Goal: Task Accomplishment & Management: Manage account settings

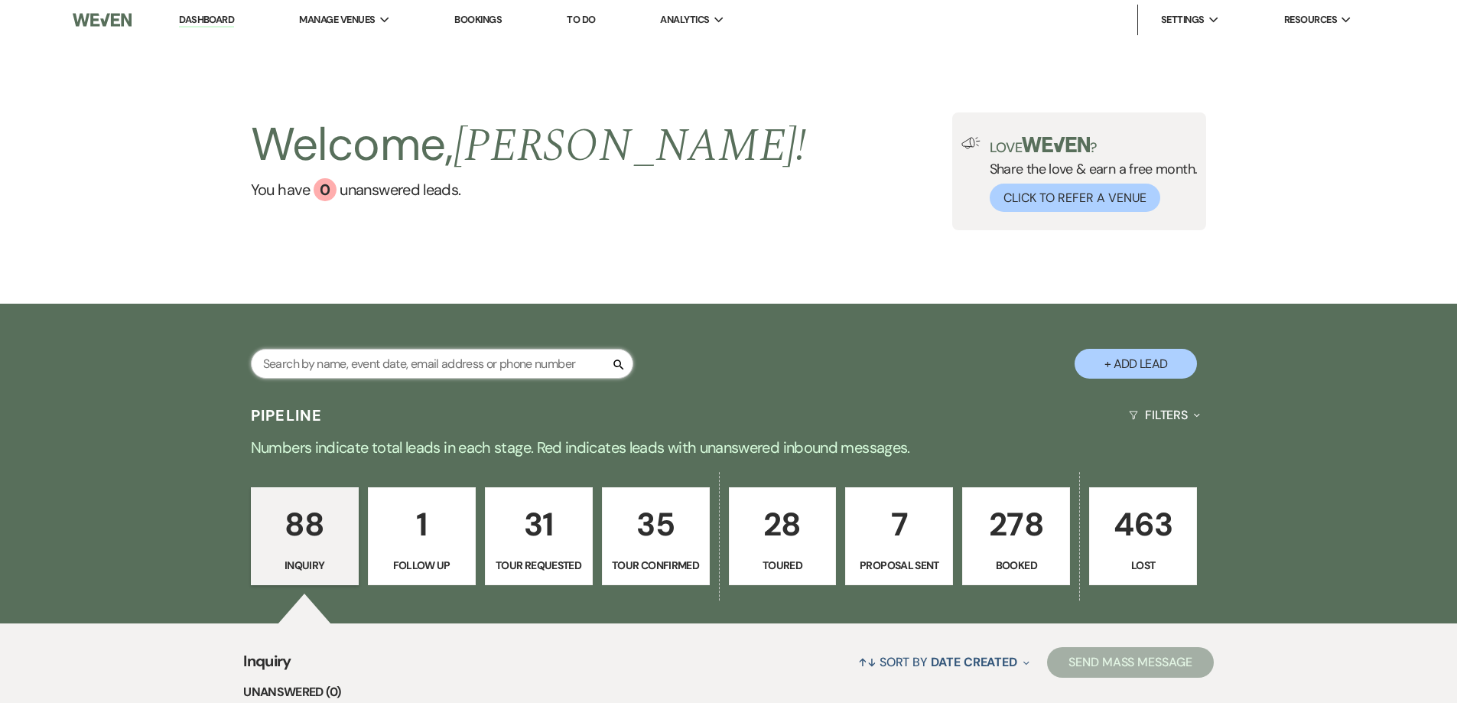
drag, startPoint x: 0, startPoint y: 0, endPoint x: 424, endPoint y: 359, distance: 556.1
click at [425, 360] on input "text" at bounding box center [442, 364] width 382 height 30
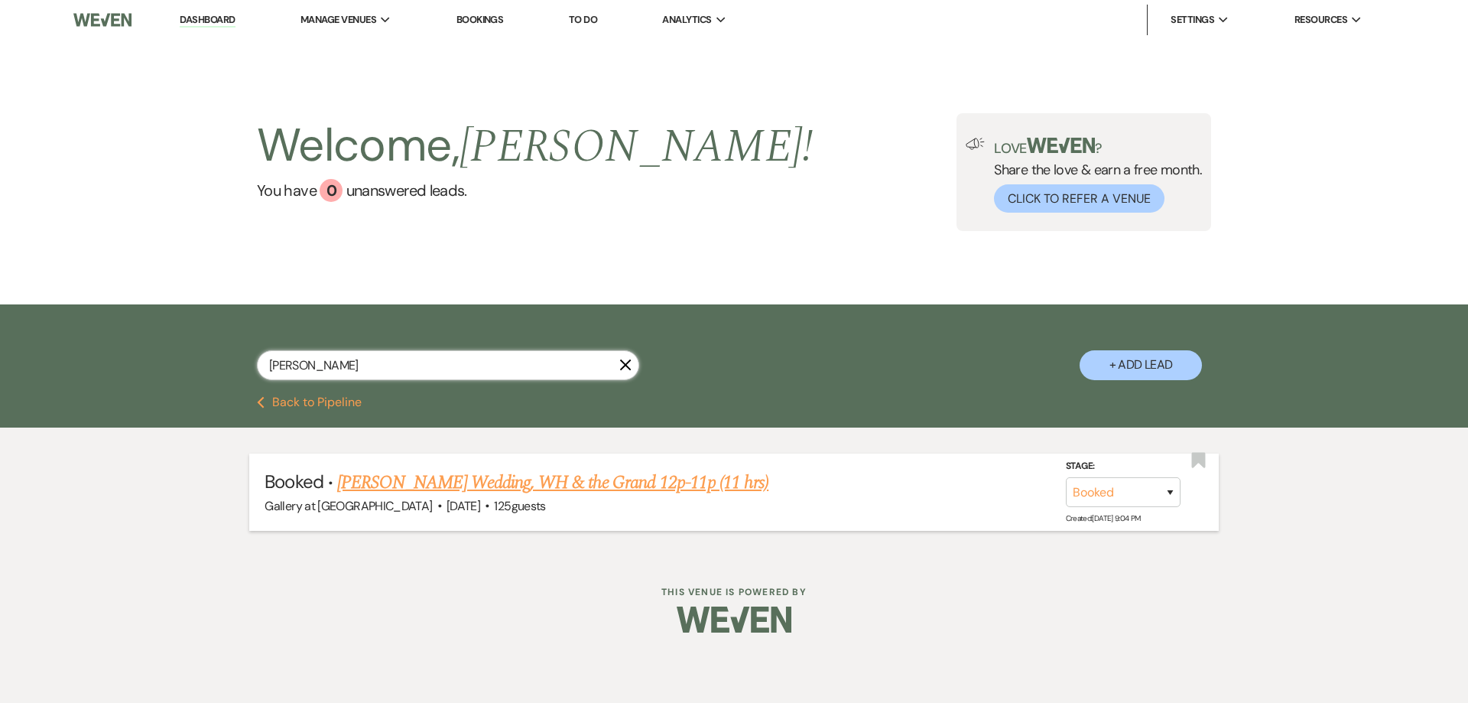
type input "[PERSON_NAME]"
click at [457, 486] on link "[PERSON_NAME] Wedding, WH & the Grand 12p-11p (11 hrs)" at bounding box center [552, 483] width 431 height 28
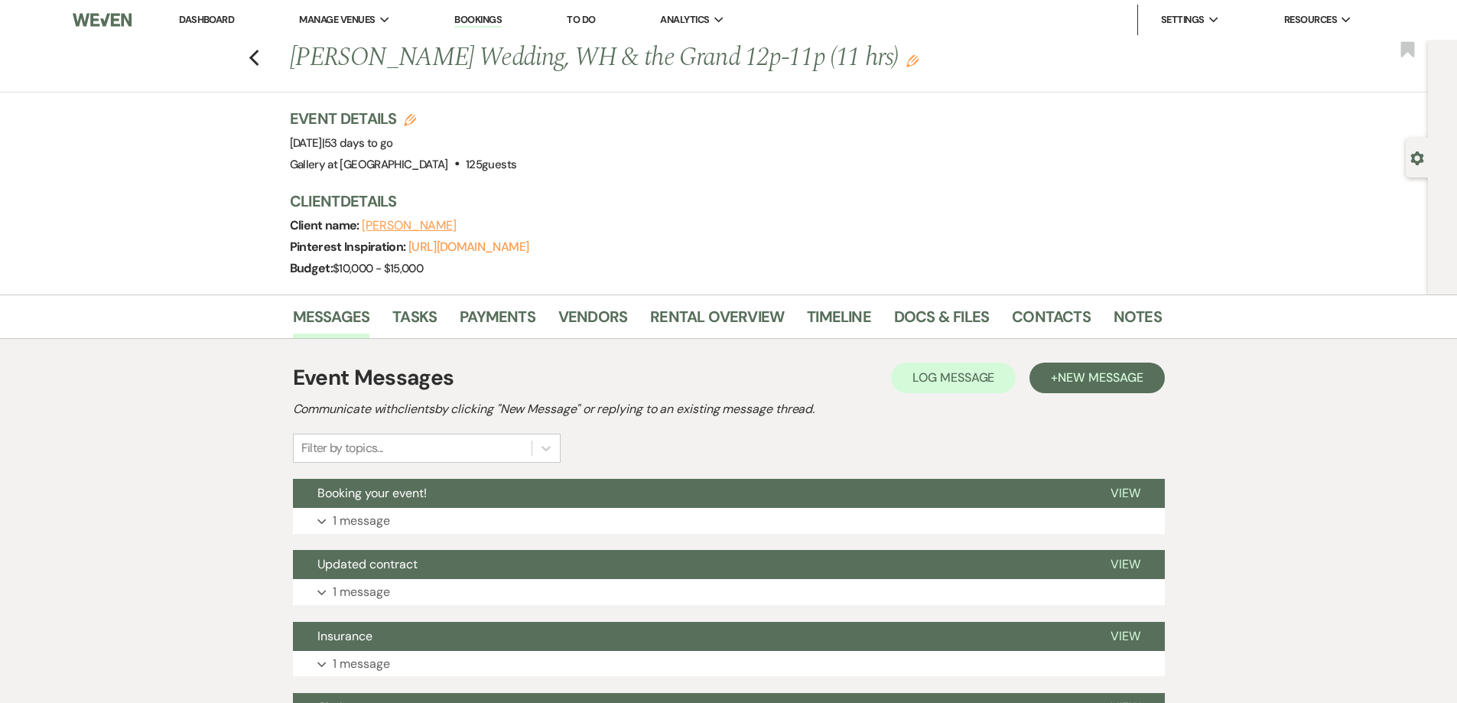
click at [223, 18] on link "Dashboard" at bounding box center [206, 19] width 55 height 13
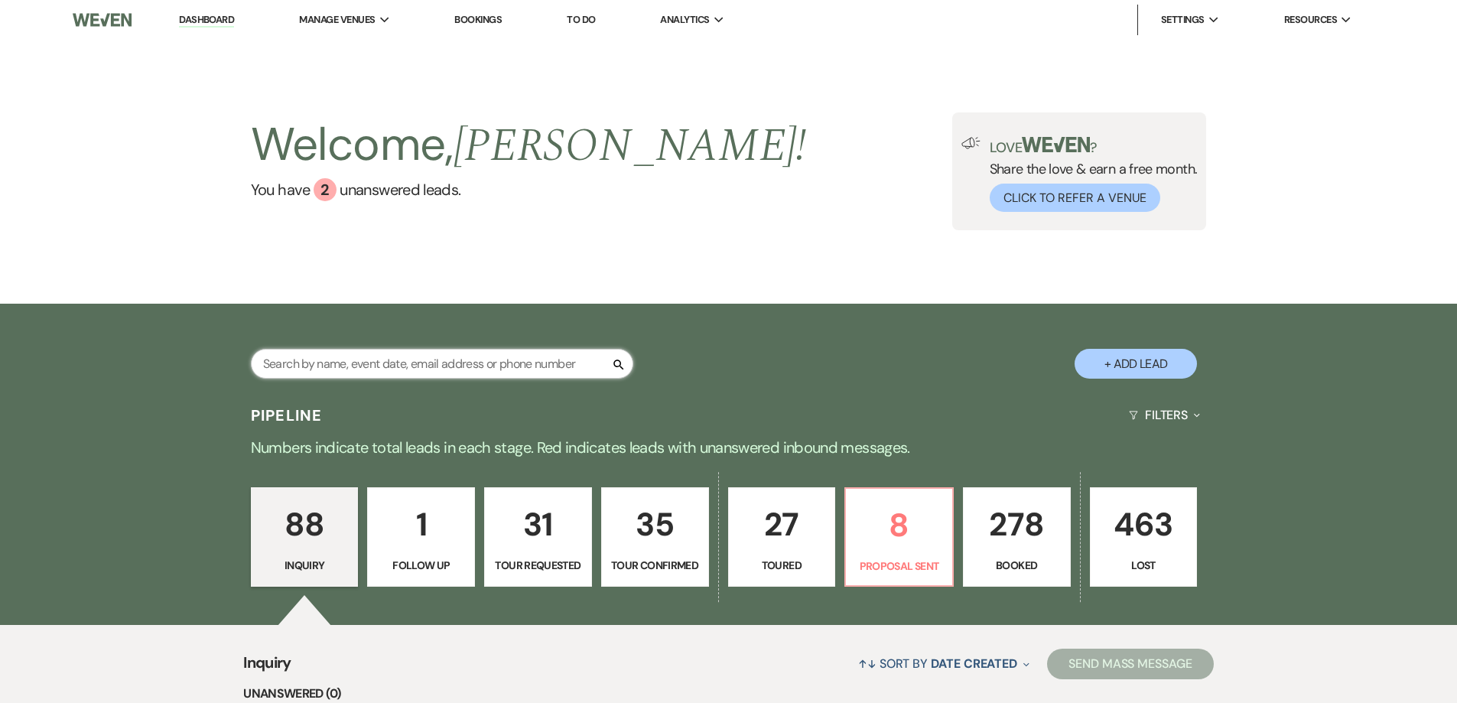
click at [501, 359] on input "text" at bounding box center [442, 364] width 382 height 30
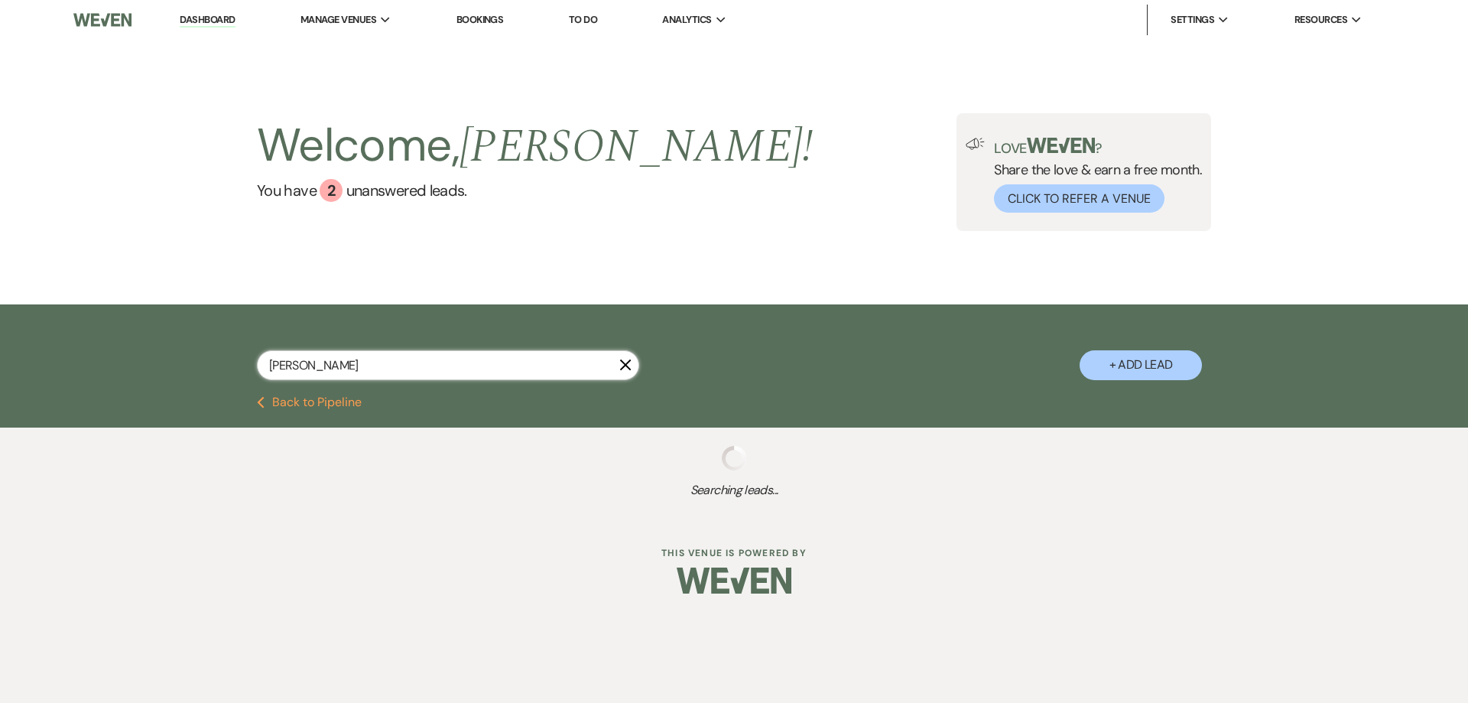
type input "[PERSON_NAME]"
select select "6"
select select "4"
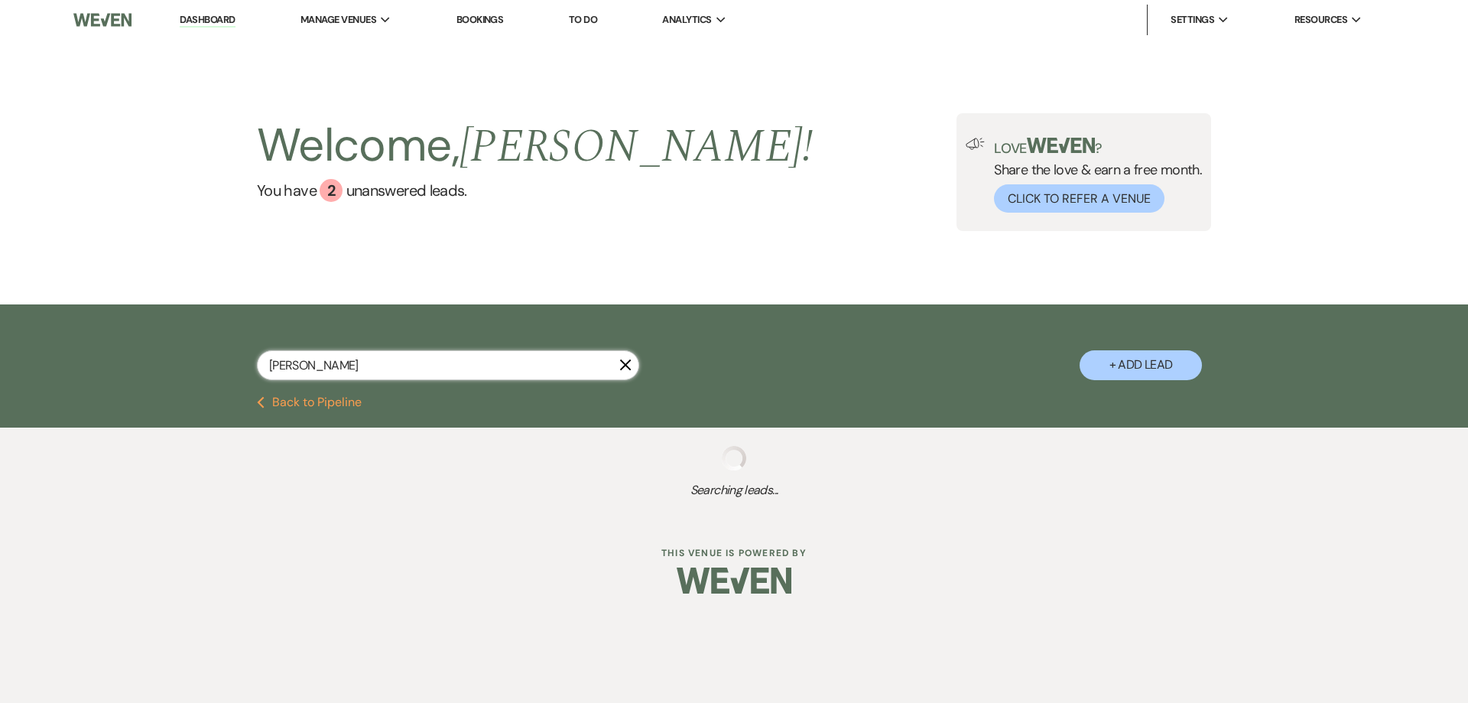
select select "5"
select select "2"
select select "8"
select select "4"
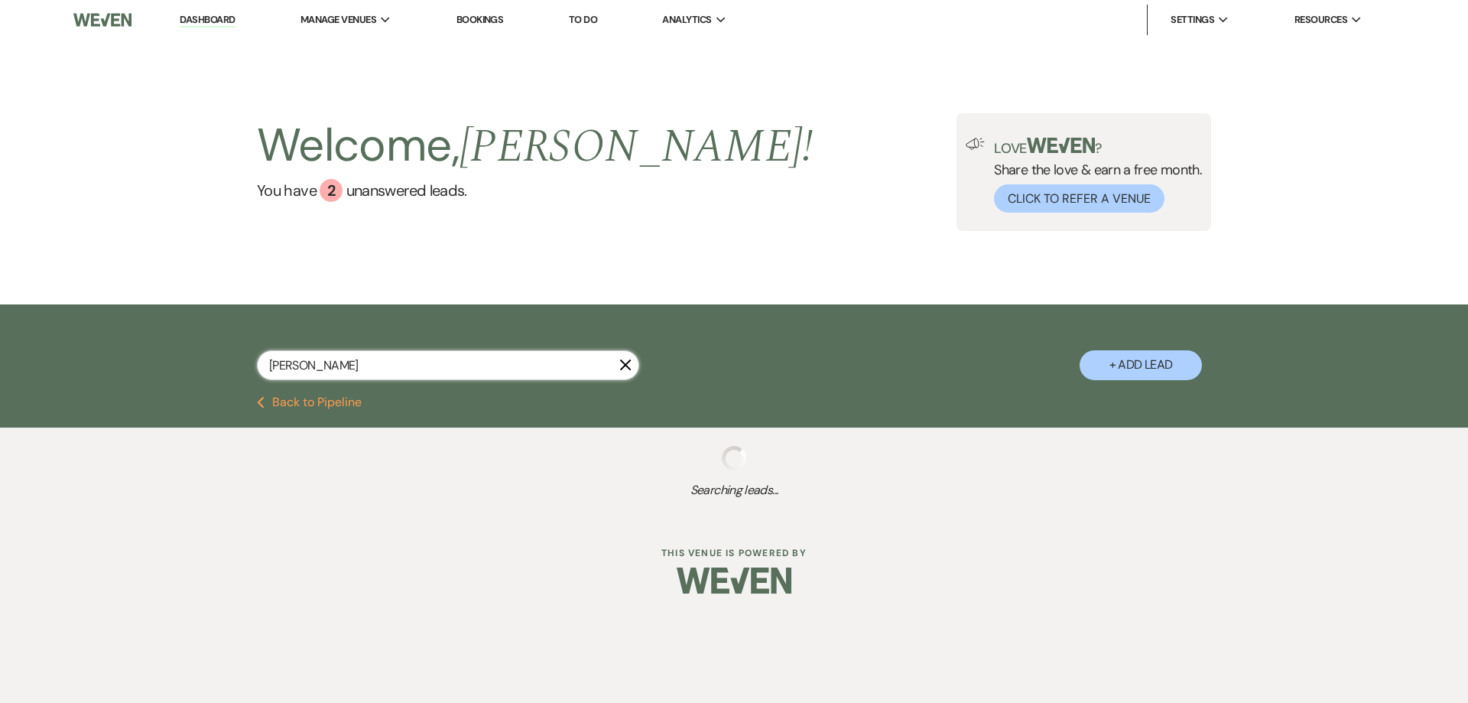
select select "8"
select select "7"
select select "8"
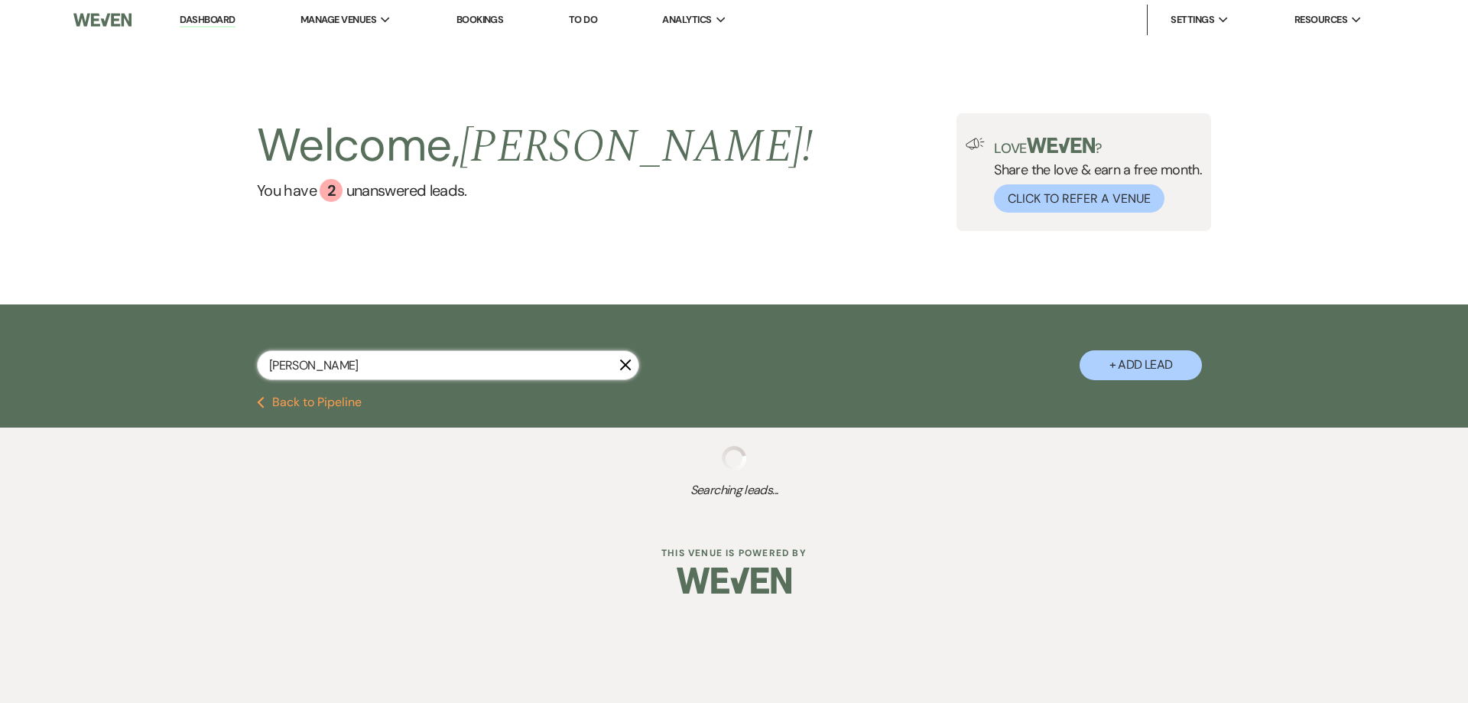
select select "5"
select select "8"
select select "5"
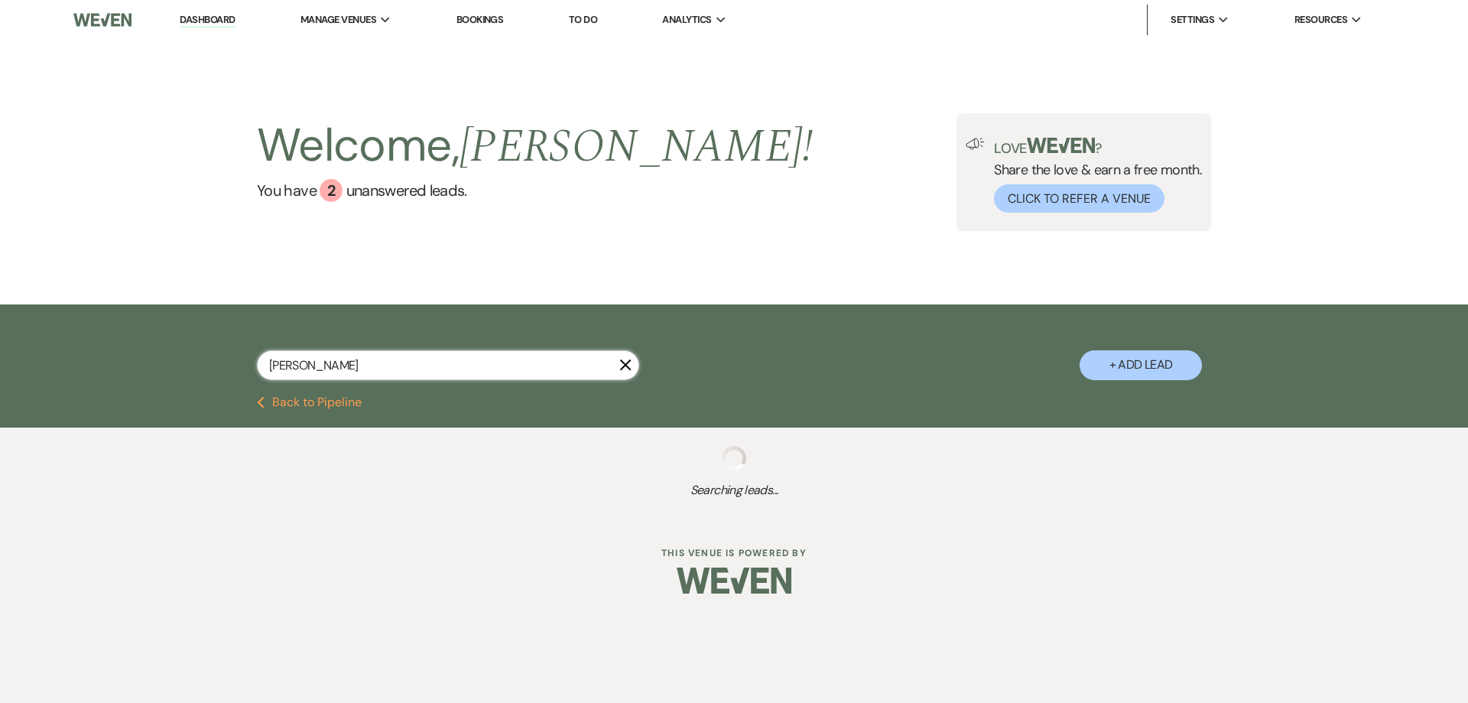
select select "8"
select select "4"
select select "8"
select select "5"
select select "8"
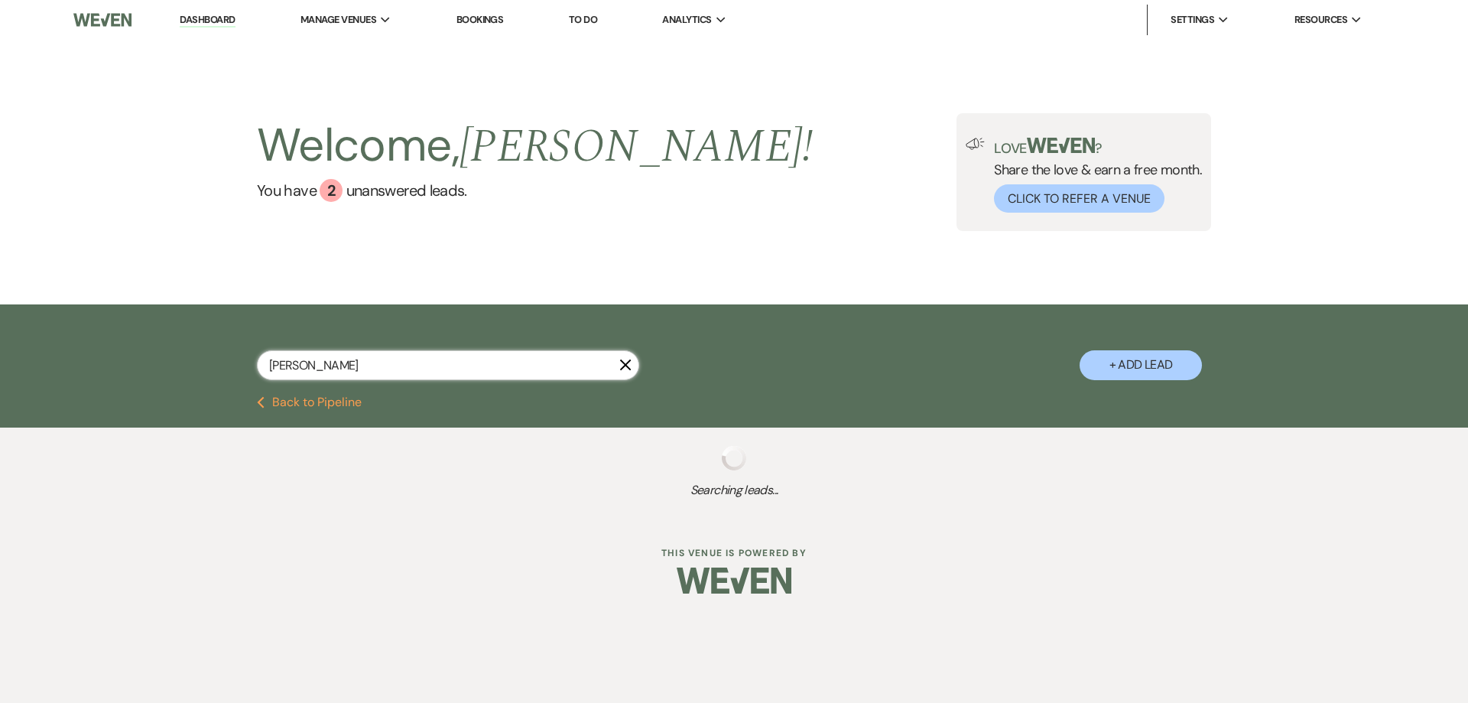
select select "5"
select select "8"
select select "4"
select select "8"
select select "5"
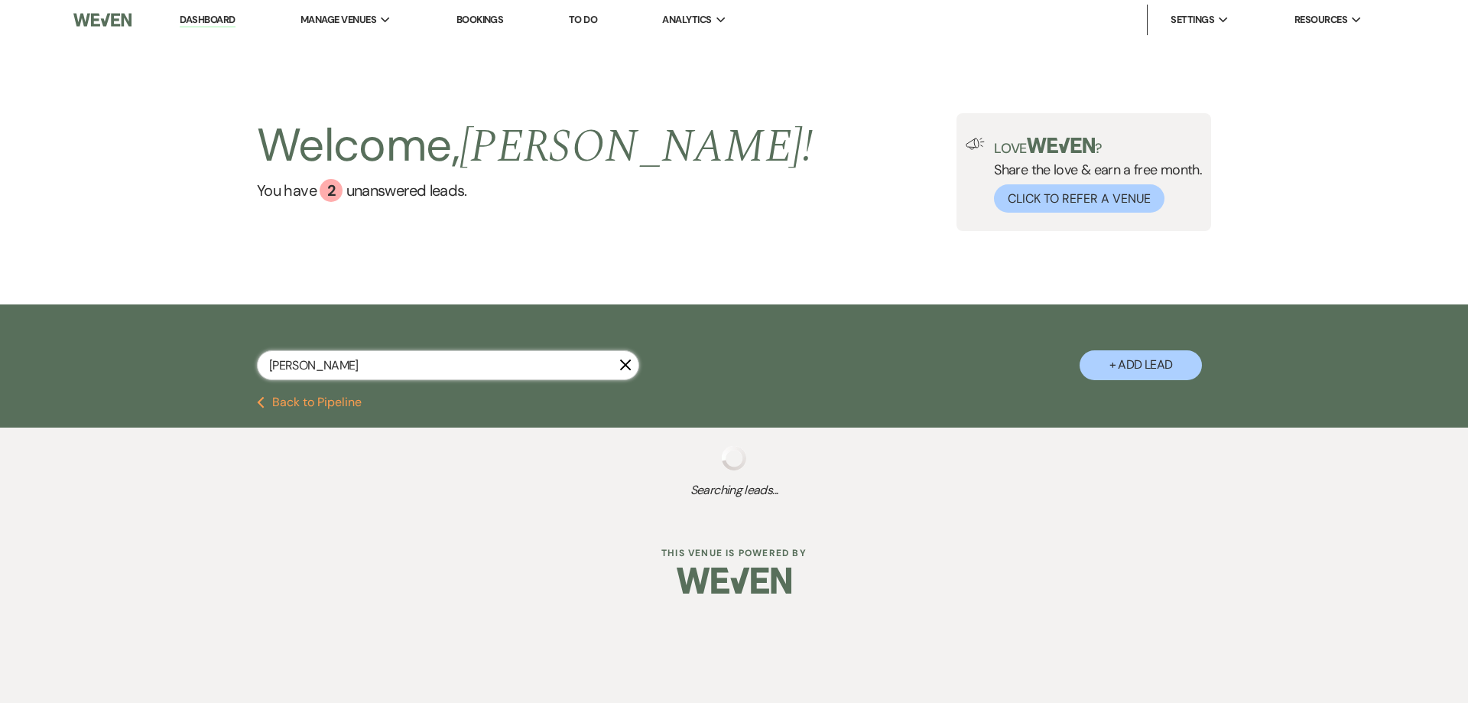
select select "4"
select select "8"
select select "4"
select select "8"
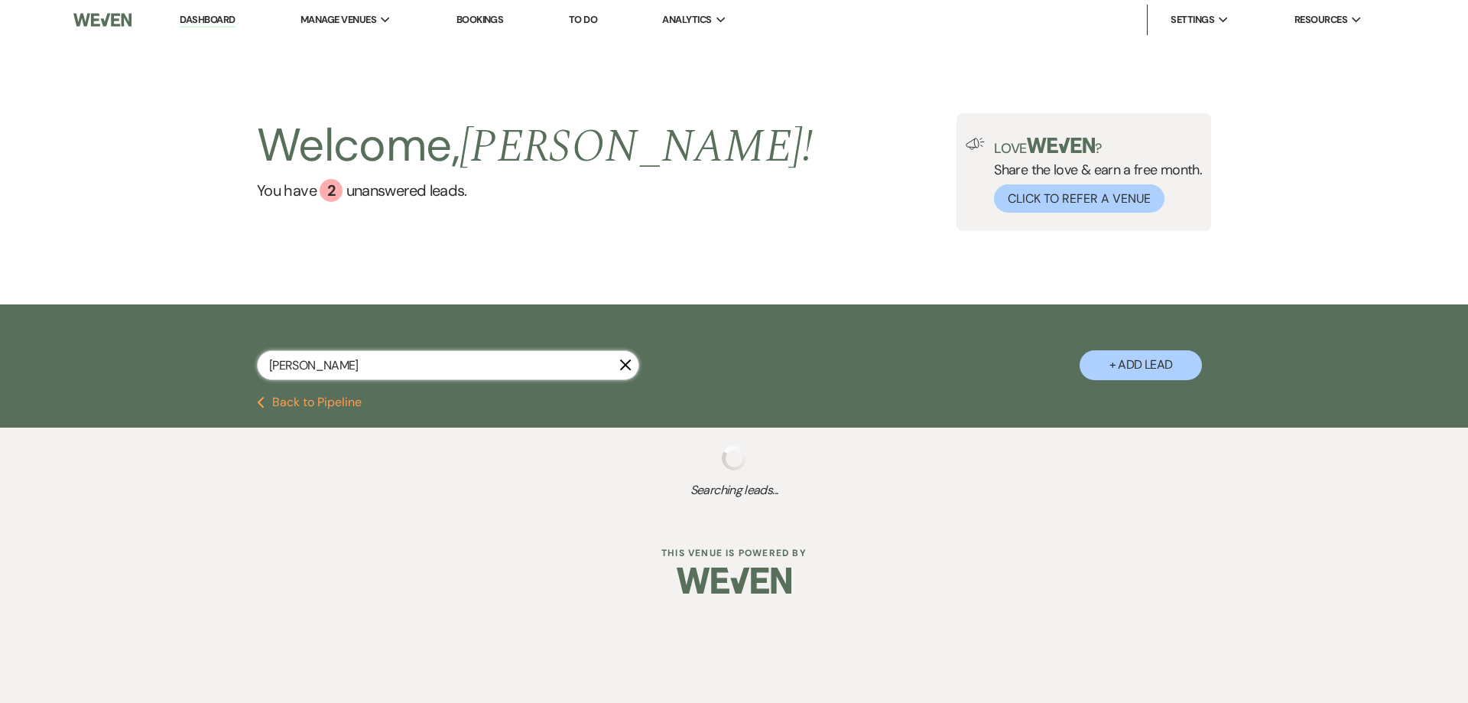
select select "5"
select select "8"
select select "5"
select select "8"
select select "6"
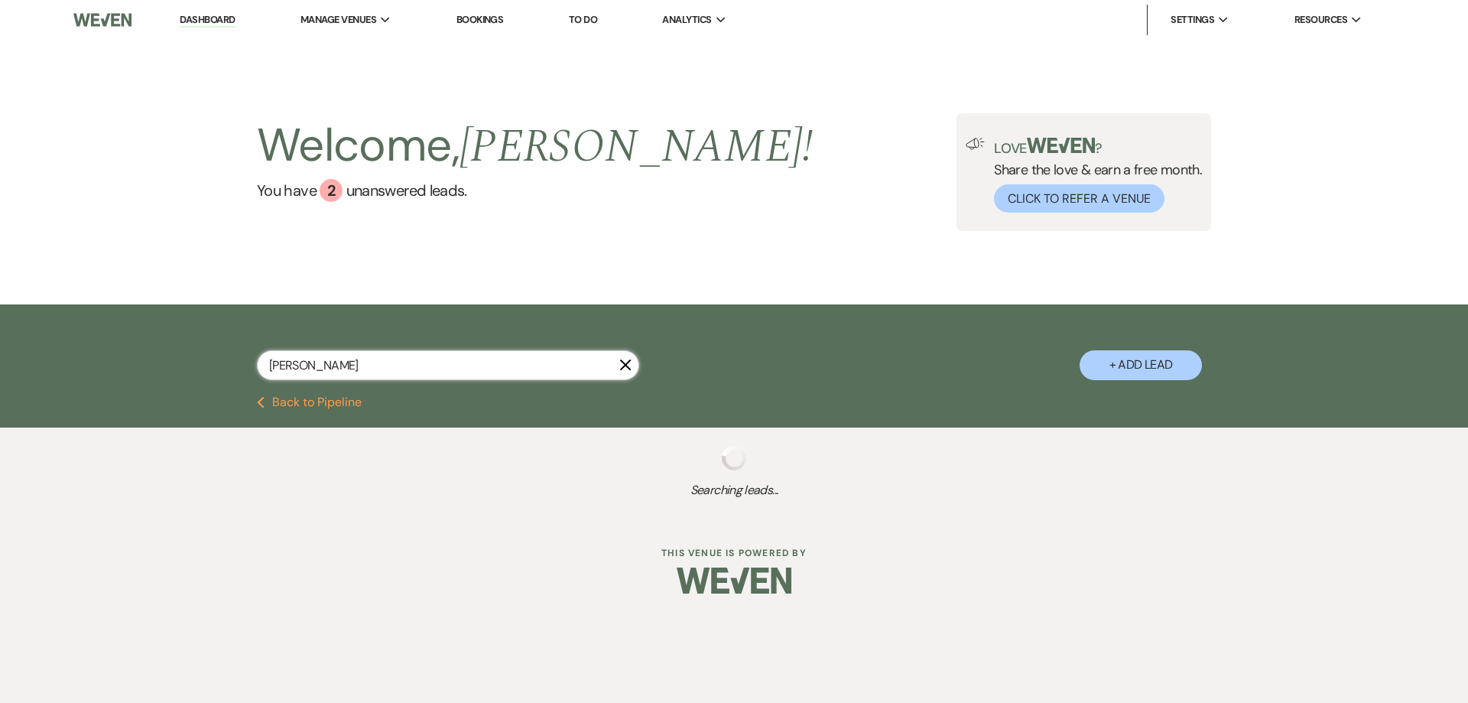
select select "8"
select select "5"
select select "8"
select select "4"
select select "8"
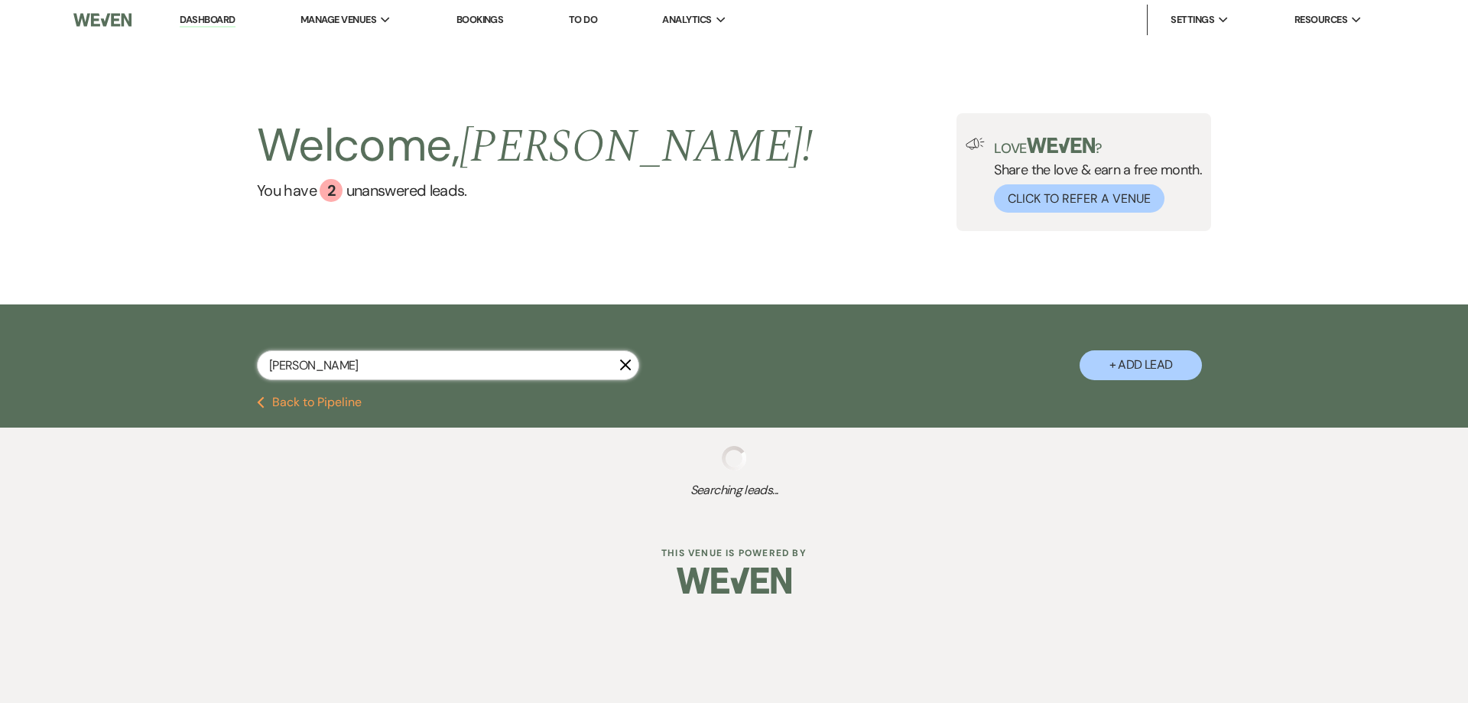
select select "5"
select select "8"
select select "10"
select select "8"
select select "5"
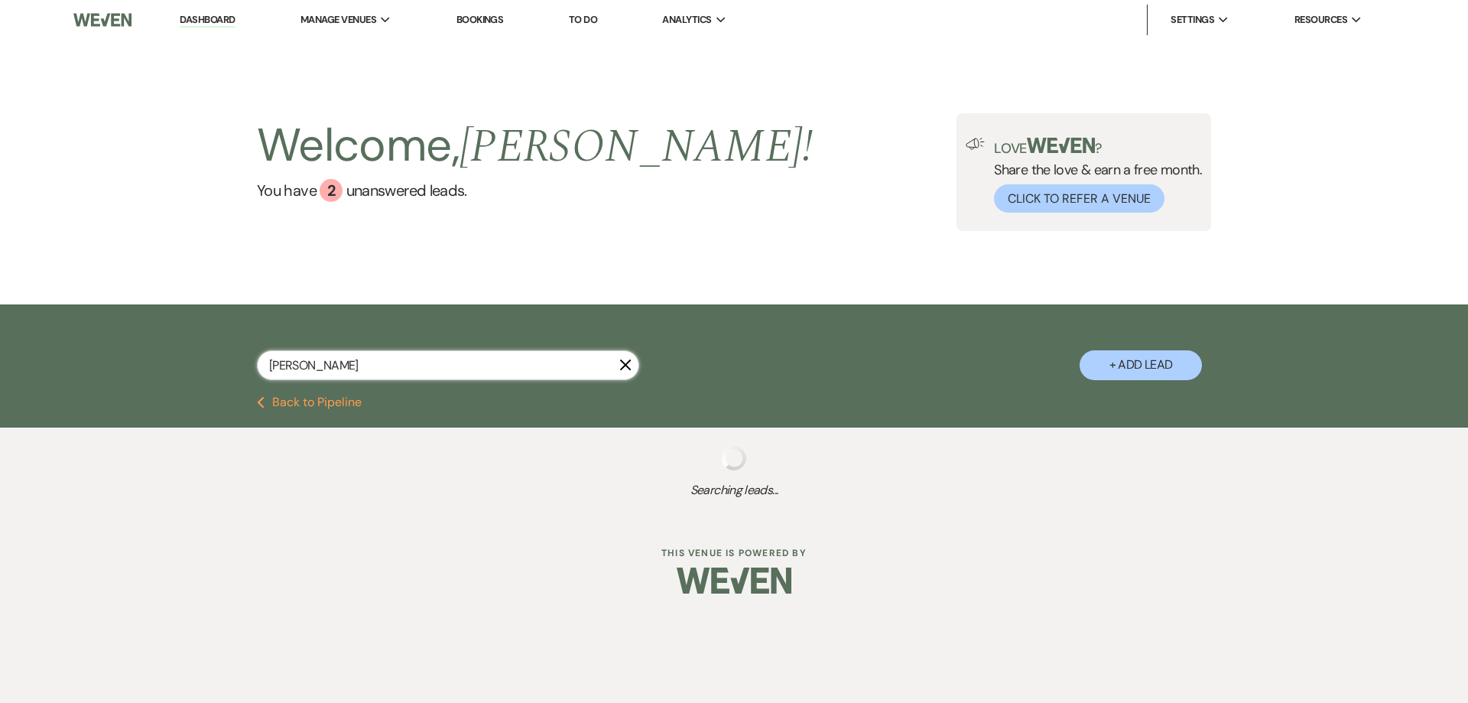
select select "8"
select select "5"
select select "8"
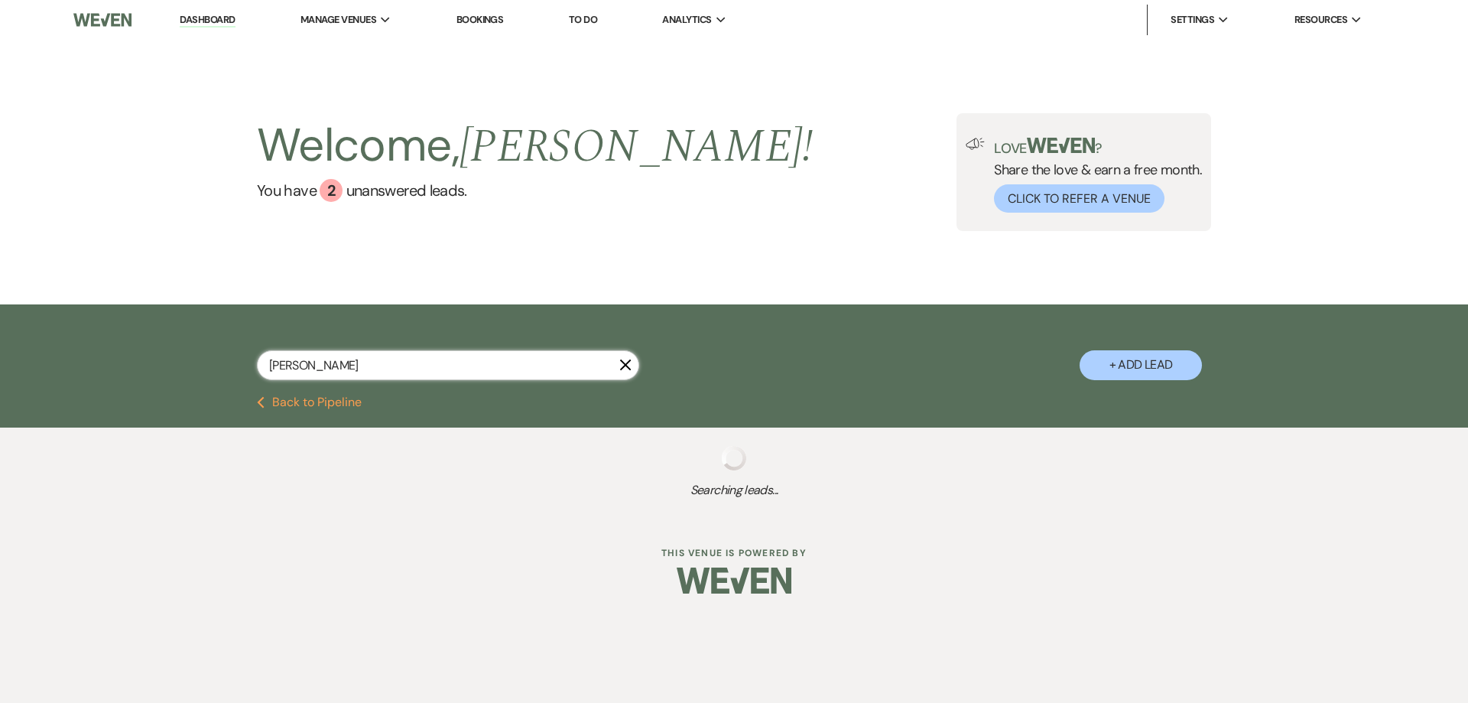
select select "5"
select select "8"
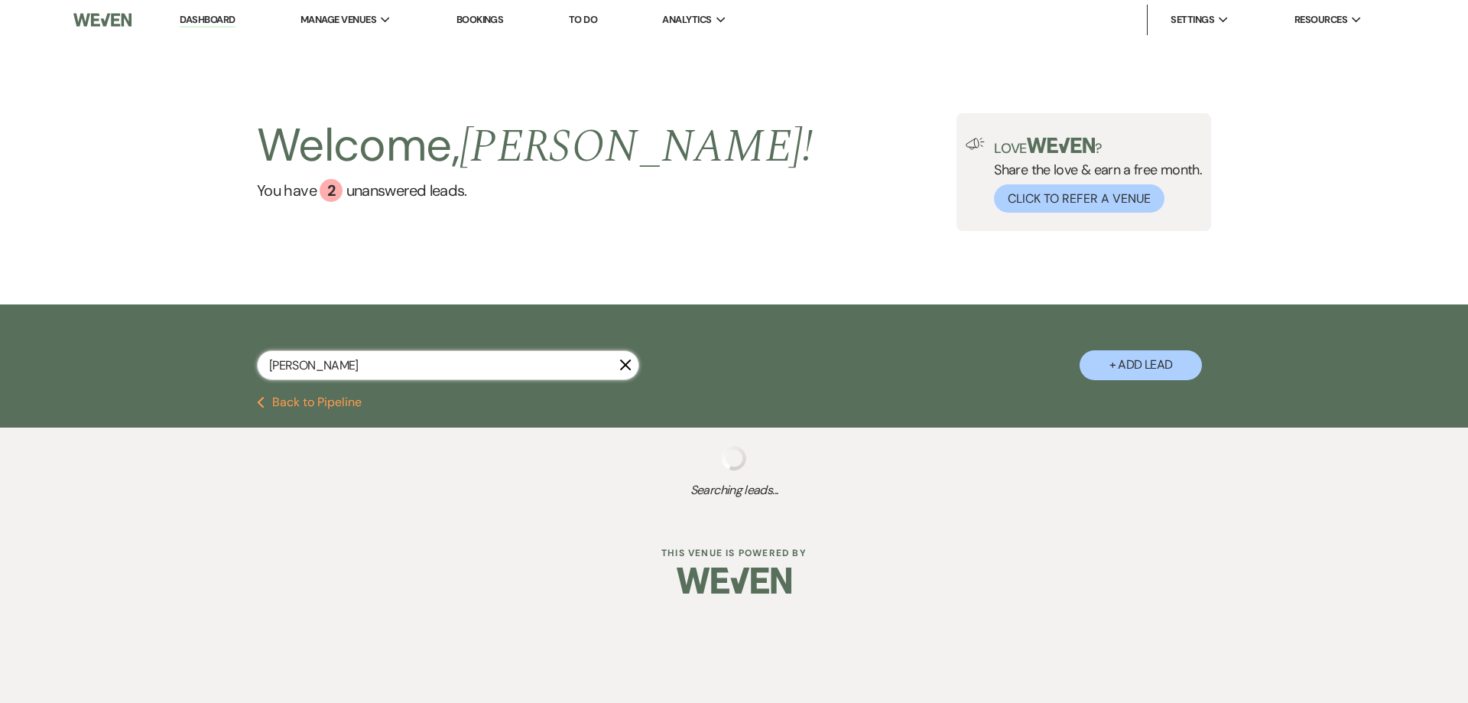
select select "8"
select select "5"
select select "8"
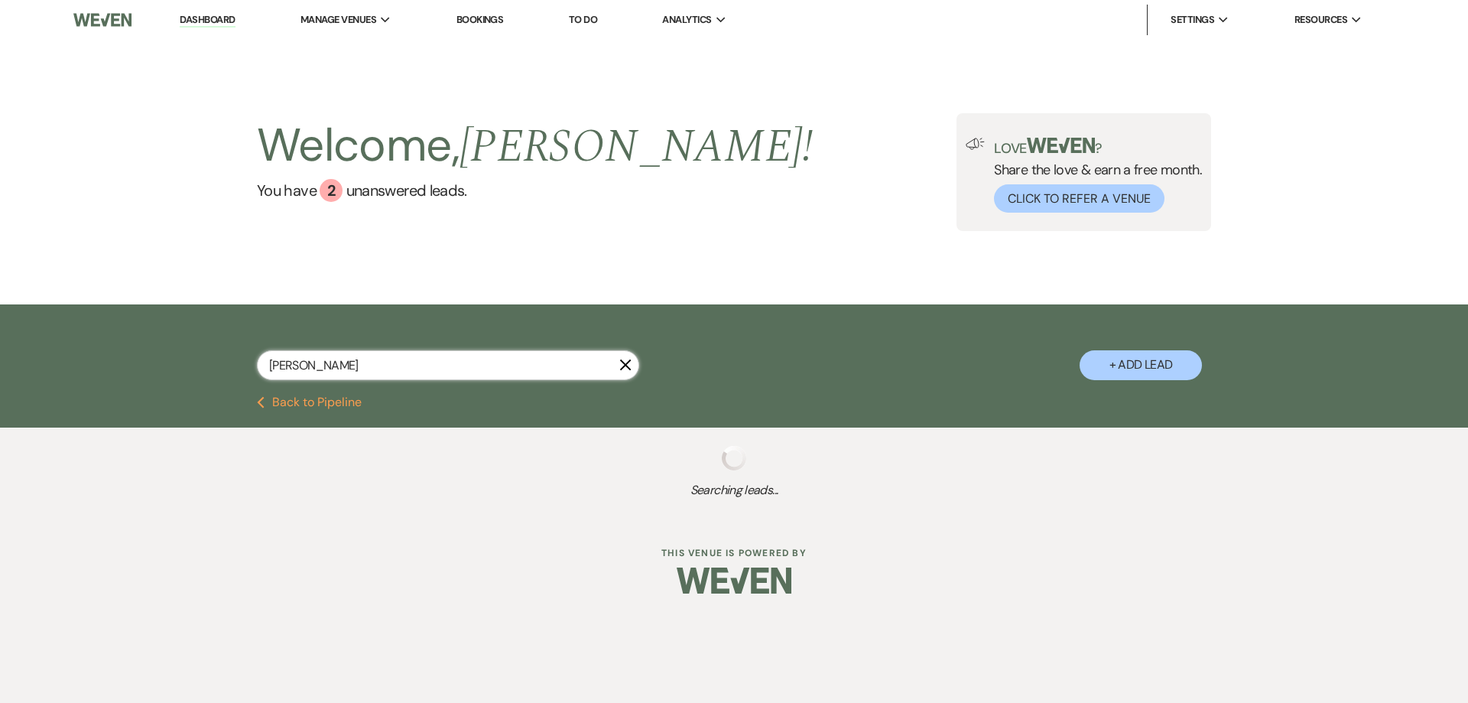
select select "8"
select select "6"
select select "8"
select select "6"
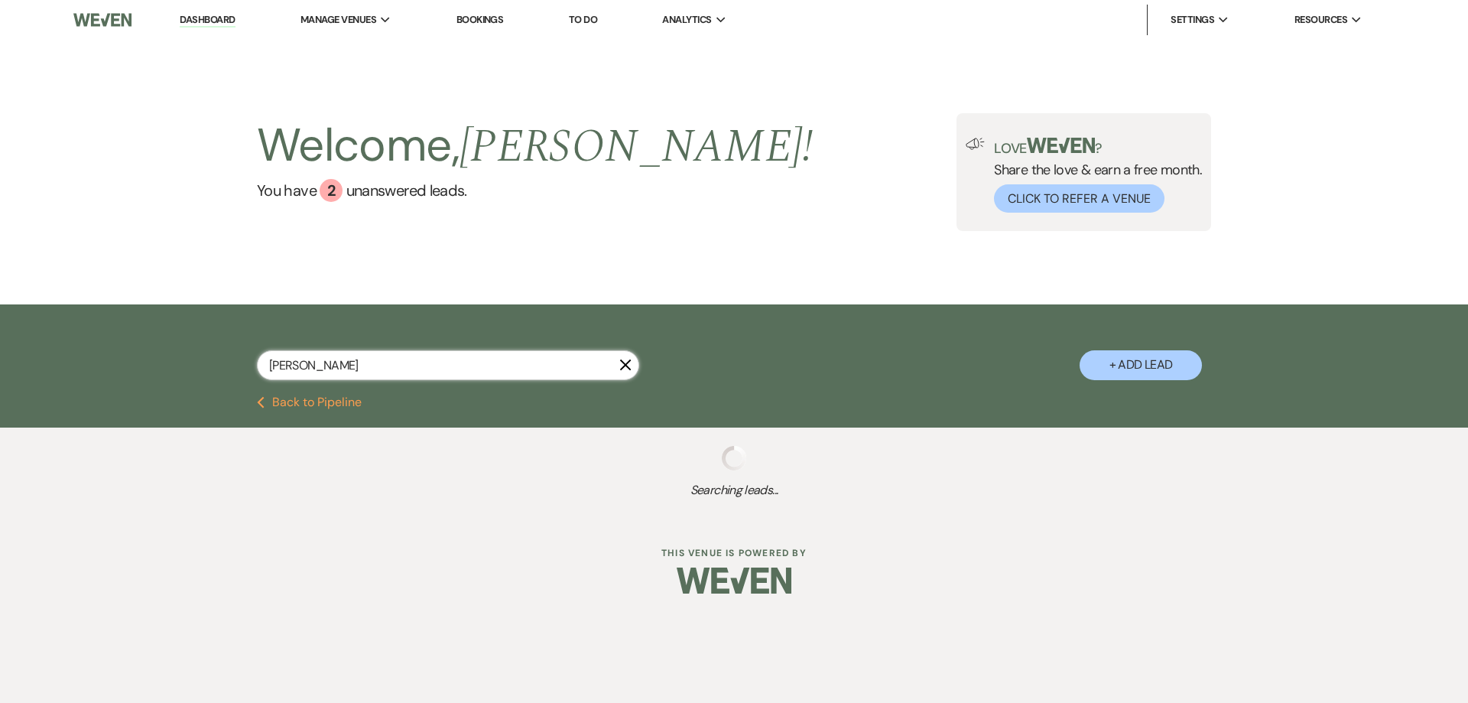
select select "8"
select select "5"
select select "8"
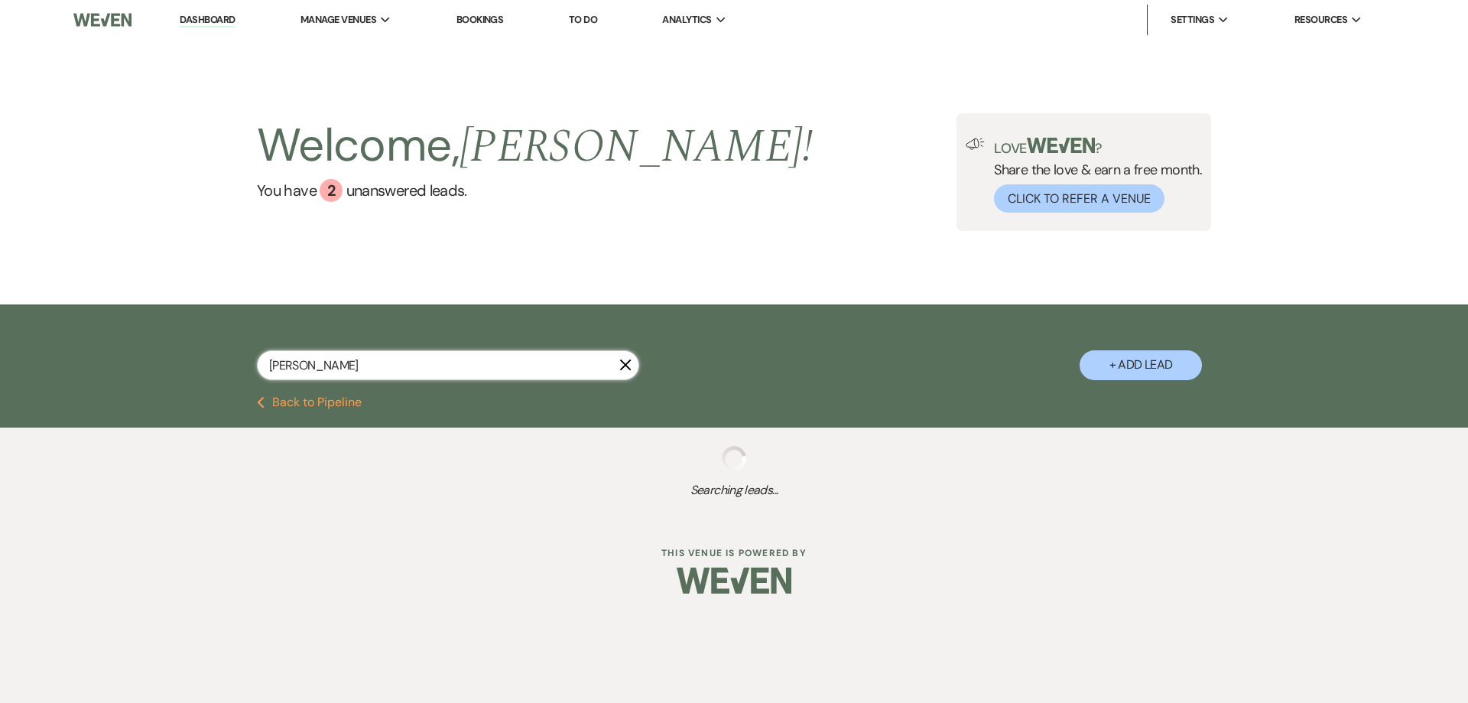
select select "5"
select select "8"
select select "5"
select select "8"
select select "5"
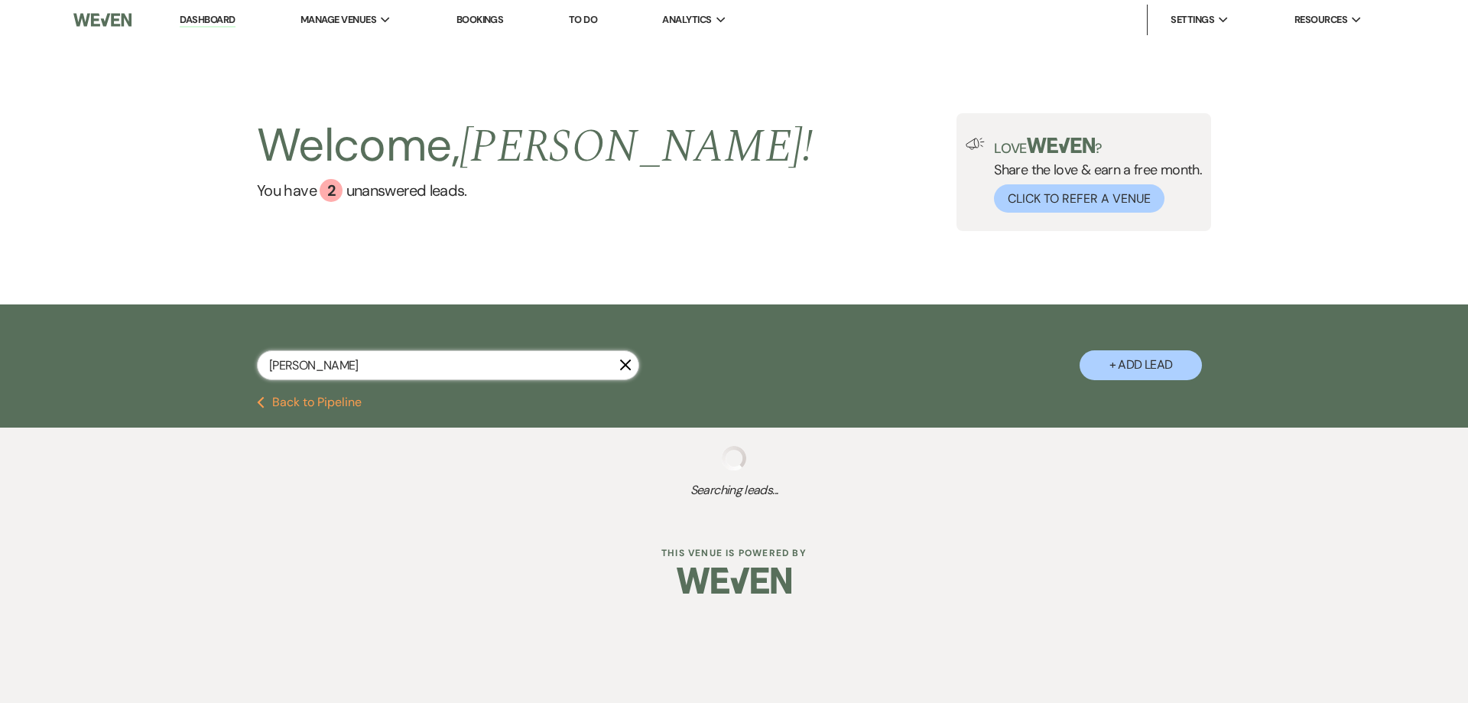
select select "8"
select select "5"
select select "8"
select select "2"
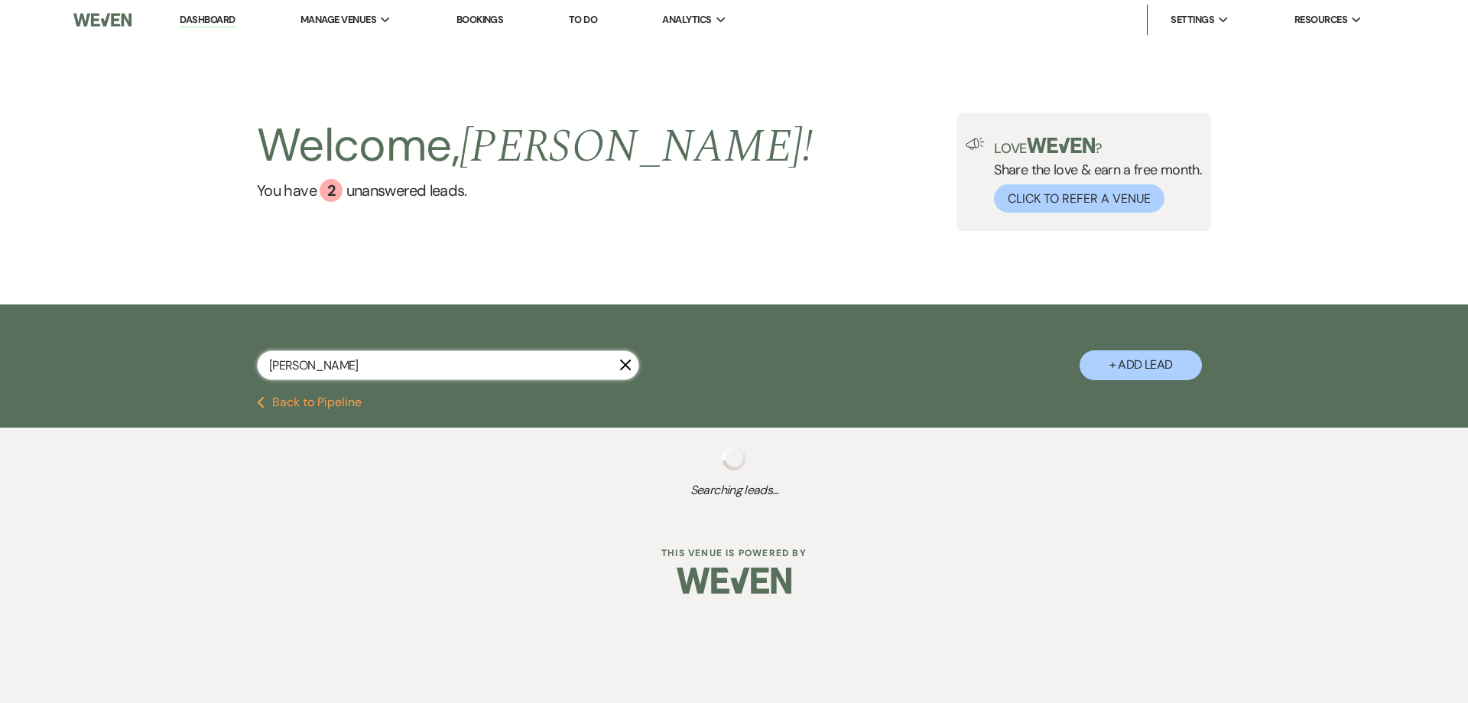
select select "8"
select select "5"
select select "8"
select select "5"
select select "8"
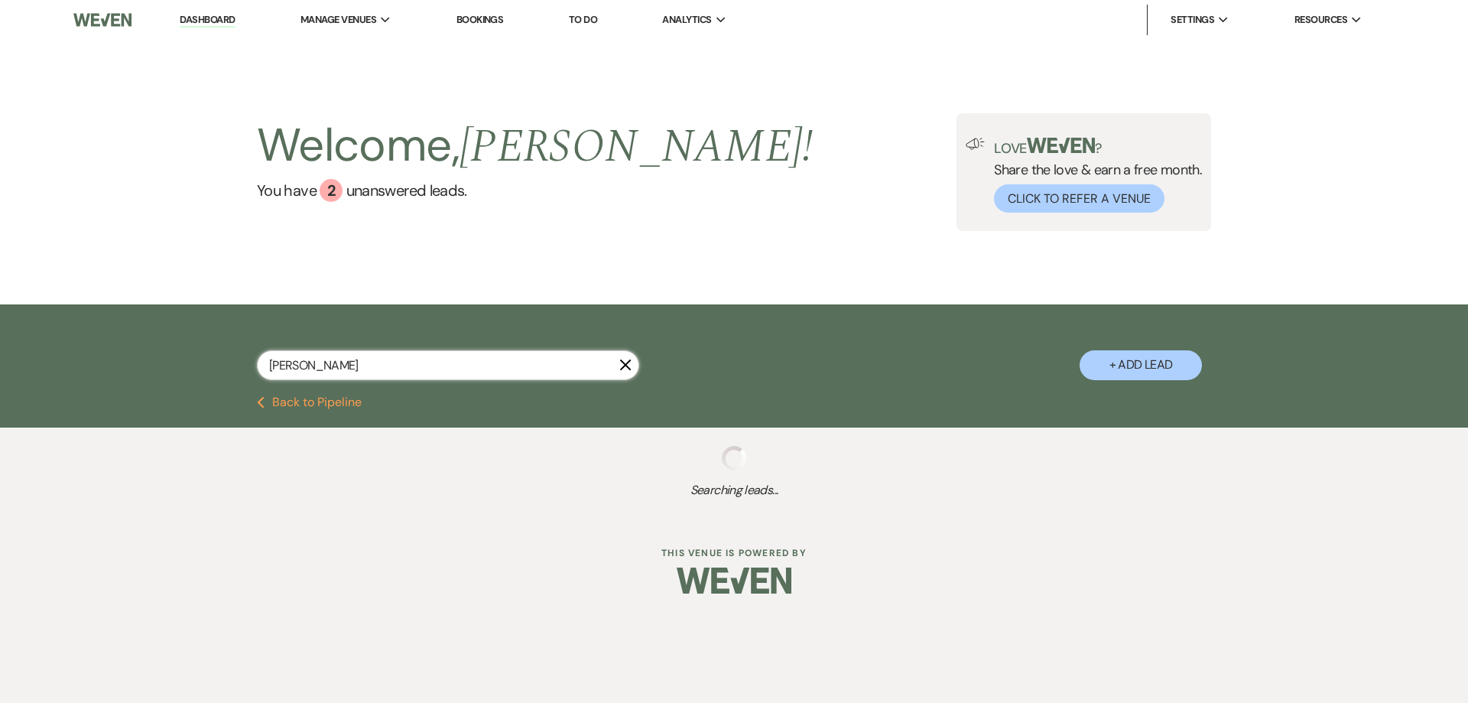
select select "5"
select select "8"
select select "5"
select select "2"
select select "8"
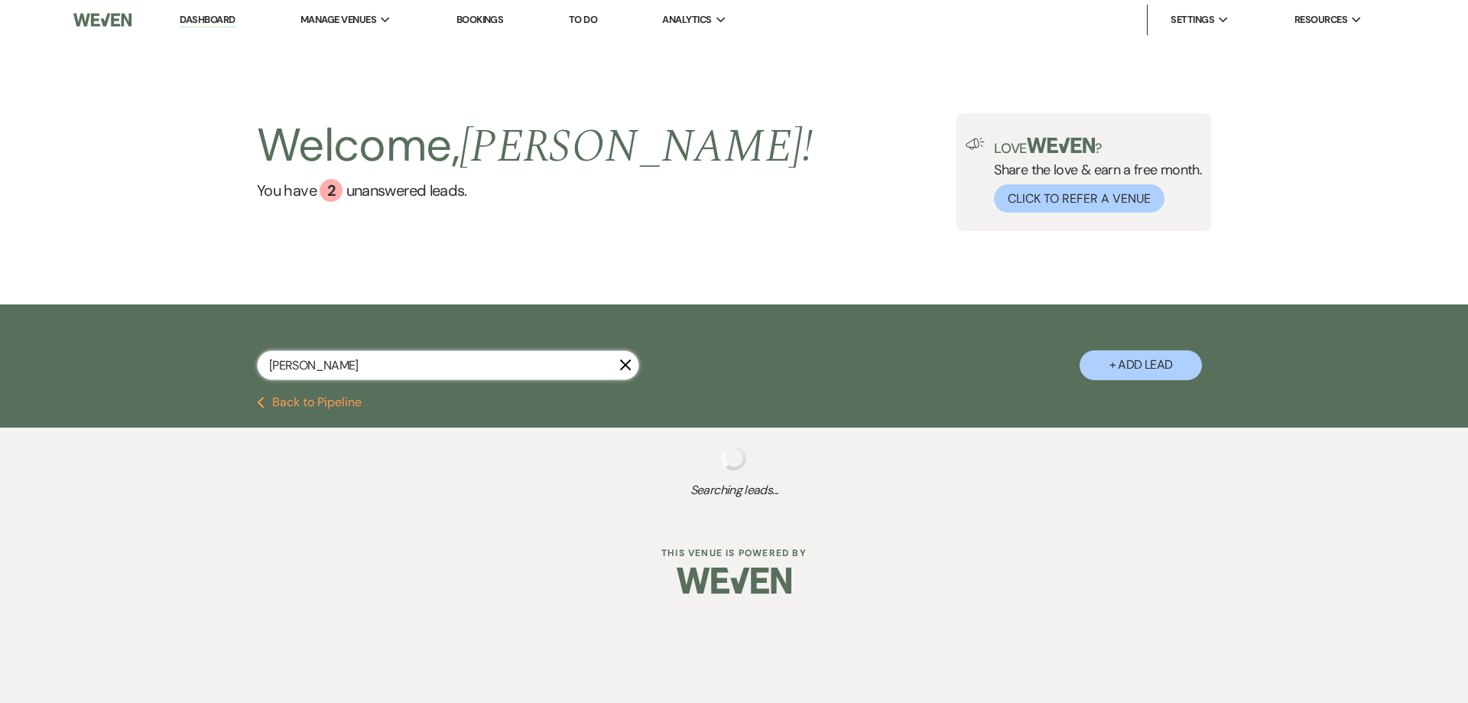
select select "1"
select select "8"
select select "5"
select select "8"
select select "5"
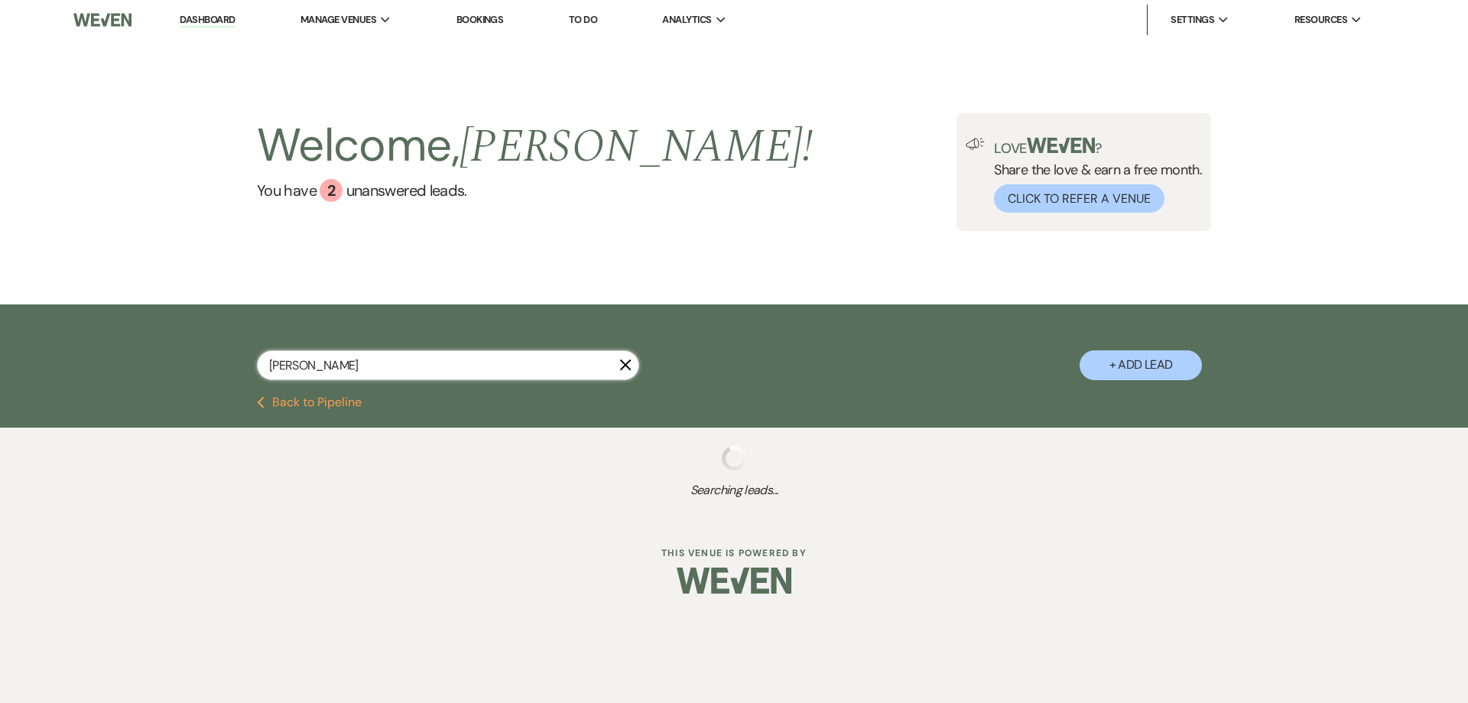
select select "8"
select select "5"
select select "8"
select select "5"
select select "8"
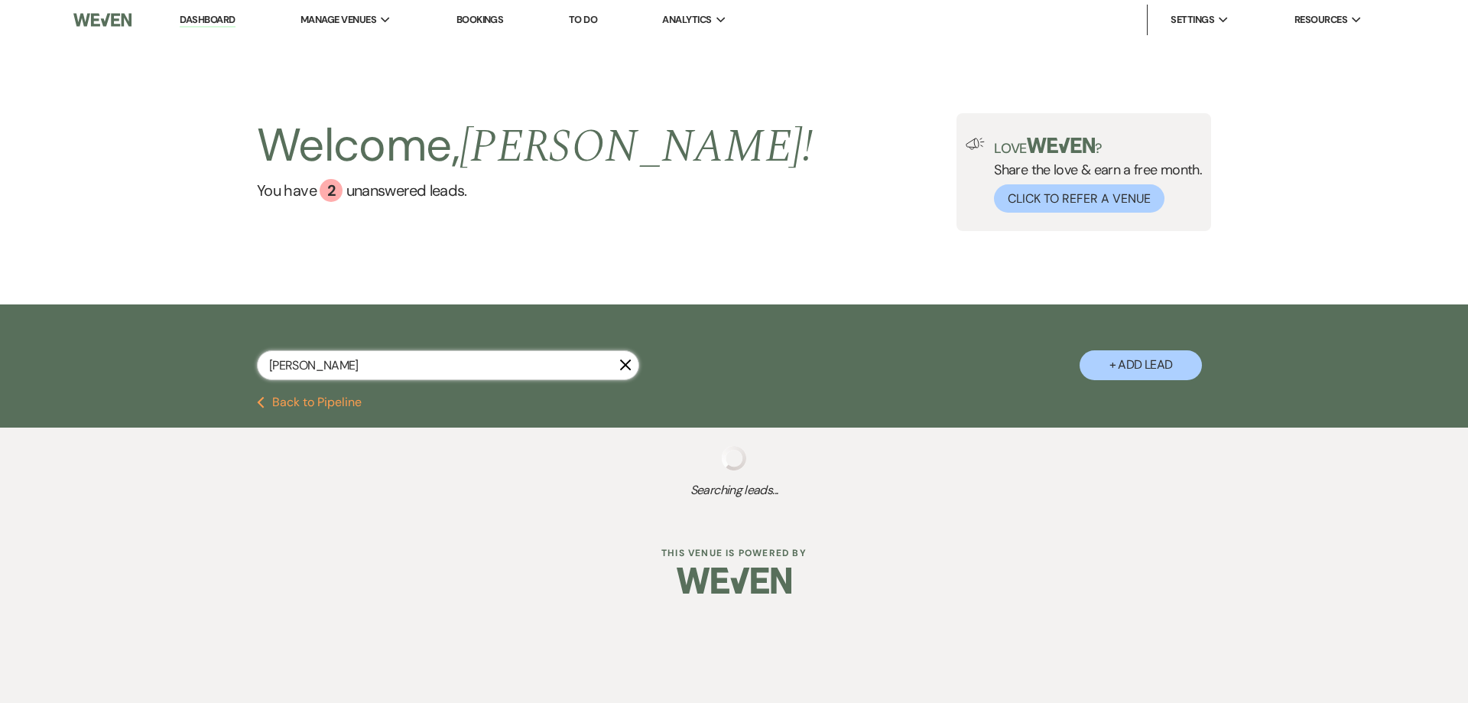
select select "5"
select select "8"
select select "4"
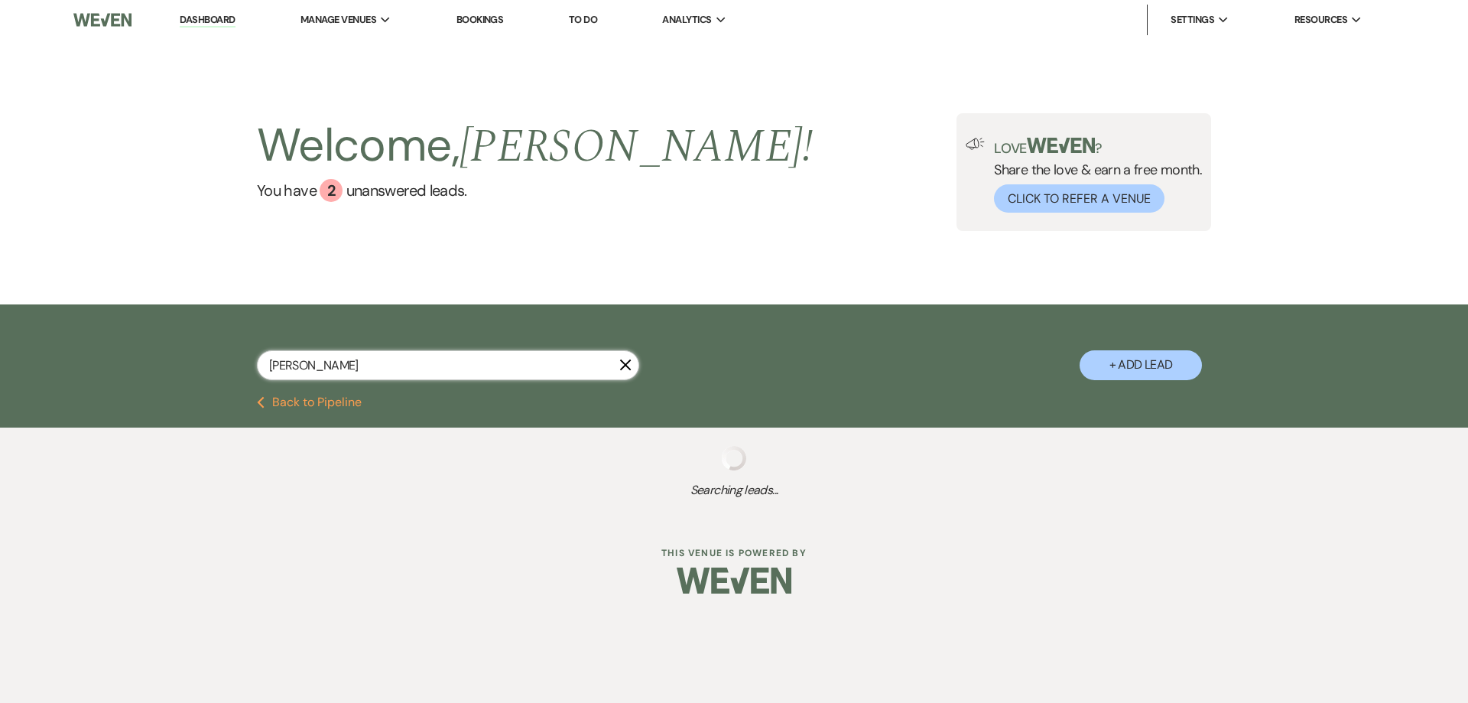
select select "8"
select select "4"
select select "8"
select select "5"
select select "8"
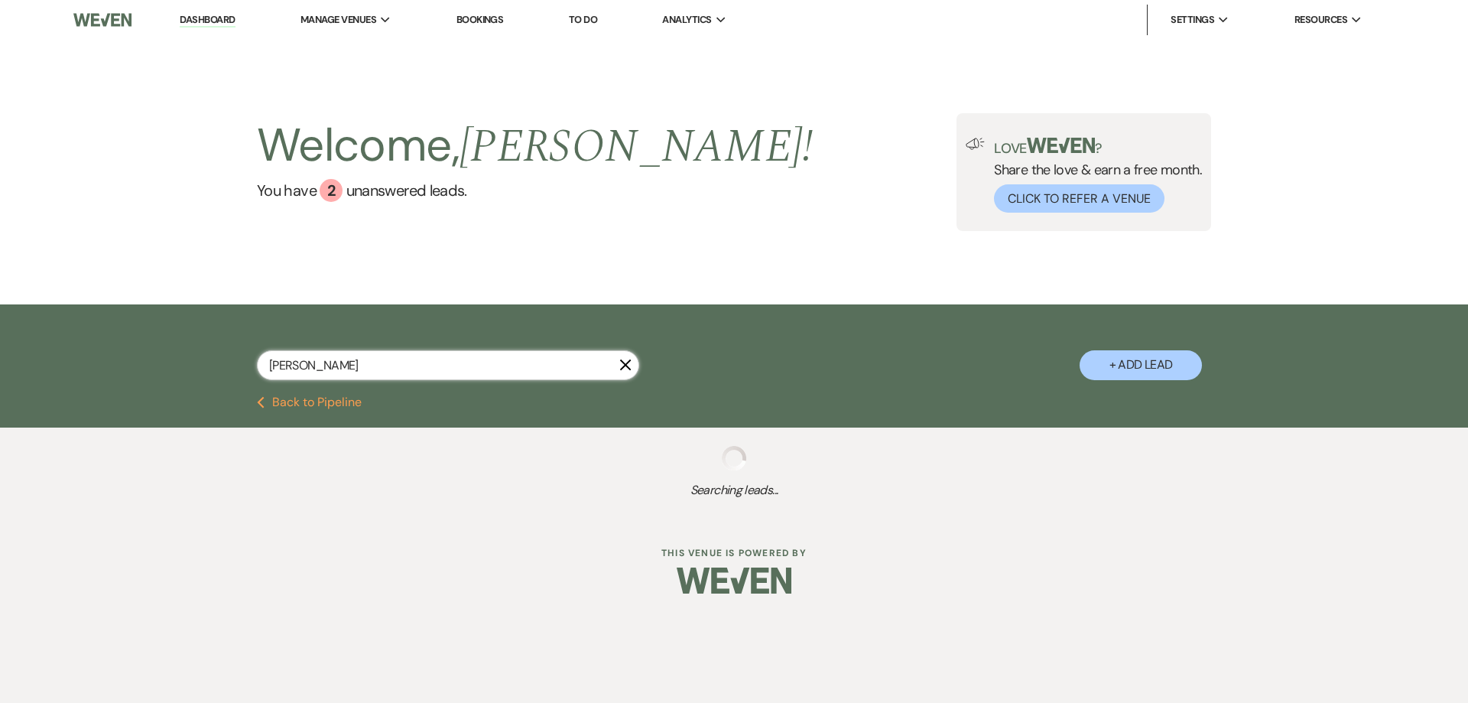
select select "5"
select select "8"
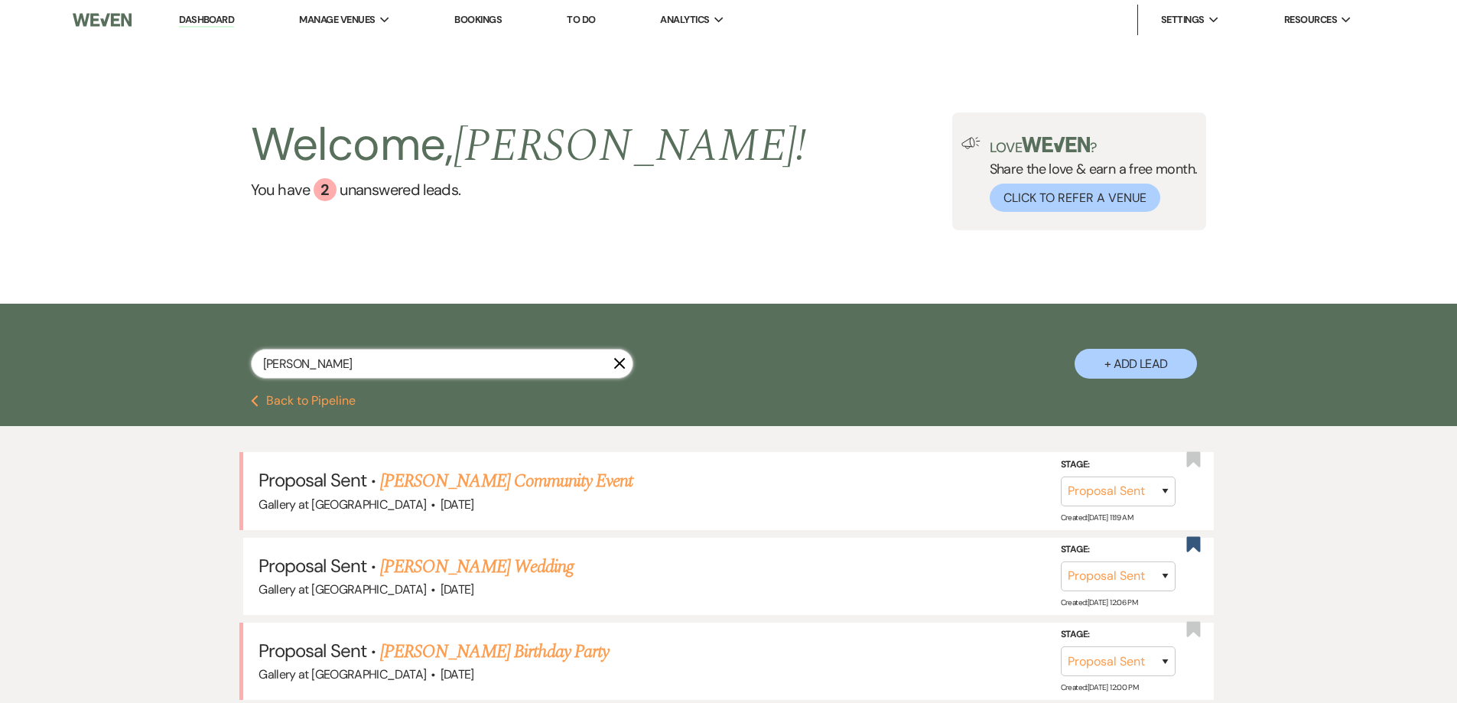
type input "[PERSON_NAME]"
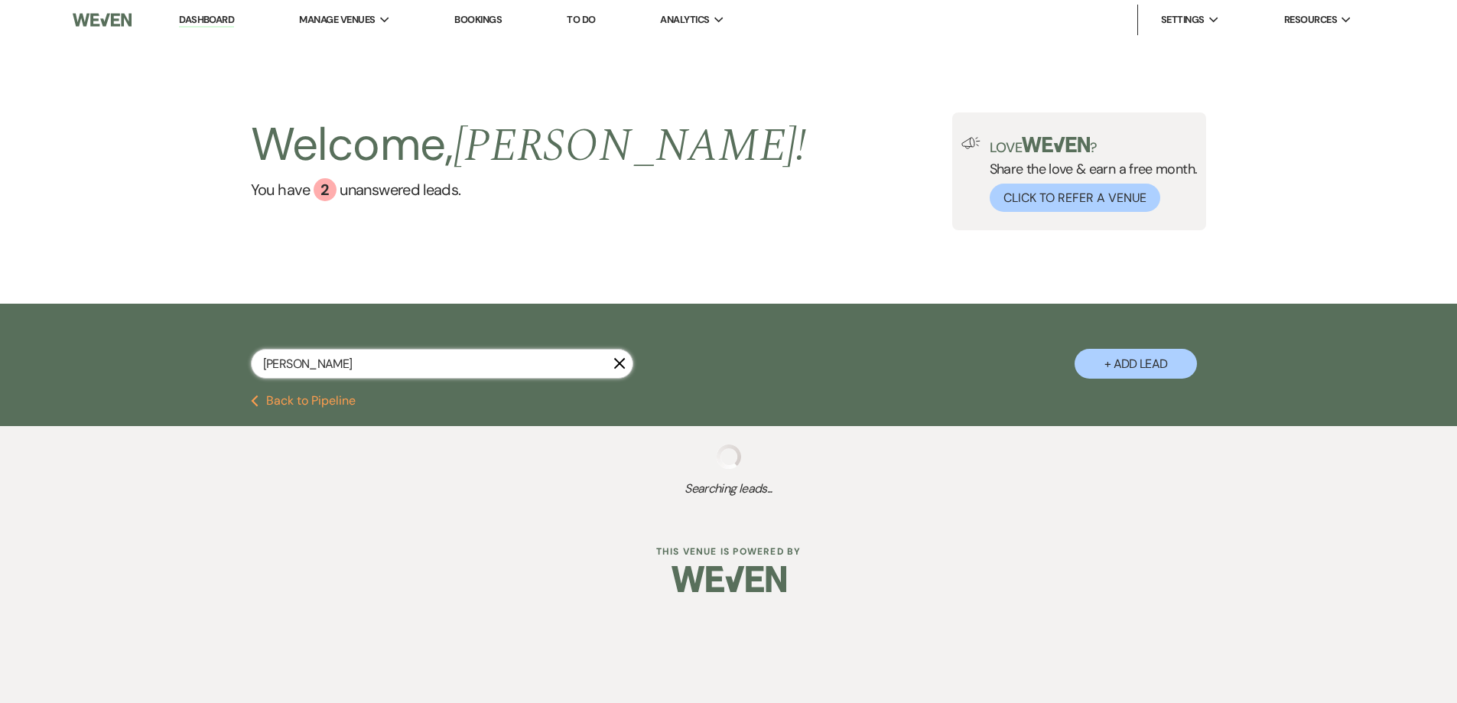
select select "8"
select select "5"
select select "8"
select select "10"
select select "8"
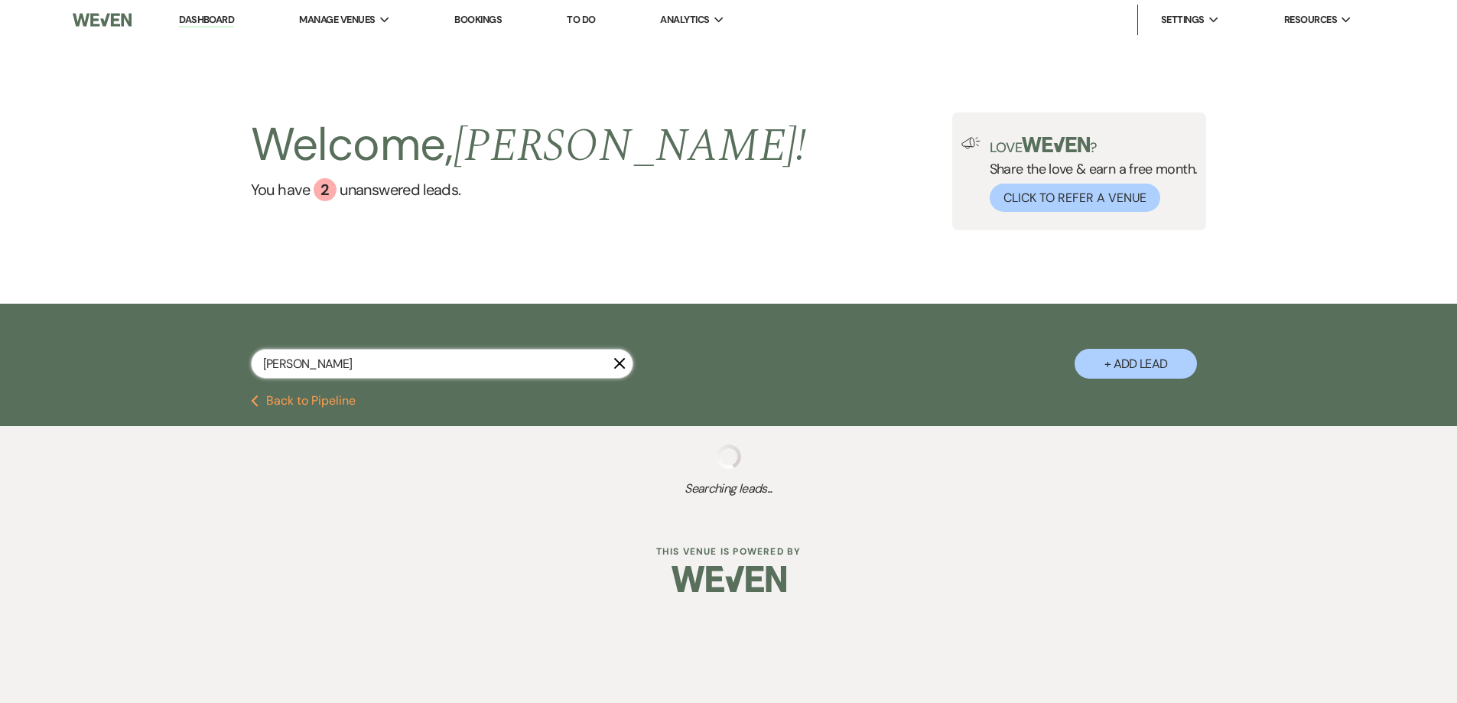
select select "5"
select select "8"
select select "5"
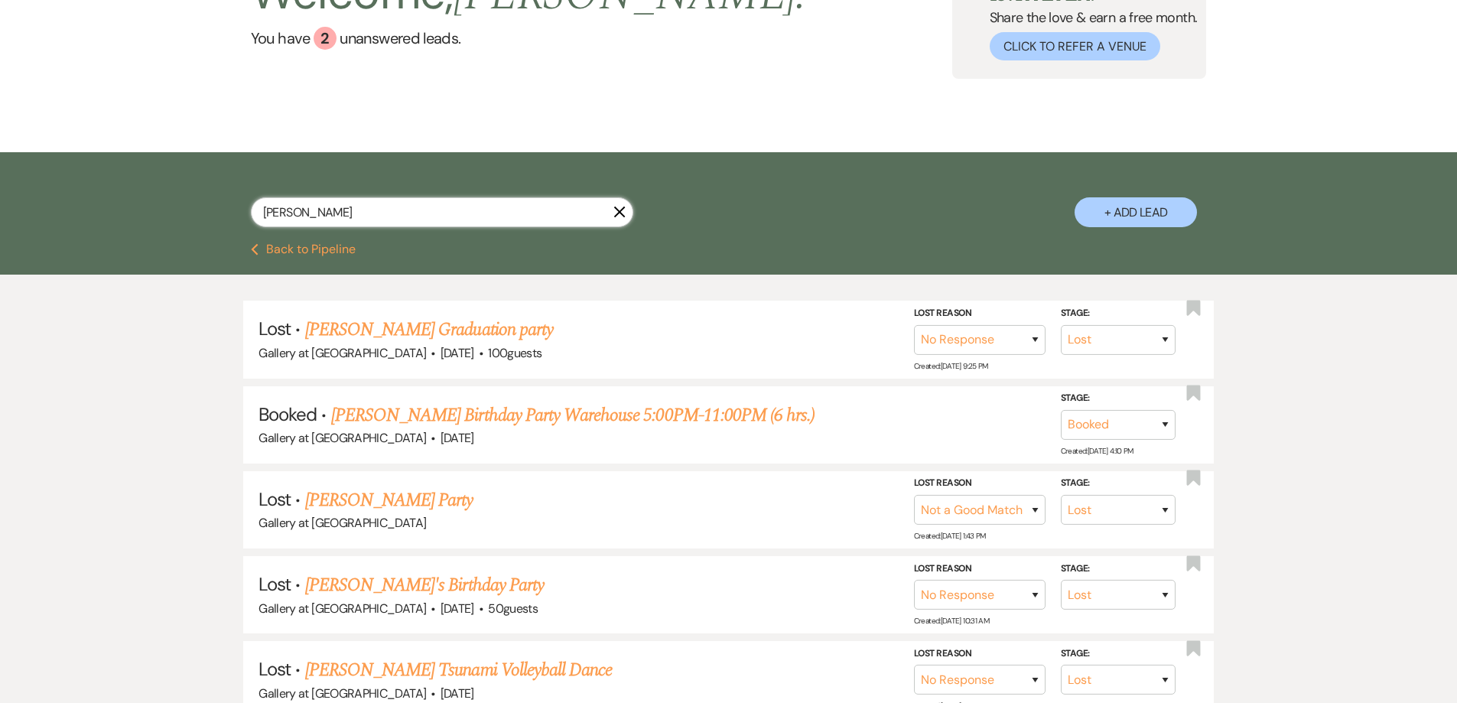
scroll to position [153, 0]
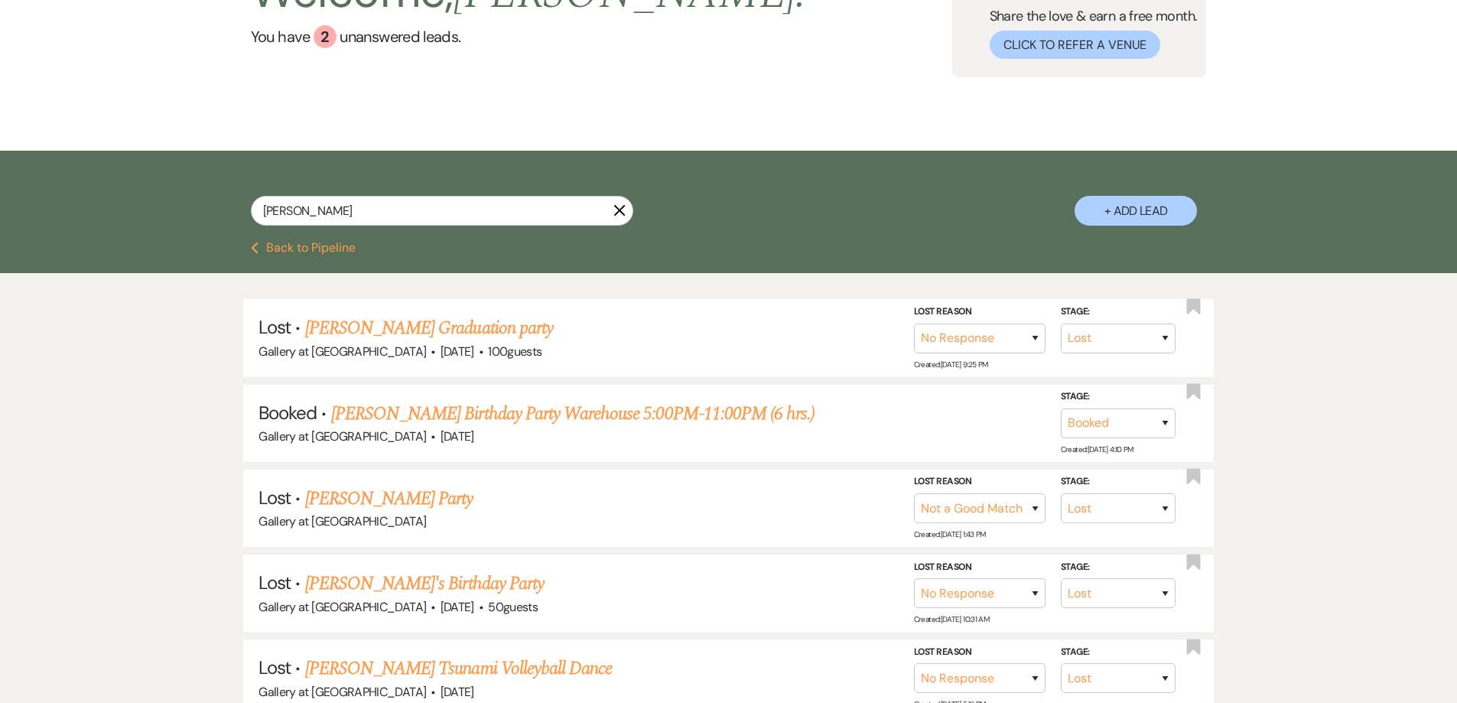
click at [514, 415] on link "[PERSON_NAME] Birthday Party Warehouse 5:00PM-11:00PM (6 hrs.)" at bounding box center [572, 414] width 483 height 28
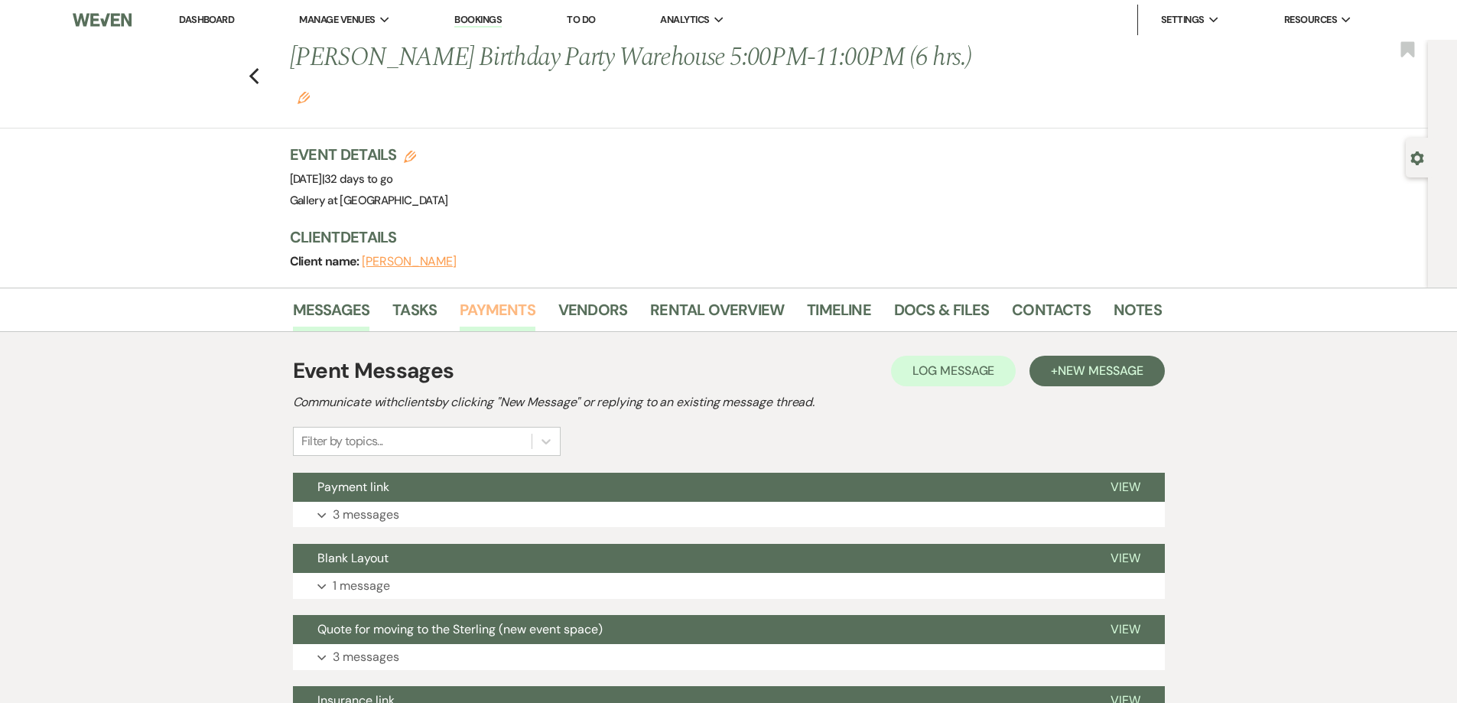
click at [483, 297] on link "Payments" at bounding box center [498, 314] width 76 height 34
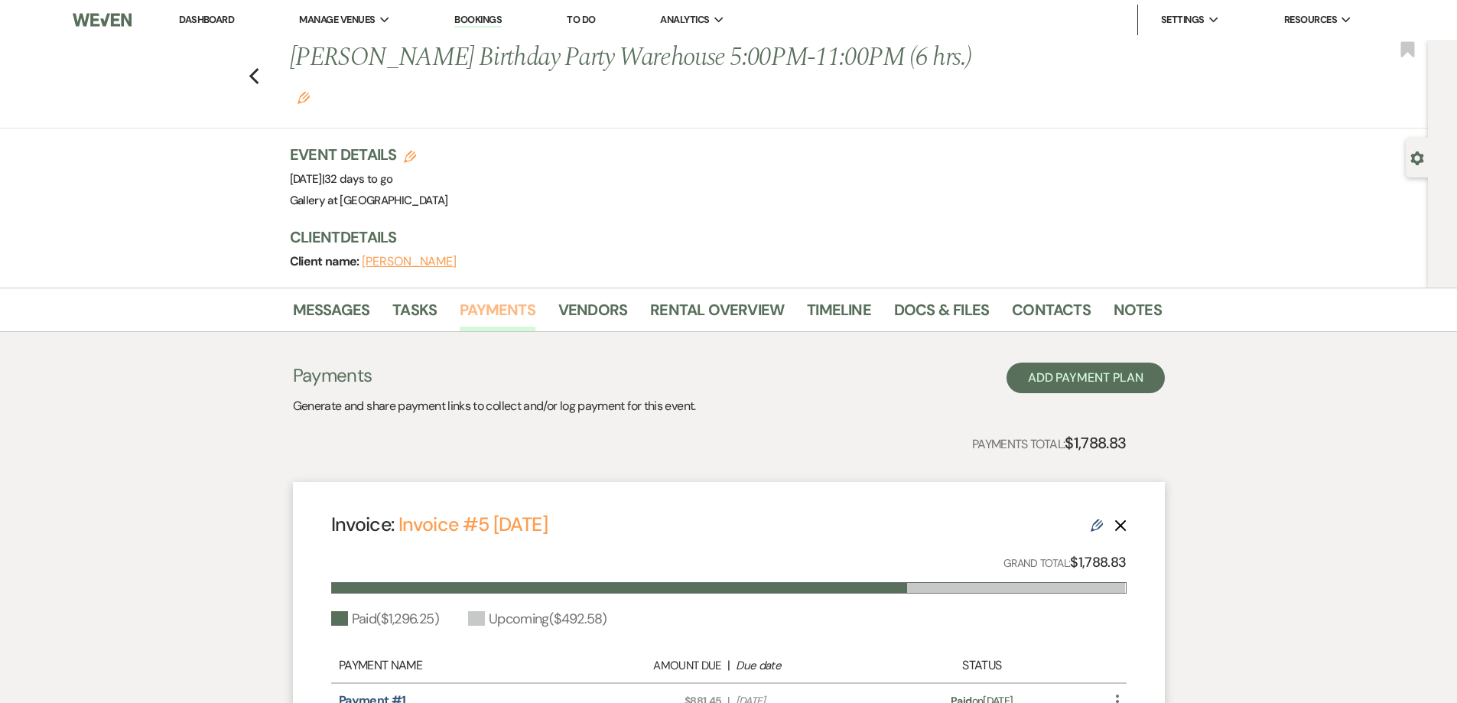
scroll to position [153, 0]
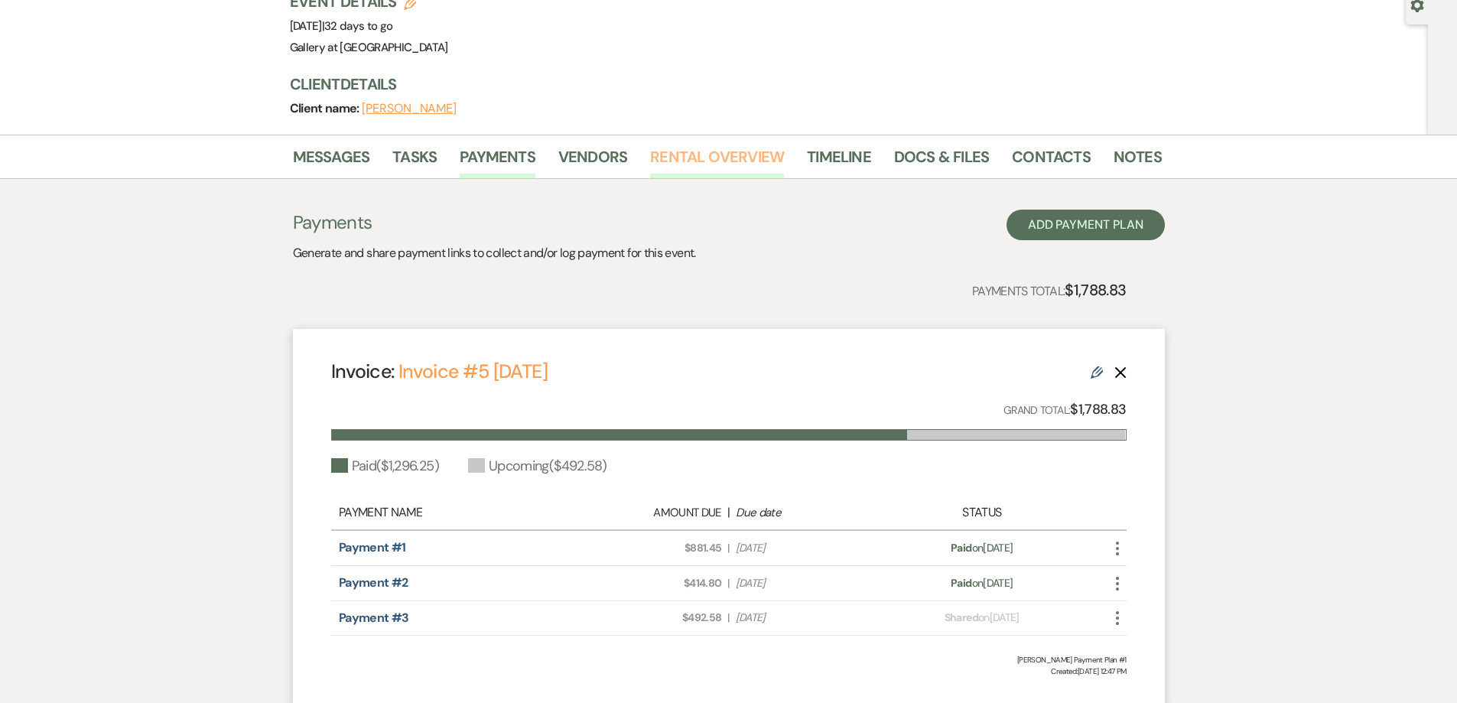
click at [661, 145] on link "Rental Overview" at bounding box center [717, 162] width 134 height 34
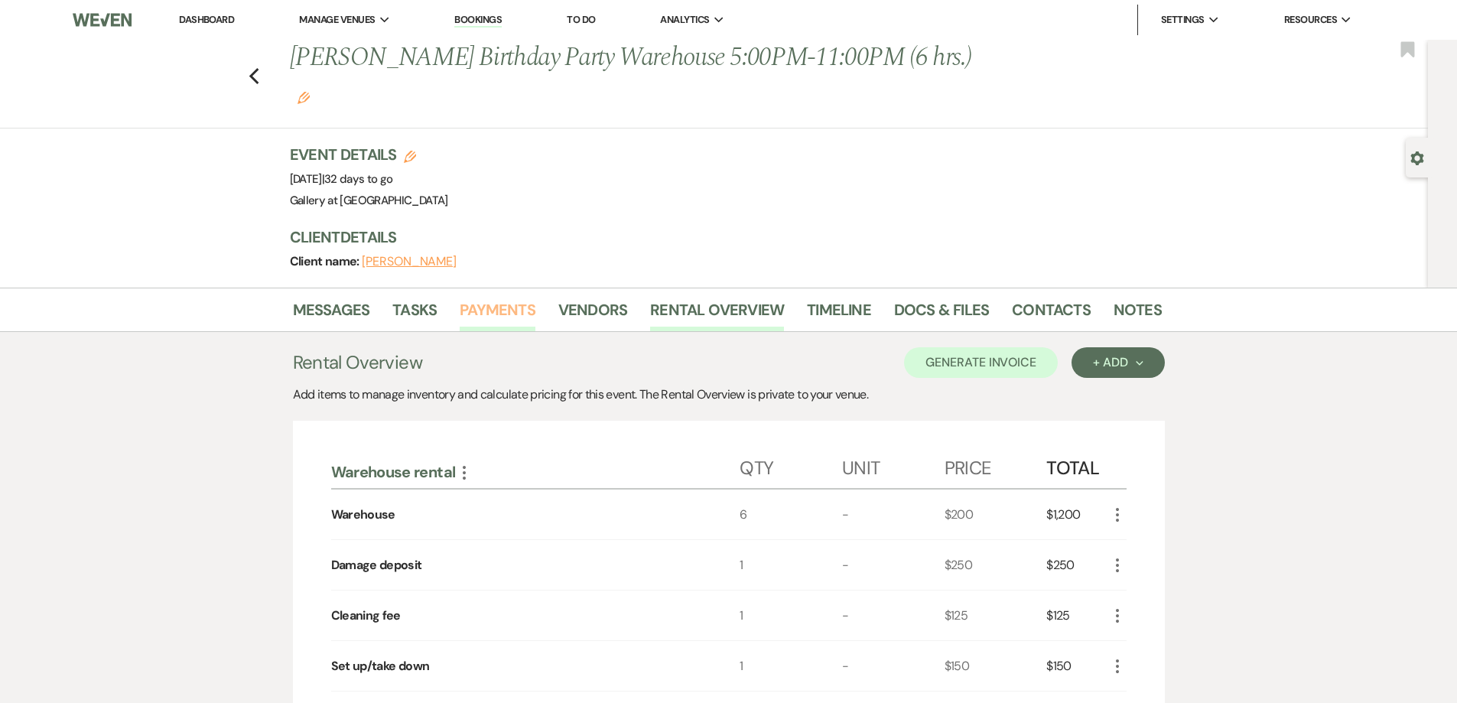
drag, startPoint x: 514, startPoint y: 275, endPoint x: 531, endPoint y: 274, distance: 17.6
click at [514, 297] on link "Payments" at bounding box center [498, 314] width 76 height 34
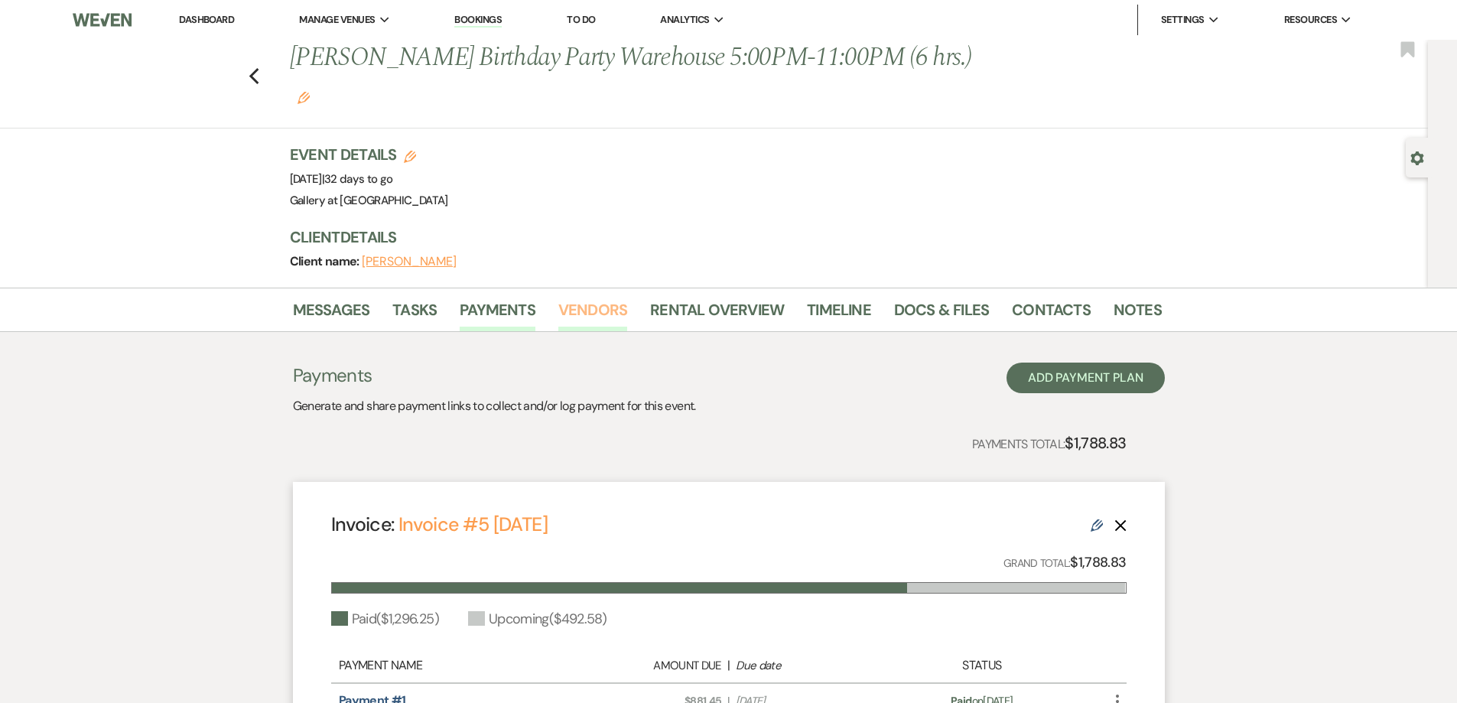
click at [603, 297] on link "Vendors" at bounding box center [592, 314] width 69 height 34
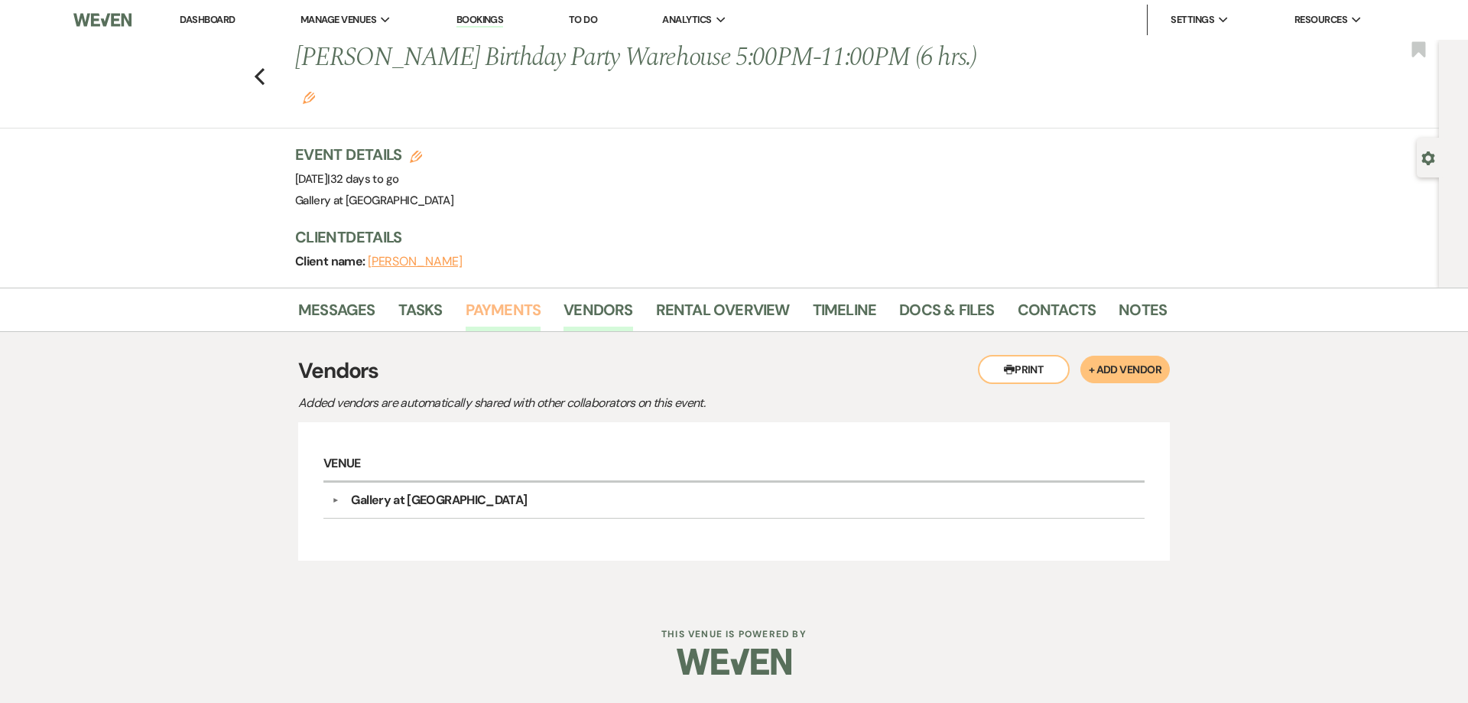
click at [512, 297] on link "Payments" at bounding box center [504, 314] width 76 height 34
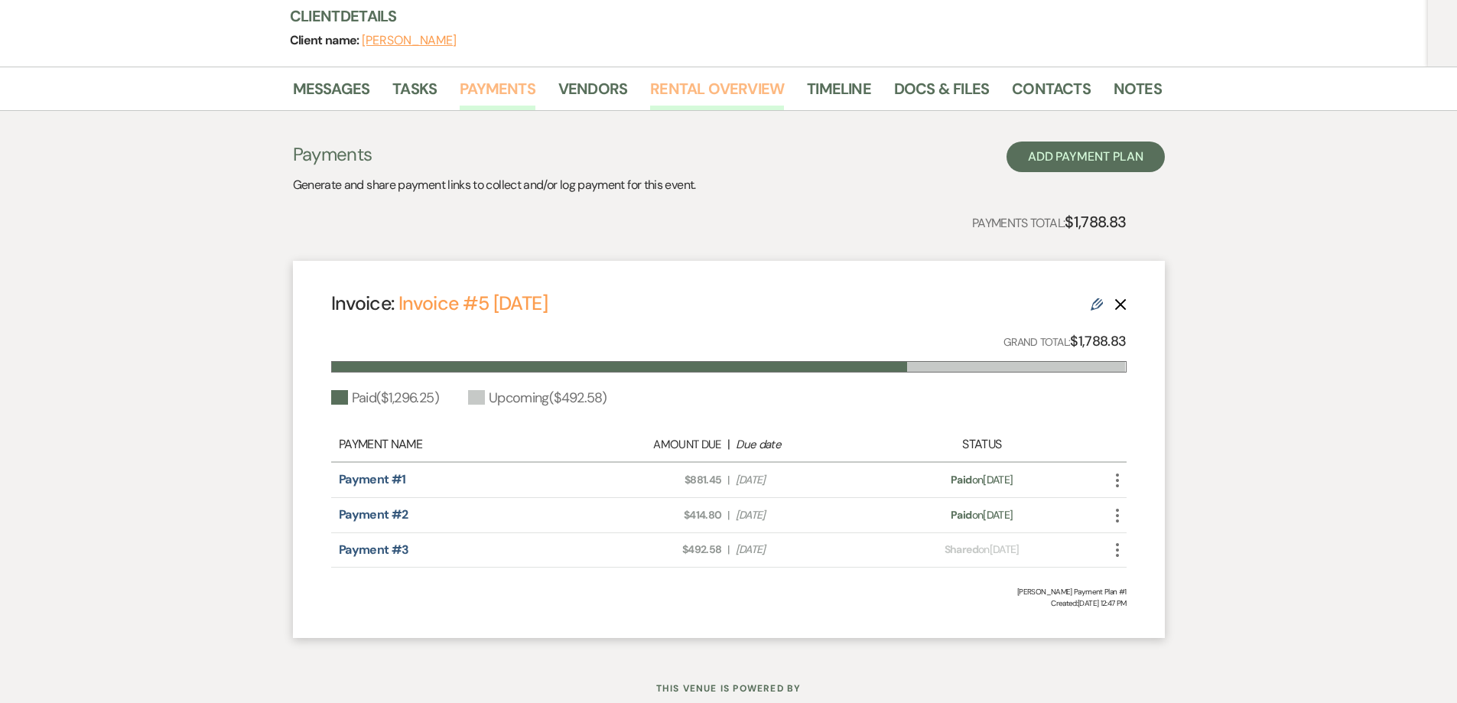
scroll to position [234, 0]
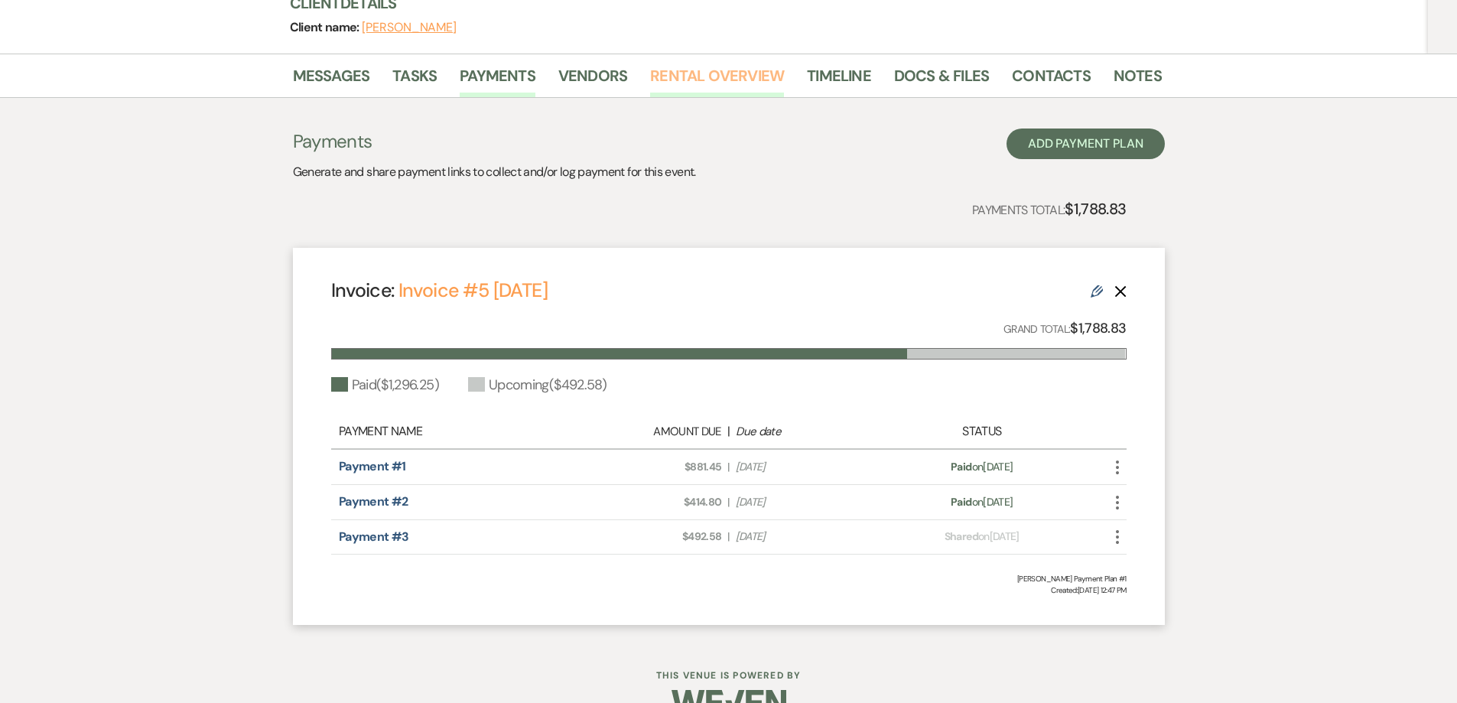
click at [680, 63] on link "Rental Overview" at bounding box center [717, 80] width 134 height 34
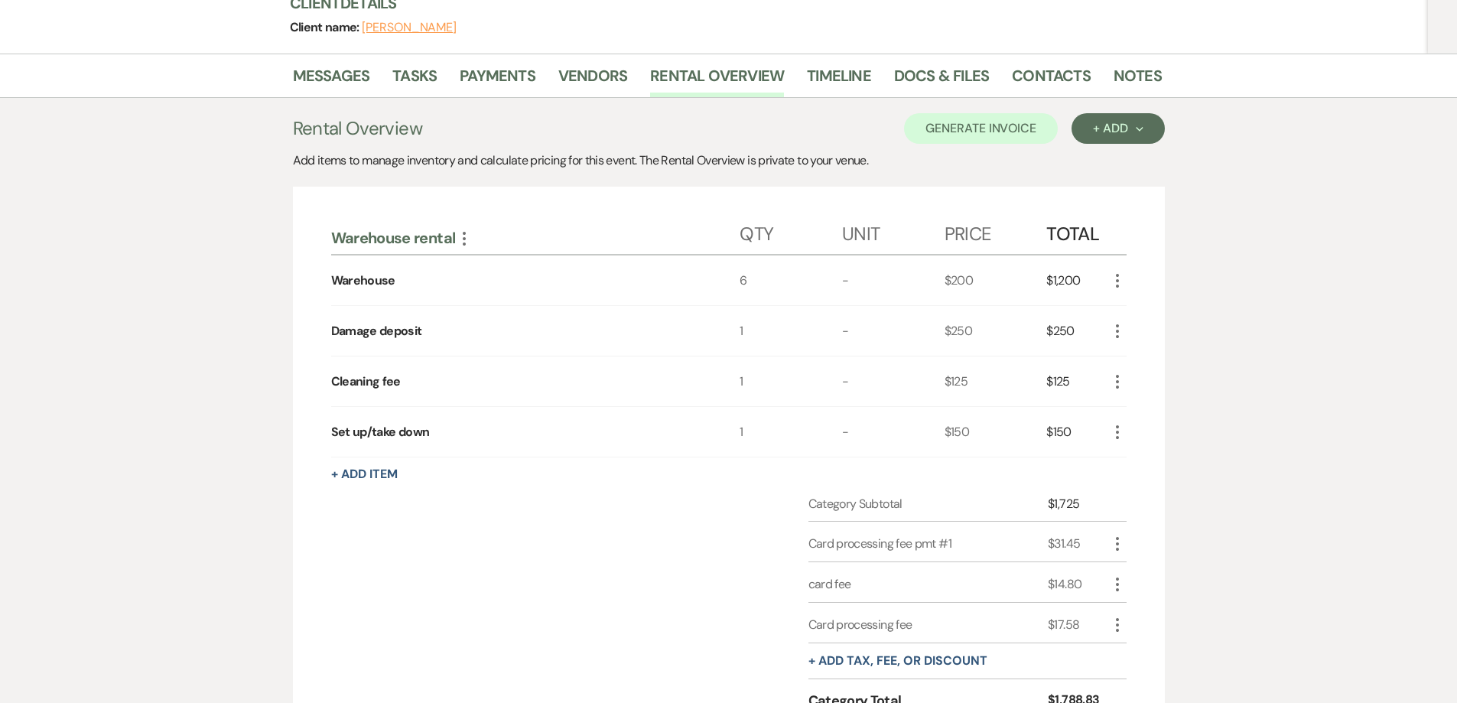
click at [1116, 618] on use "button" at bounding box center [1117, 625] width 3 height 14
click at [1136, 642] on button "Pencil Edit" at bounding box center [1148, 654] width 80 height 24
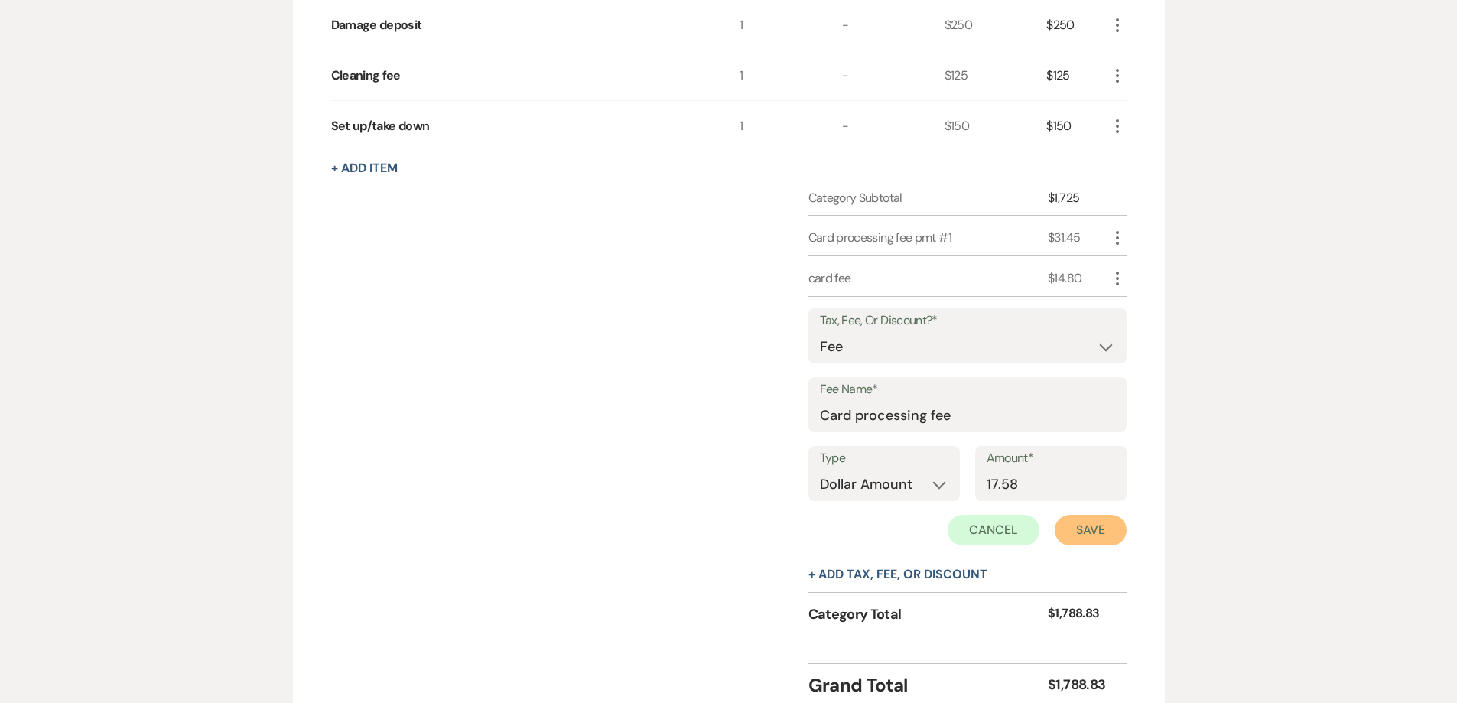
click at [1090, 515] on button "Save" at bounding box center [1091, 530] width 72 height 31
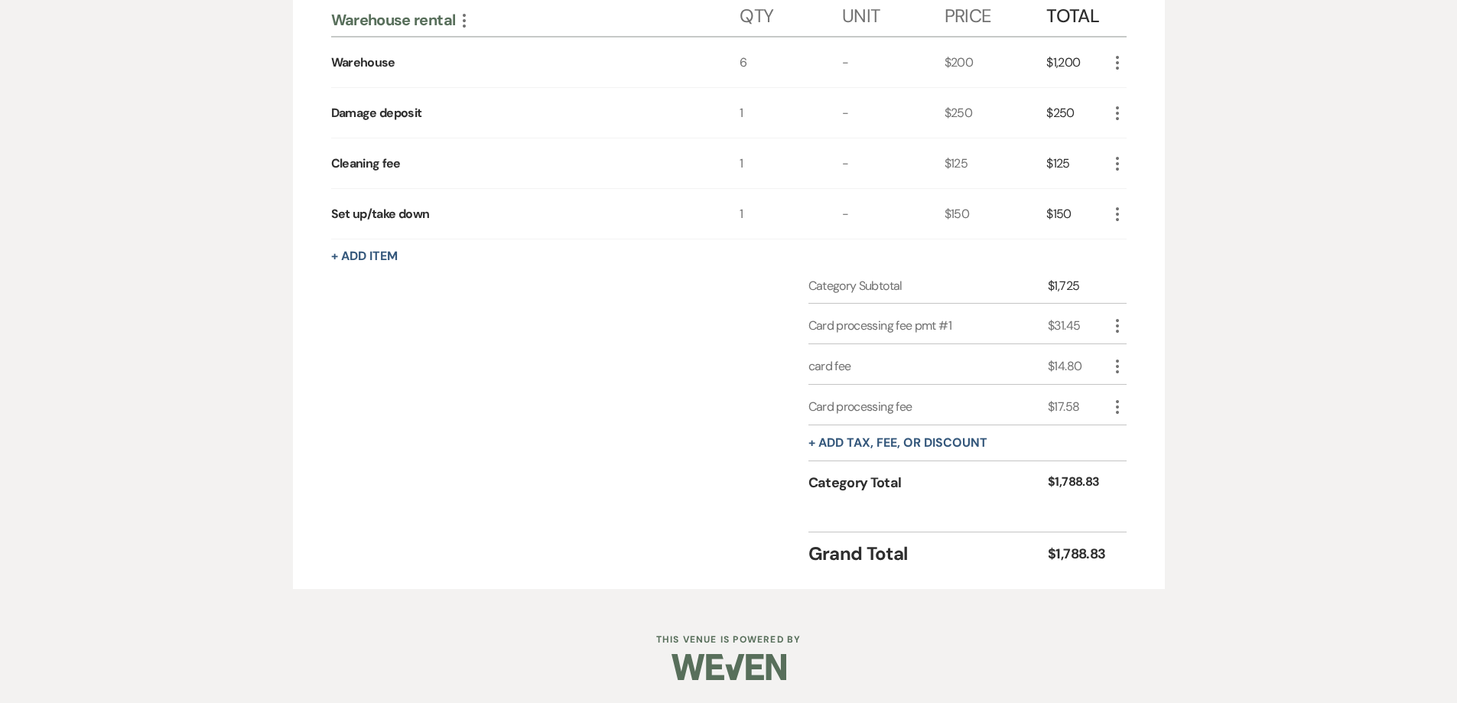
scroll to position [415, 0]
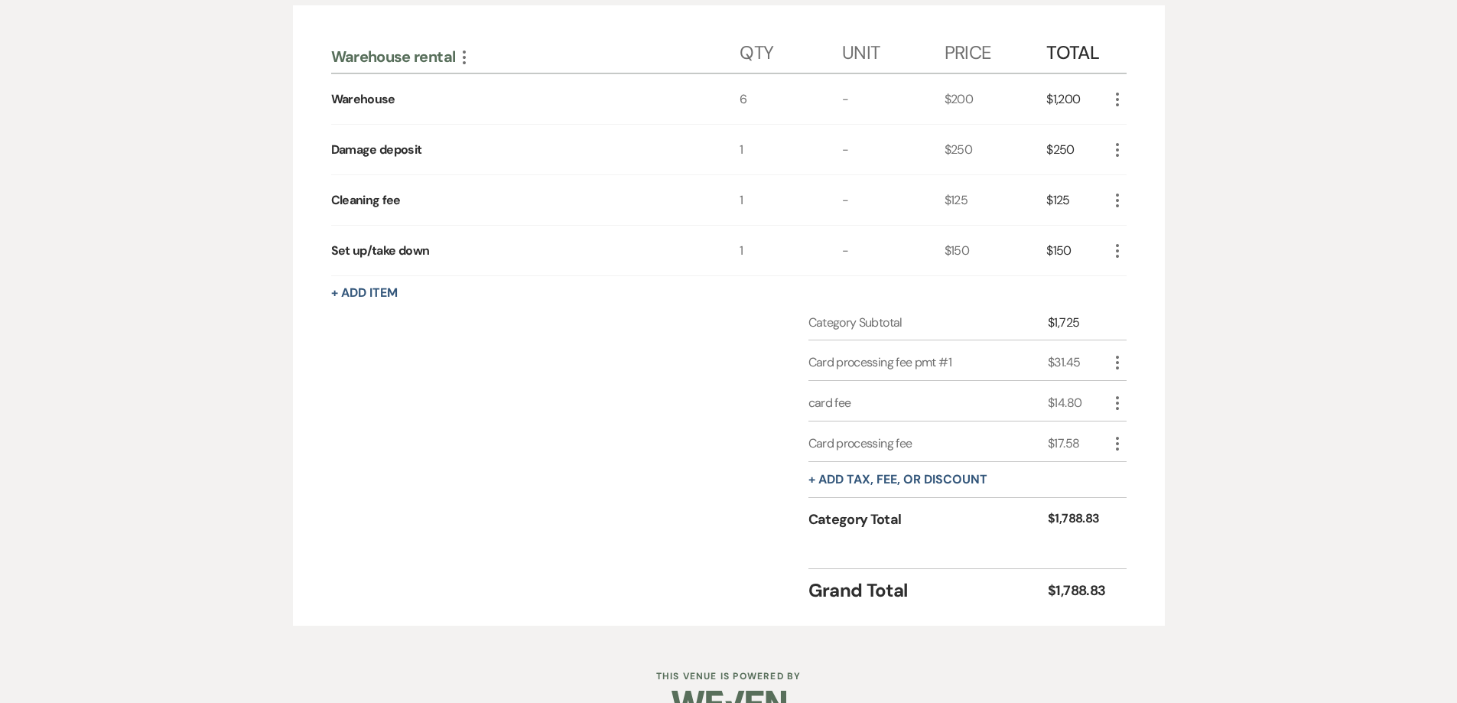
click at [1114, 434] on icon "More" at bounding box center [1117, 443] width 18 height 18
click at [1126, 492] on icon "Delete" at bounding box center [1129, 497] width 9 height 11
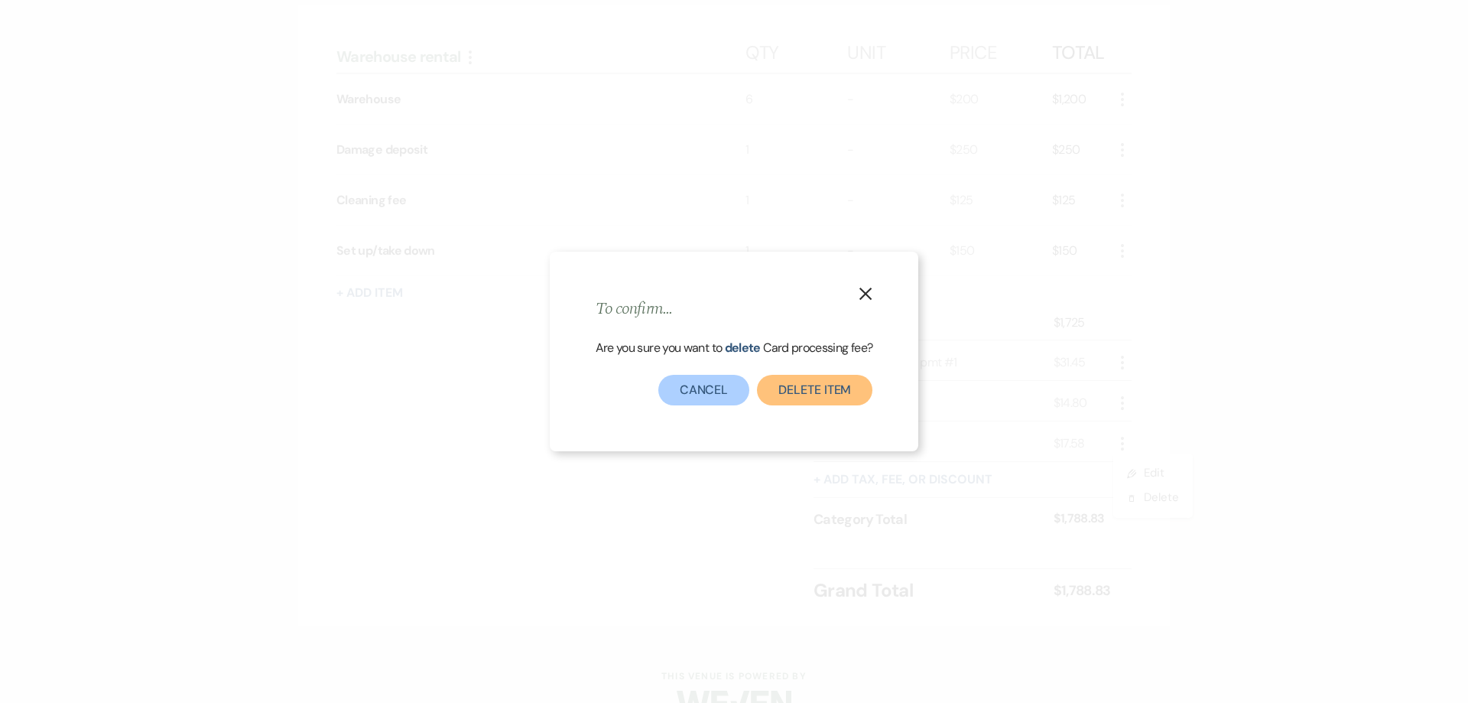
click at [832, 390] on button "Delete item" at bounding box center [814, 390] width 115 height 31
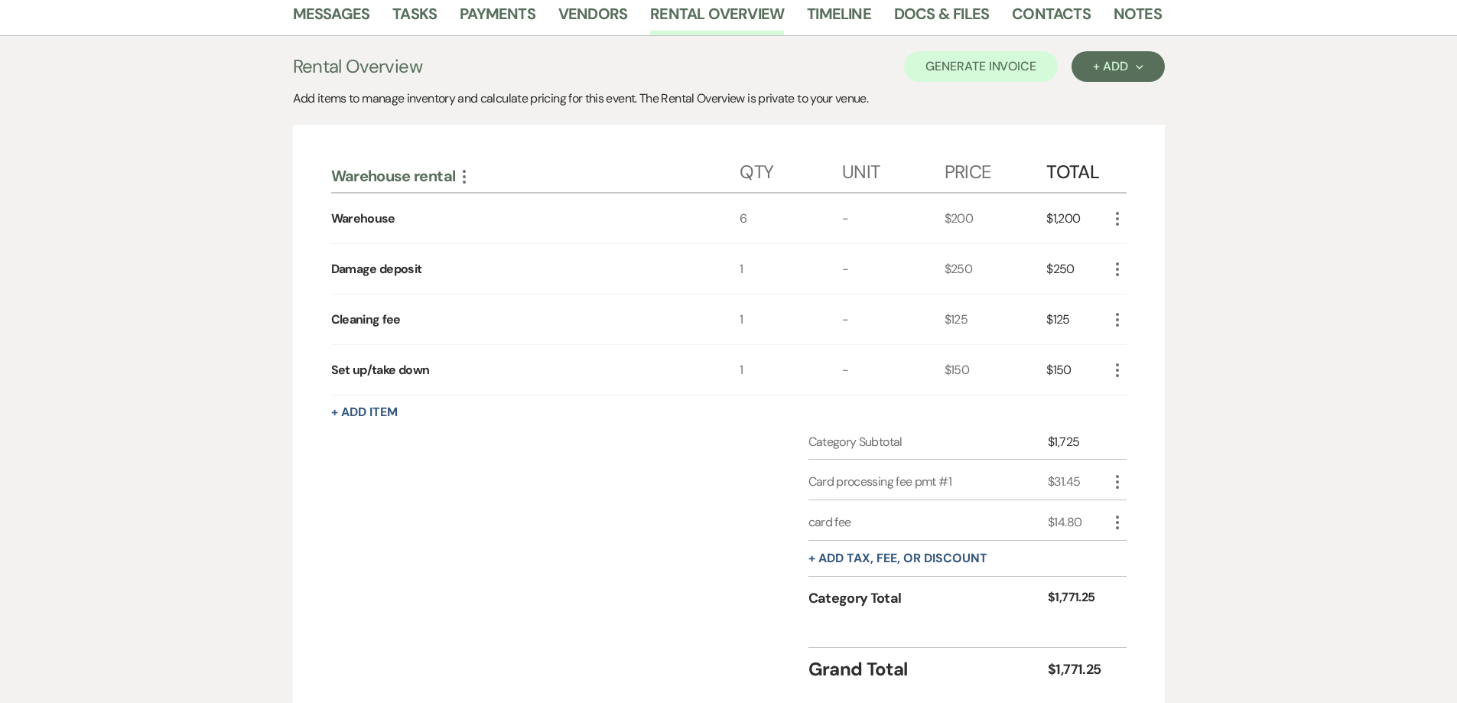
scroll to position [0, 0]
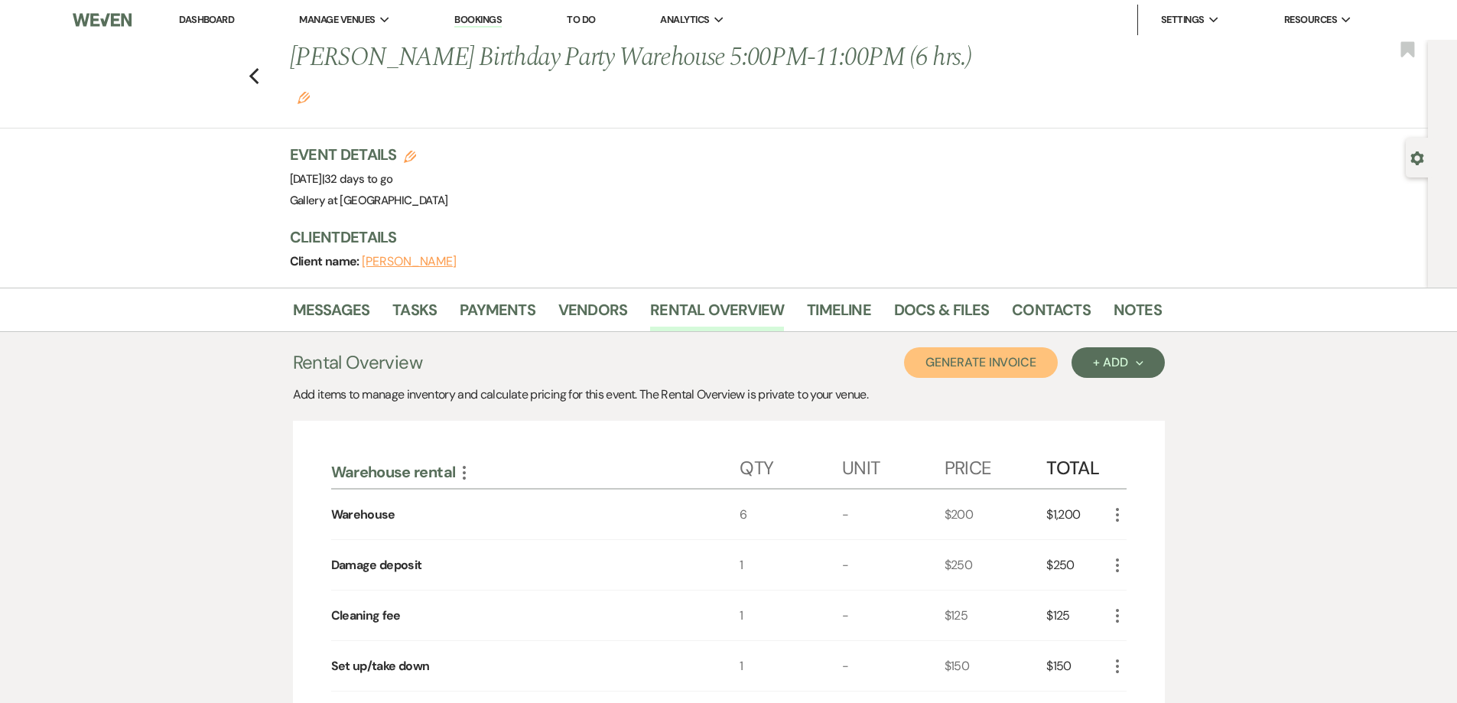
click at [977, 347] on button "Generate Invoice" at bounding box center [981, 362] width 154 height 31
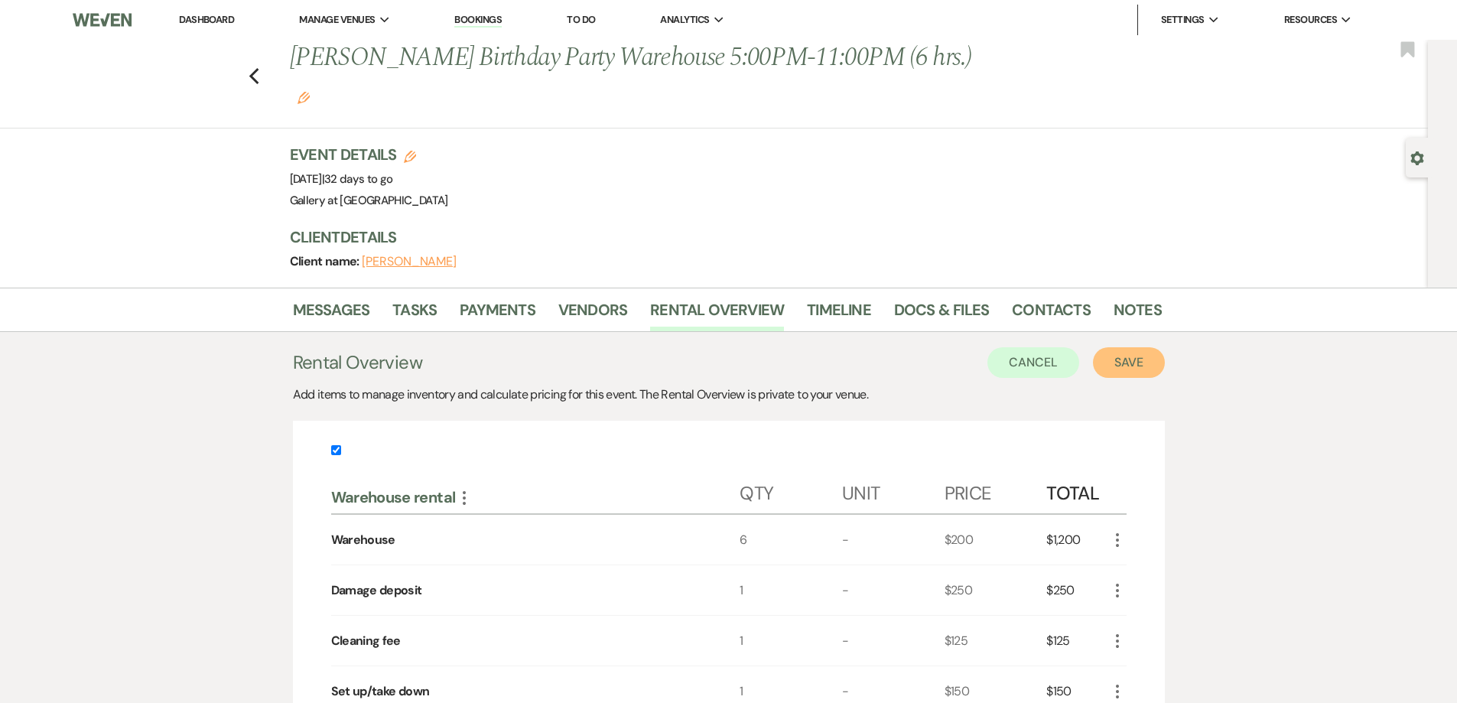
click at [1122, 347] on button "Save" at bounding box center [1129, 362] width 72 height 31
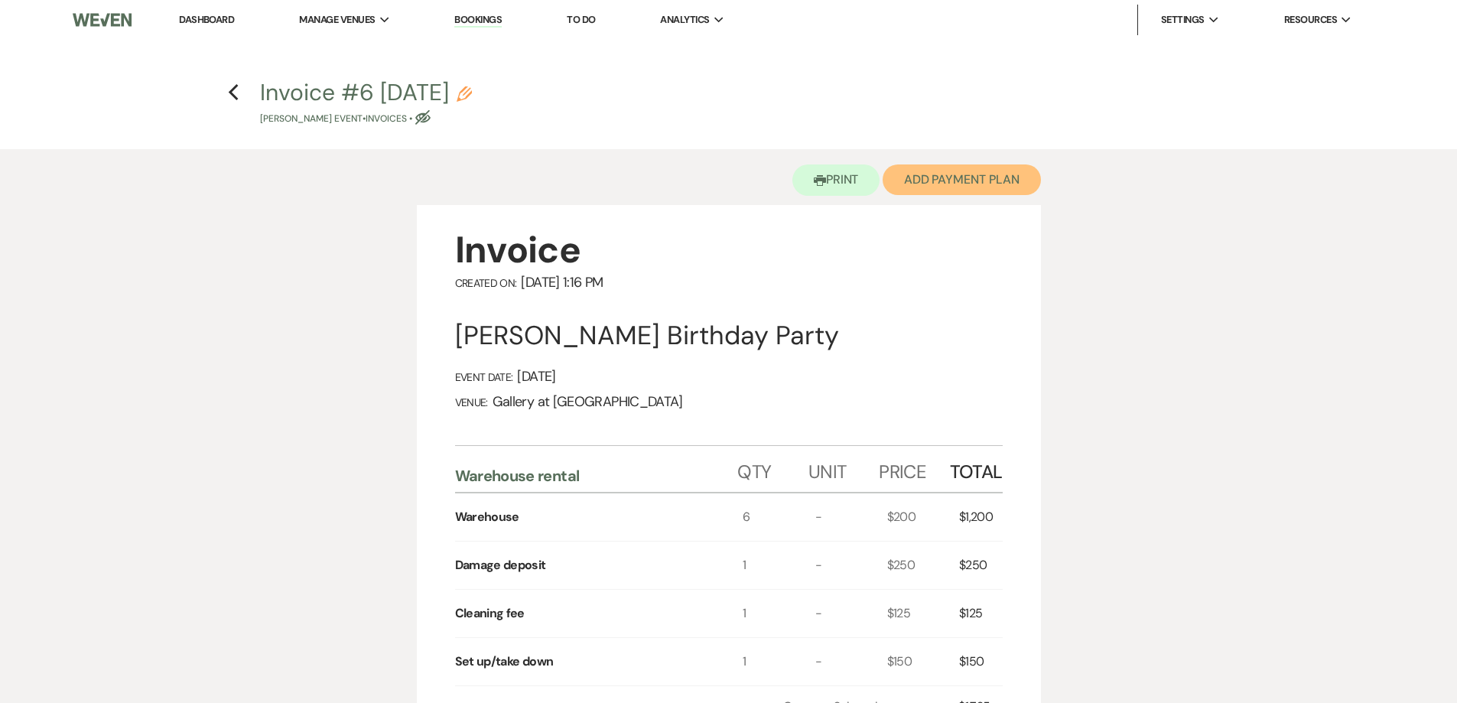
click at [913, 176] on button "Add Payment Plan" at bounding box center [961, 179] width 158 height 31
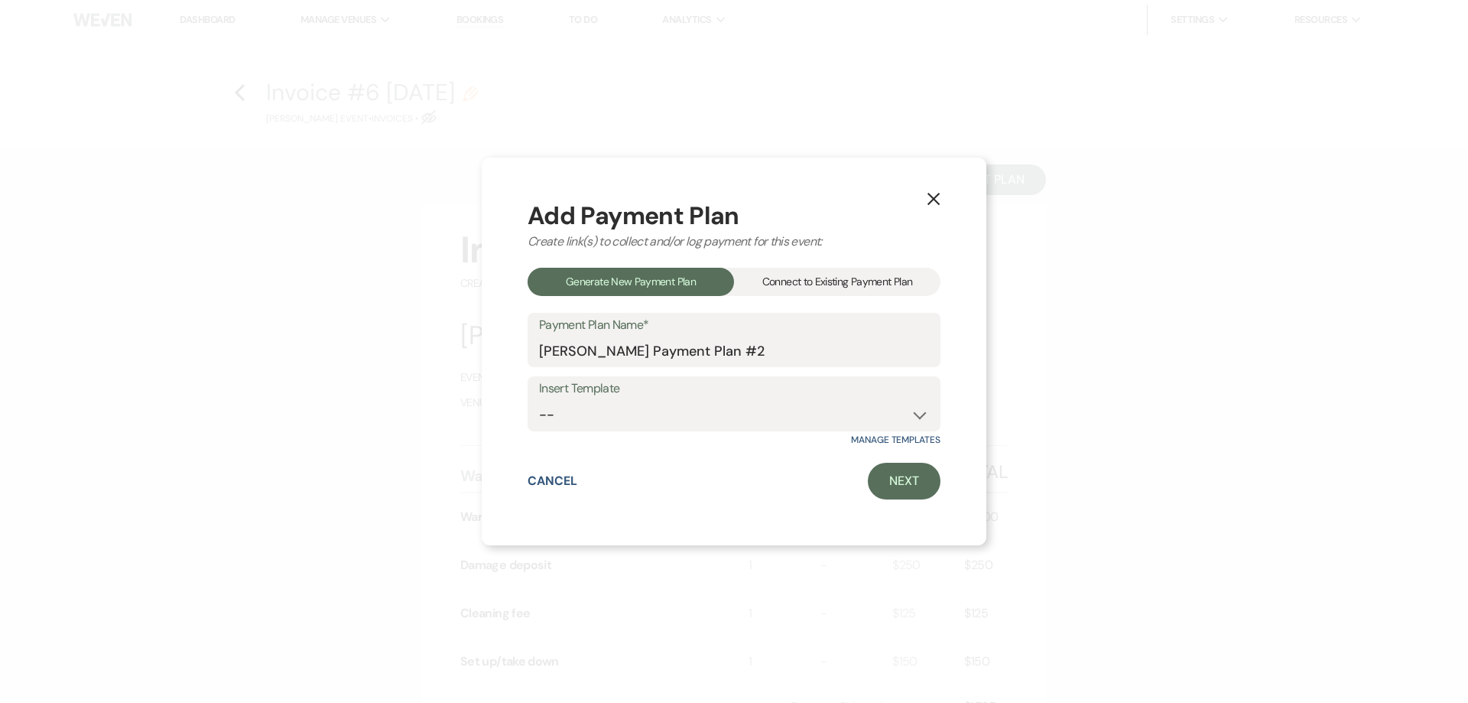
click at [822, 279] on div "Connect to Existing Payment Plan" at bounding box center [837, 282] width 206 height 28
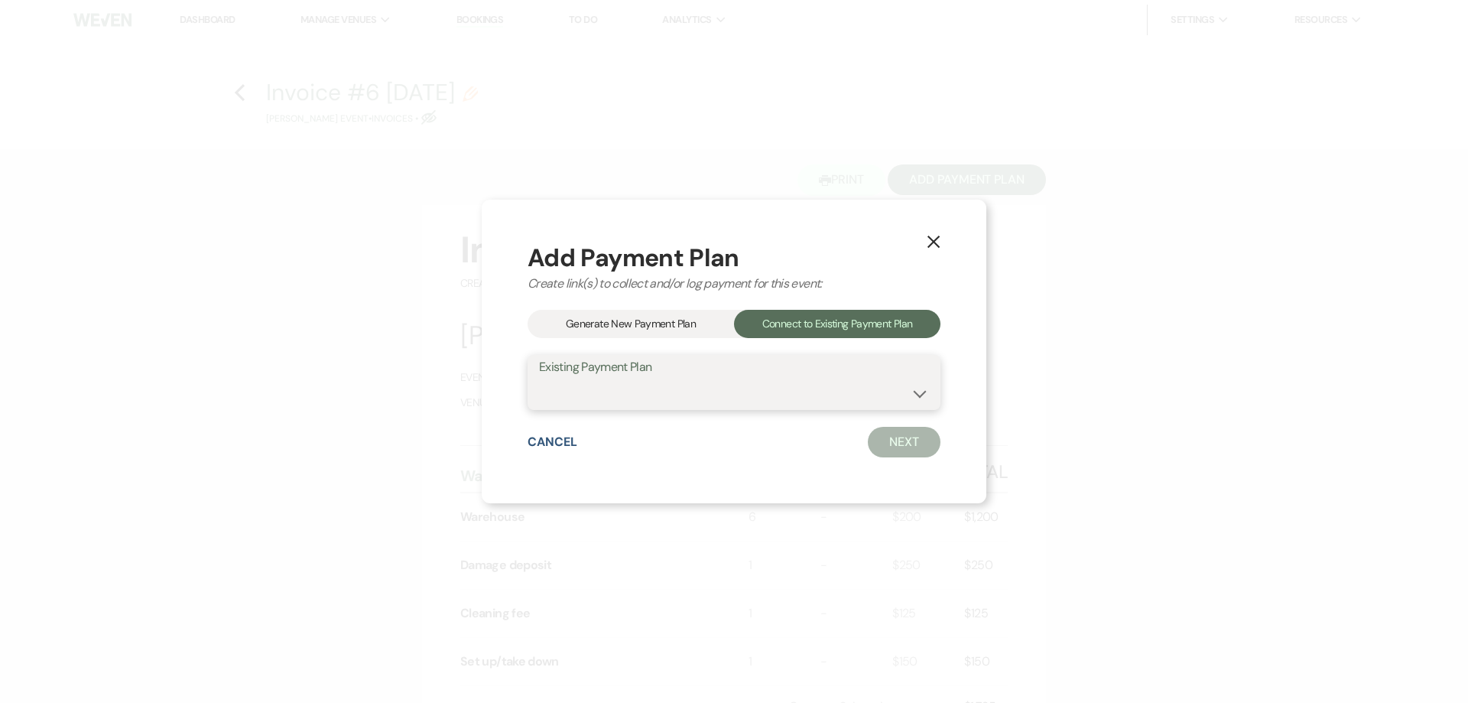
click at [833, 390] on select "[PERSON_NAME] Payment Plan #1" at bounding box center [734, 394] width 390 height 30
select select "19121"
click at [539, 379] on select "[PERSON_NAME] Payment Plan #1" at bounding box center [734, 394] width 390 height 30
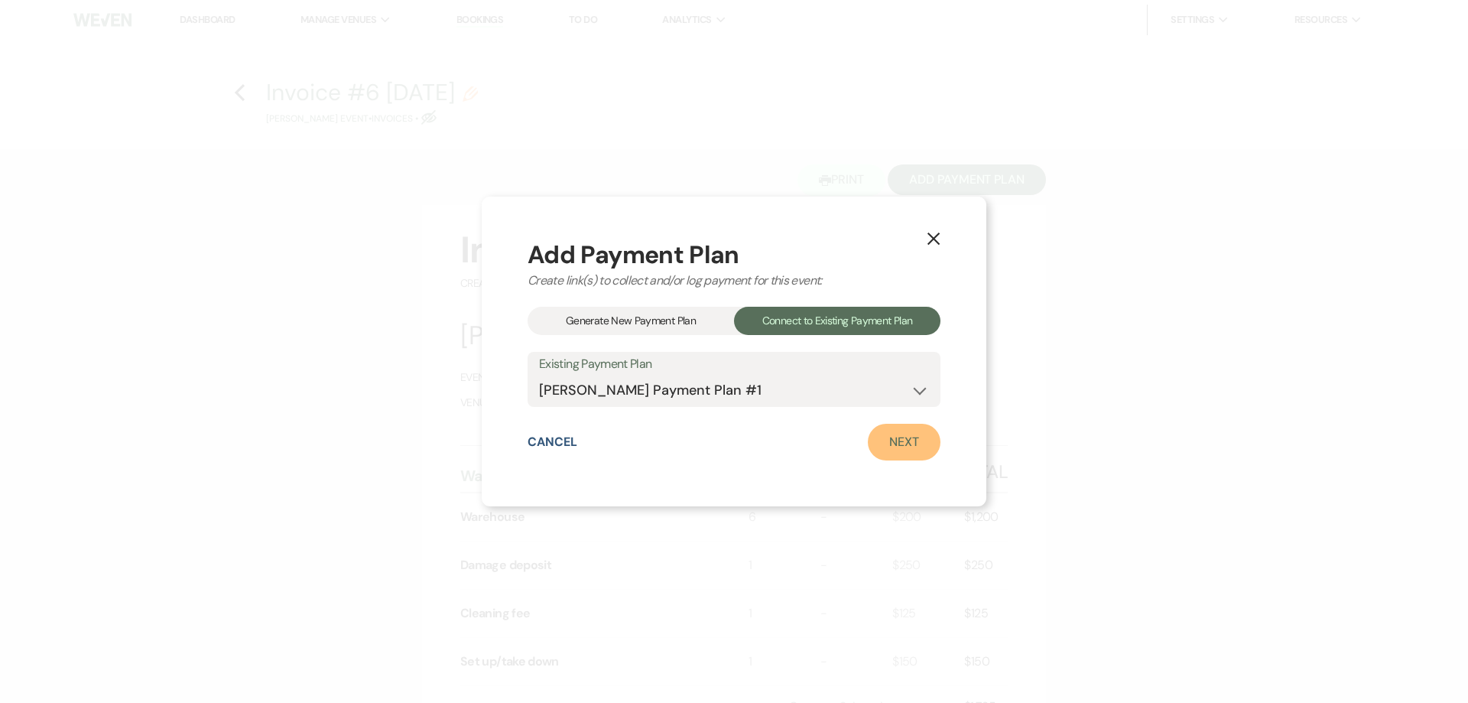
click at [895, 456] on link "Next" at bounding box center [904, 442] width 73 height 37
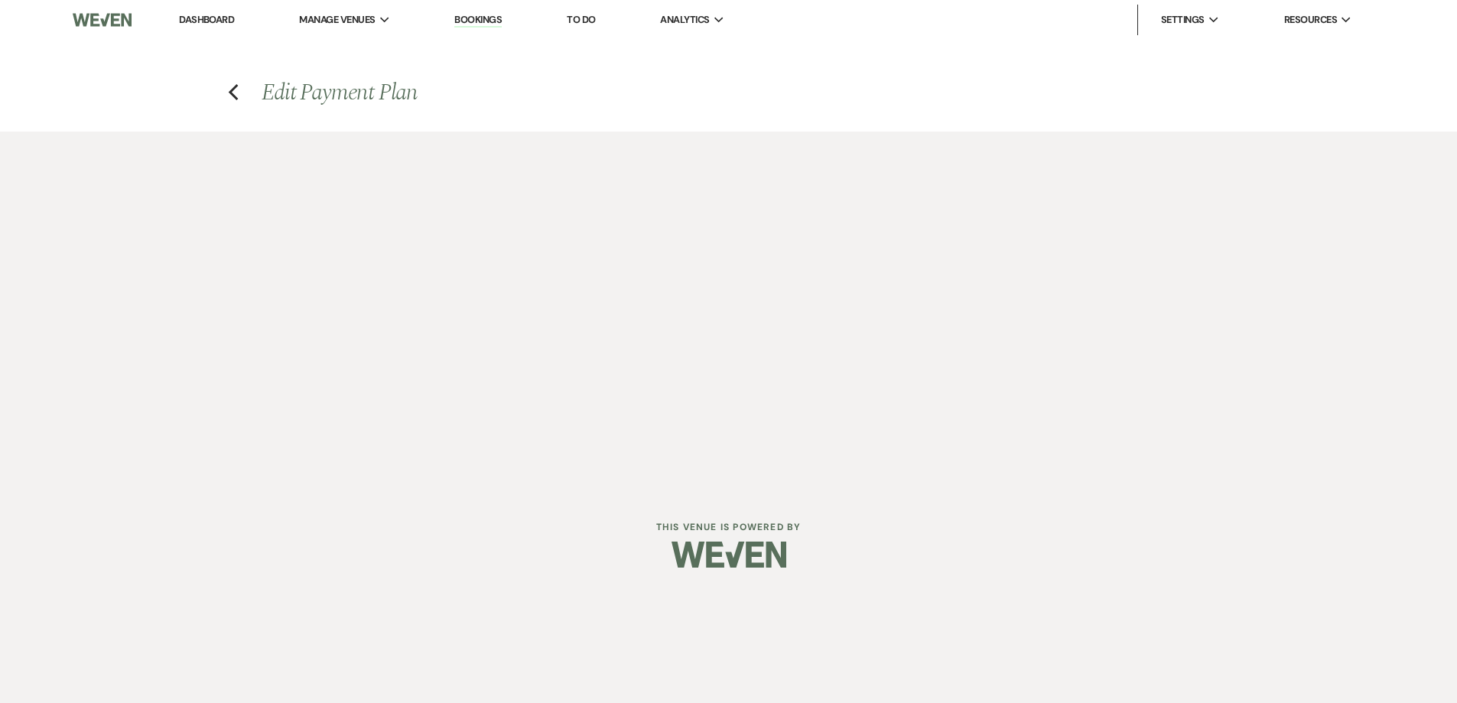
select select "27203"
select select "1"
select select "true"
select select "2"
select select "flat"
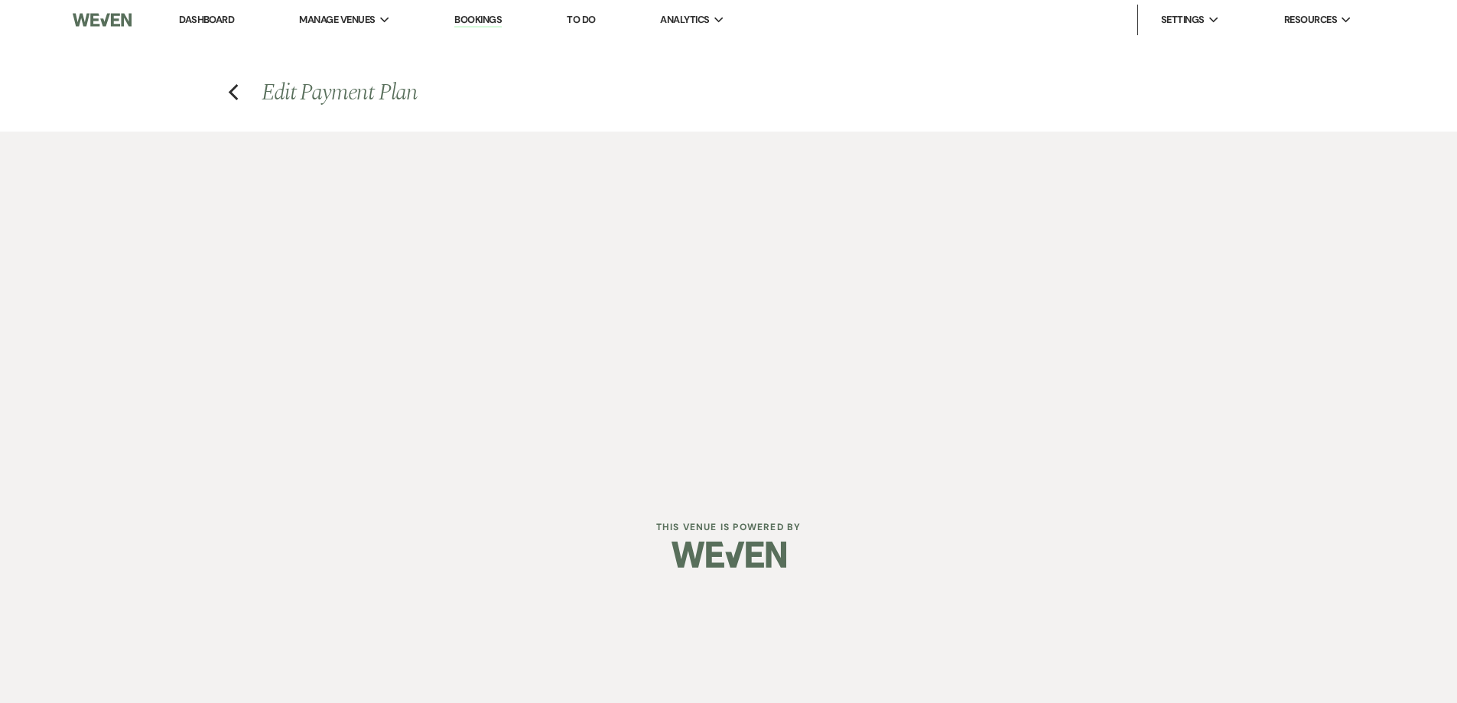
select select "true"
select select "1"
select select "true"
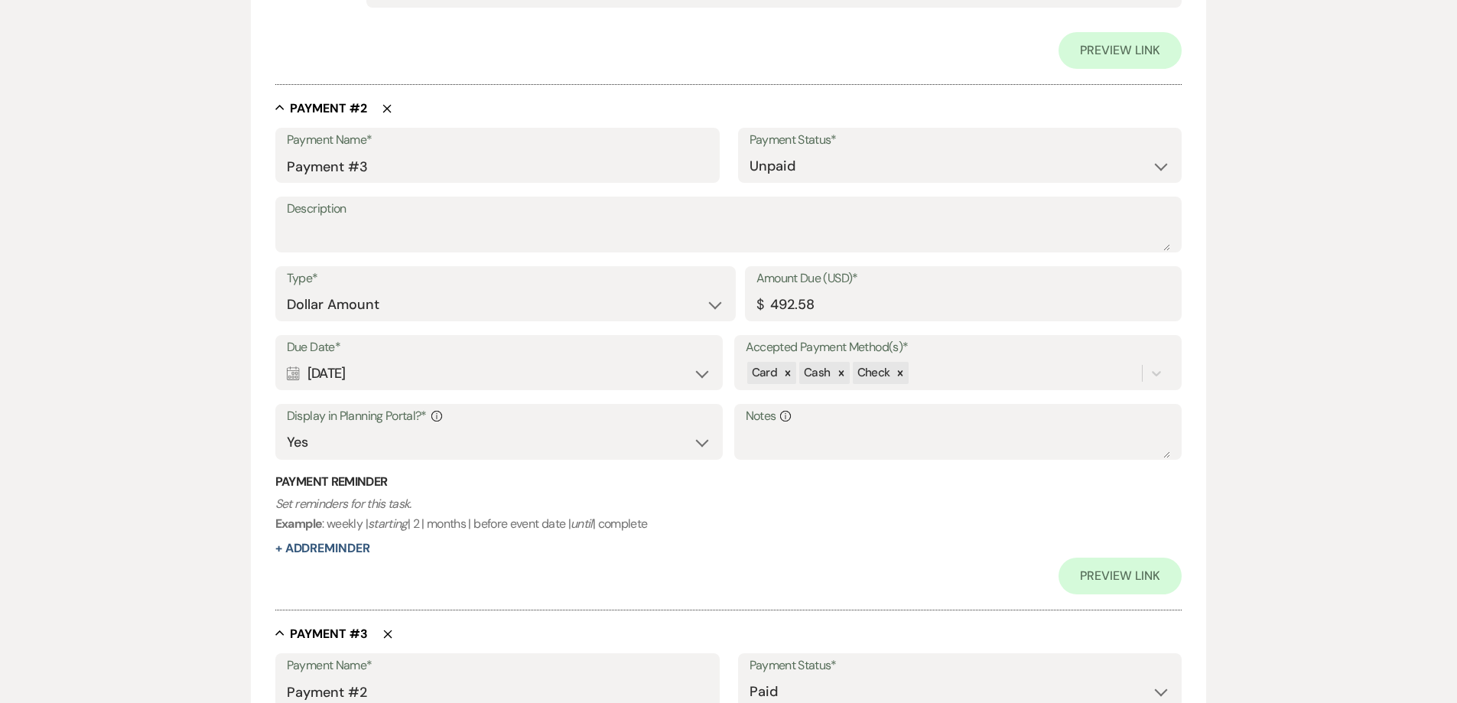
scroll to position [932, 0]
drag, startPoint x: 826, startPoint y: 314, endPoint x: 740, endPoint y: 314, distance: 85.6
click at [741, 314] on div "Type* Dollar Amount Percentage of Grand Total Amount Due (USD)* $ 492.58" at bounding box center [728, 301] width 907 height 69
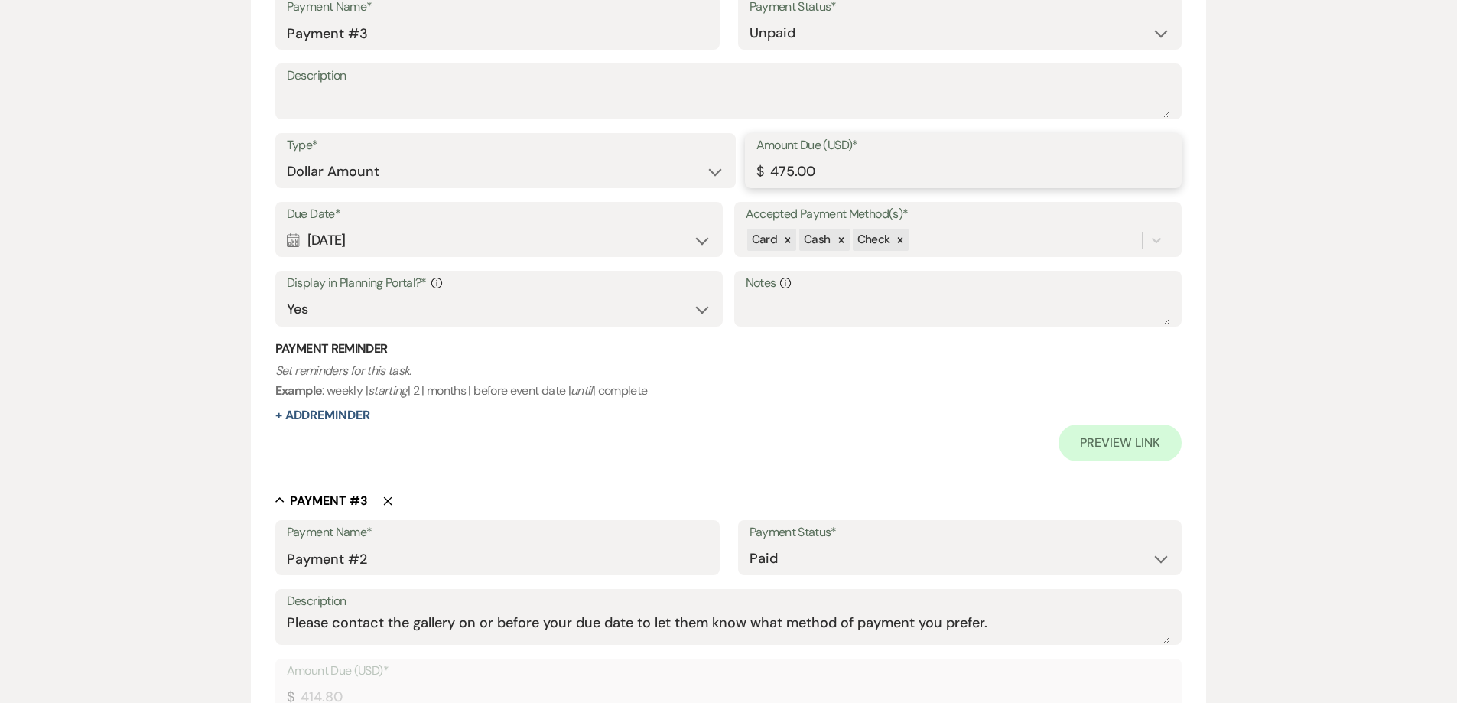
scroll to position [1140, 0]
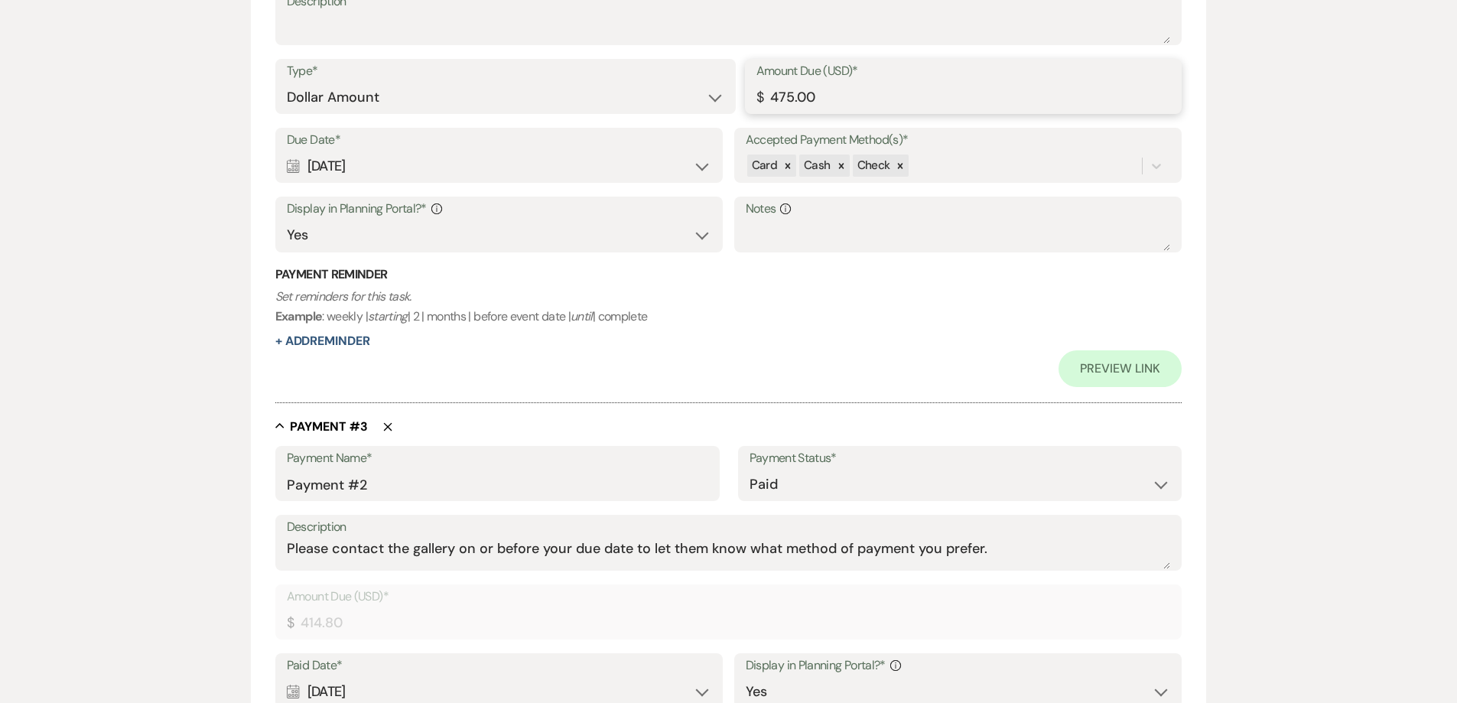
drag, startPoint x: 826, startPoint y: 90, endPoint x: 720, endPoint y: 102, distance: 106.2
click at [720, 102] on div "Type* Dollar Amount Percentage of Grand Total Amount Due (USD)* $ 475.00" at bounding box center [728, 93] width 907 height 69
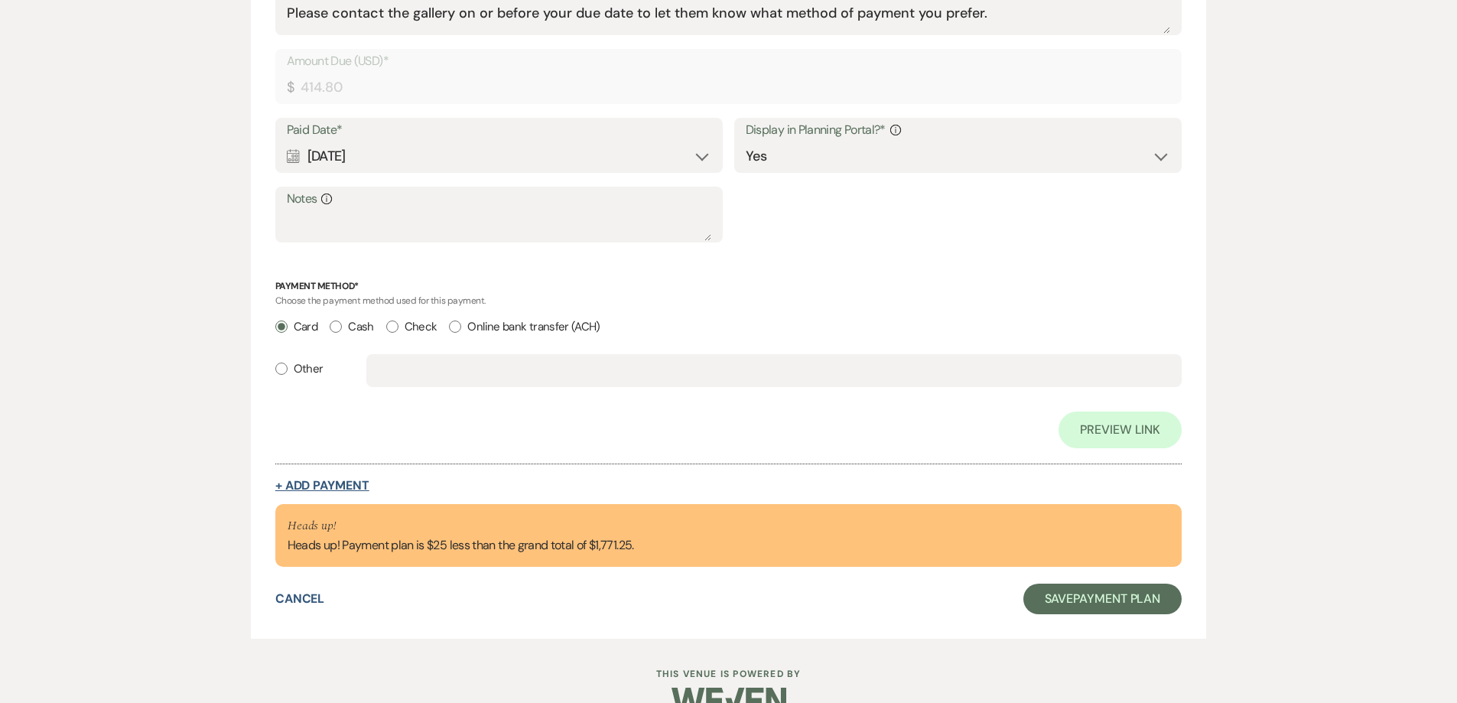
type input "450.00"
click at [363, 482] on button "+ Add Payment" at bounding box center [322, 485] width 94 height 12
select select "2"
select select "flat"
select select "true"
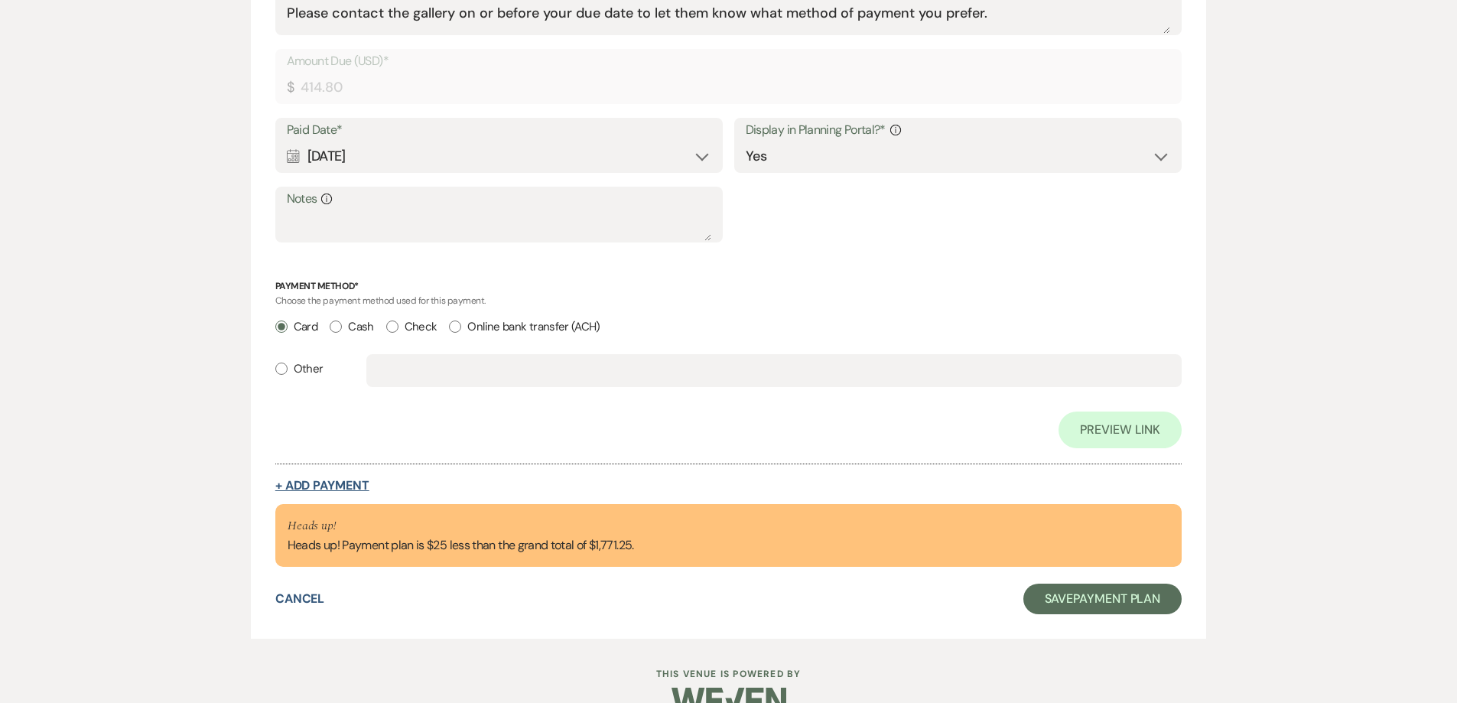
select select "client"
select select "weeks"
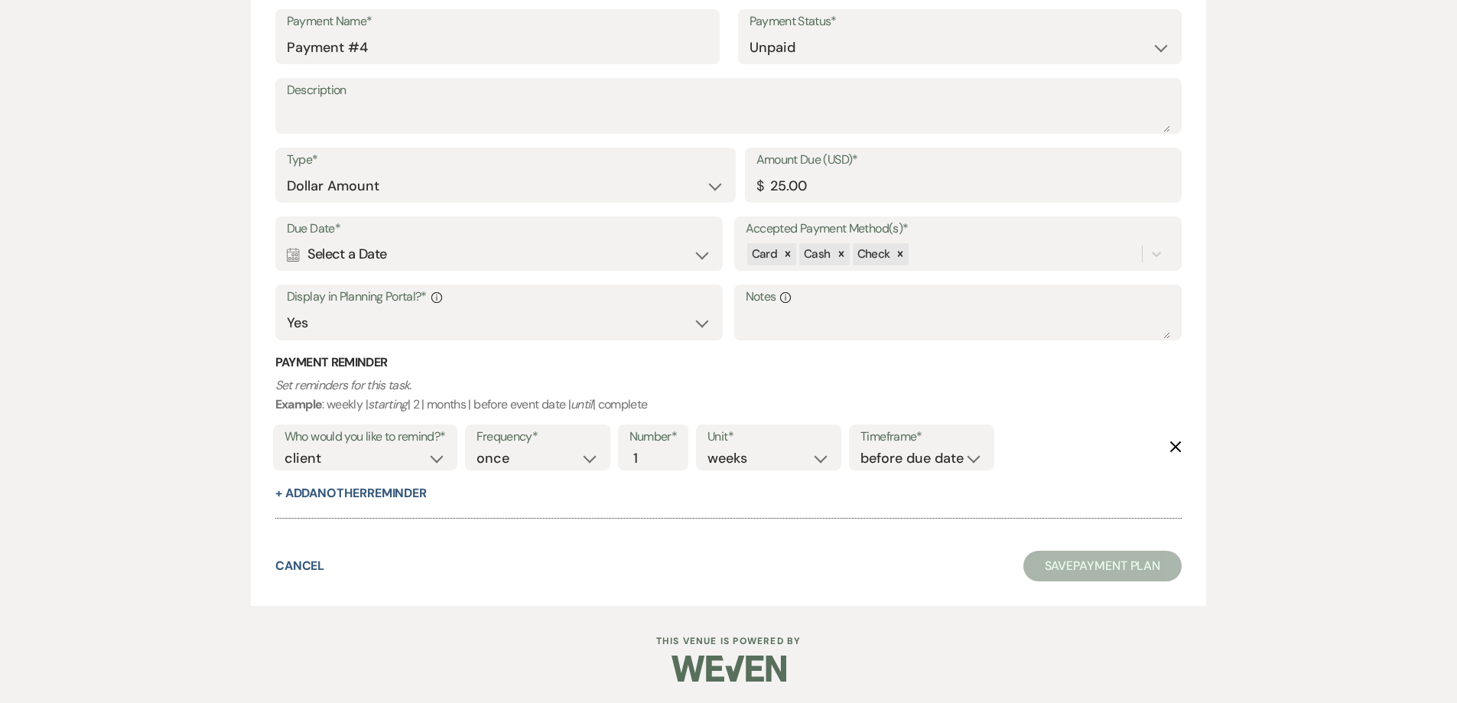
scroll to position [2065, 0]
click at [488, 240] on div "Calendar Select a Date Expand" at bounding box center [499, 253] width 425 height 30
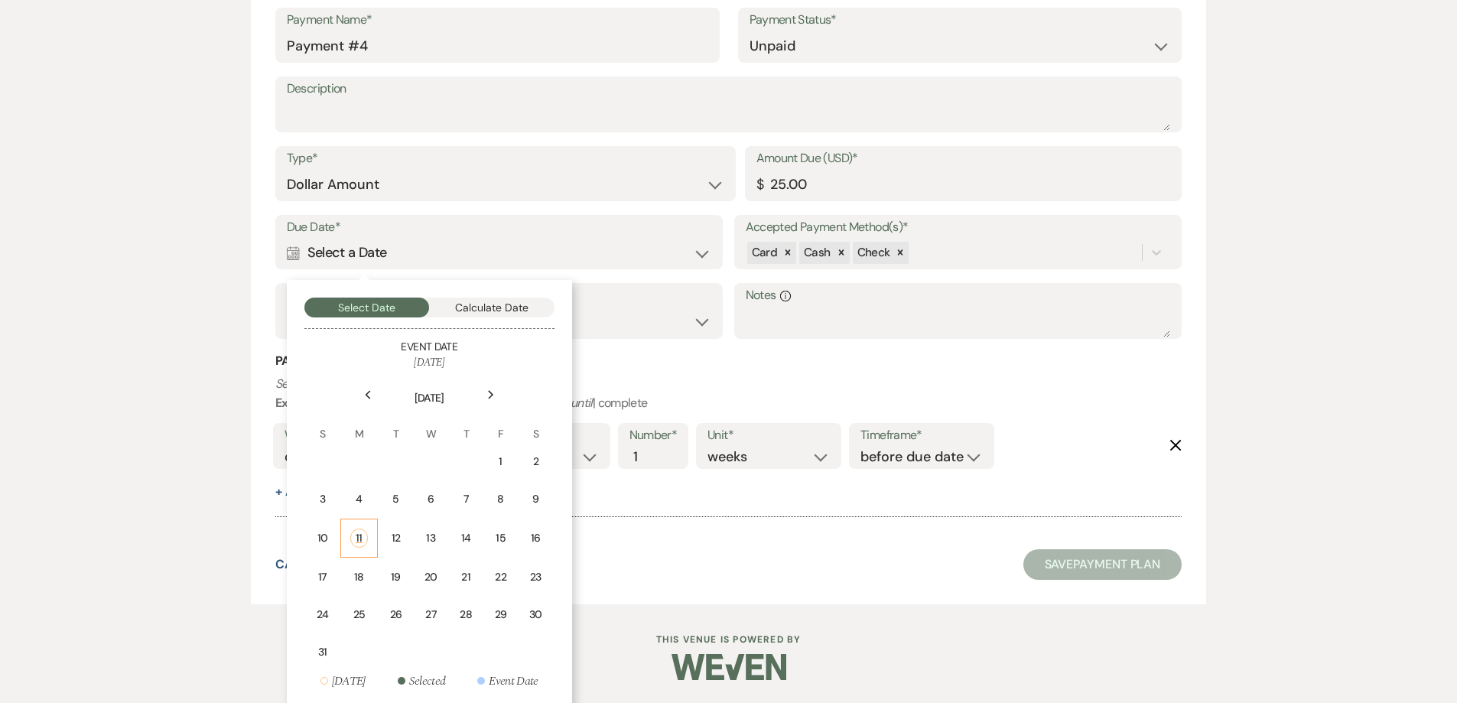
click at [359, 543] on div "11" at bounding box center [359, 537] width 18 height 19
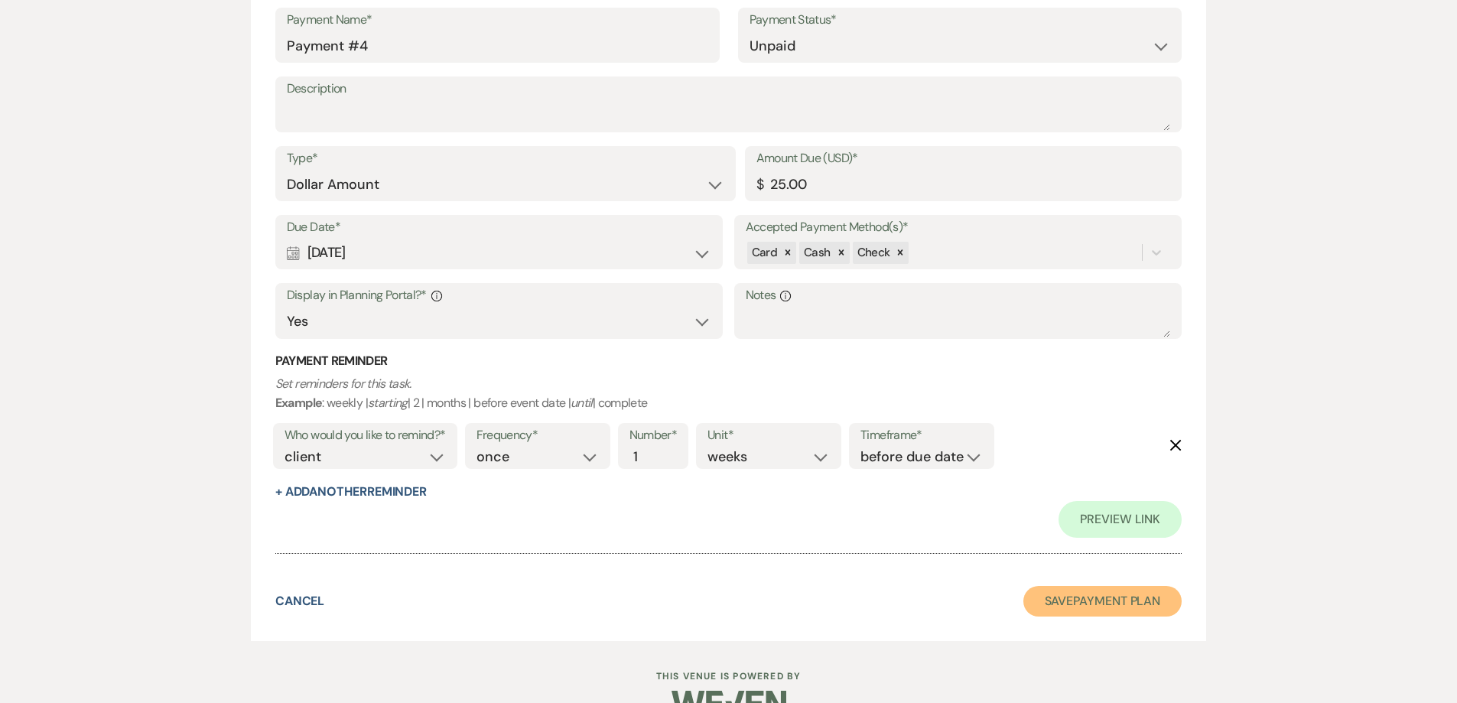
click at [1055, 606] on button "Save Payment Plan" at bounding box center [1102, 601] width 159 height 31
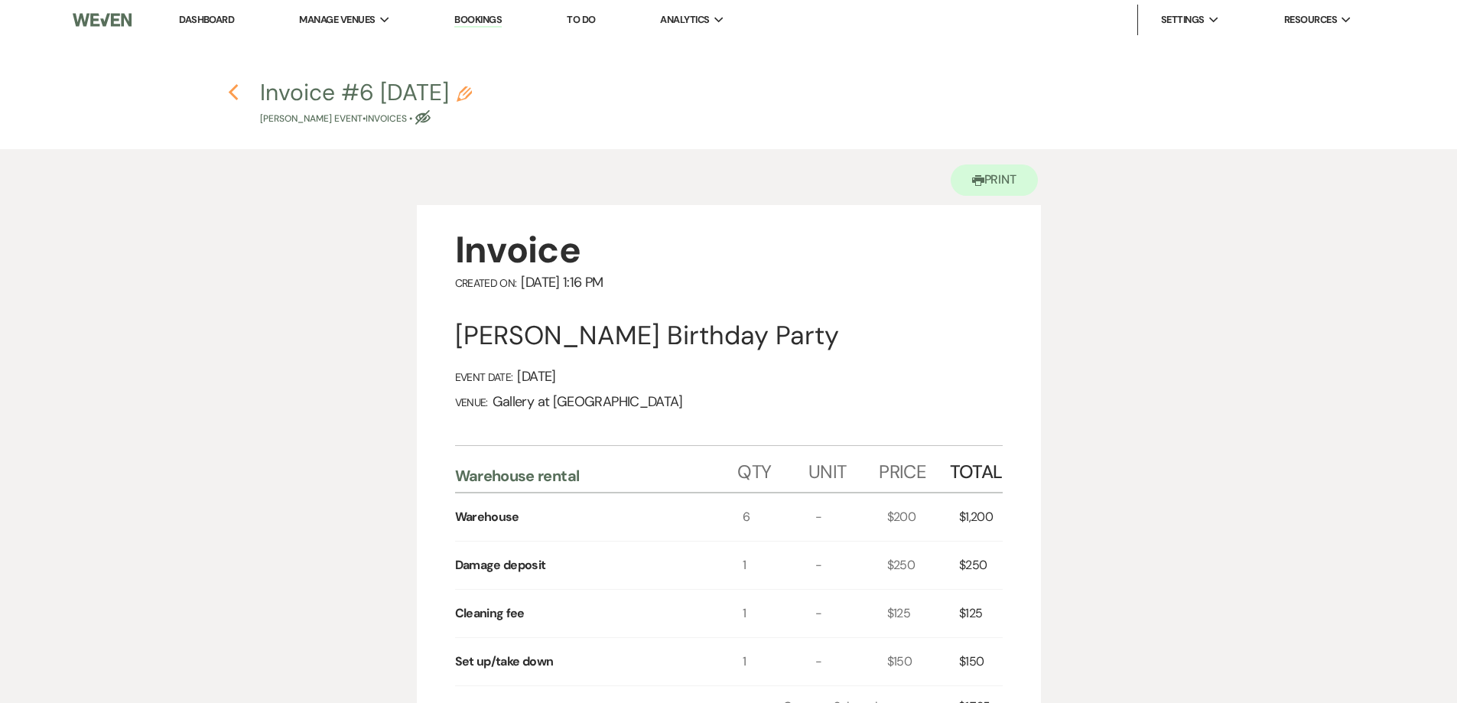
click at [234, 93] on icon "Previous" at bounding box center [233, 92] width 11 height 18
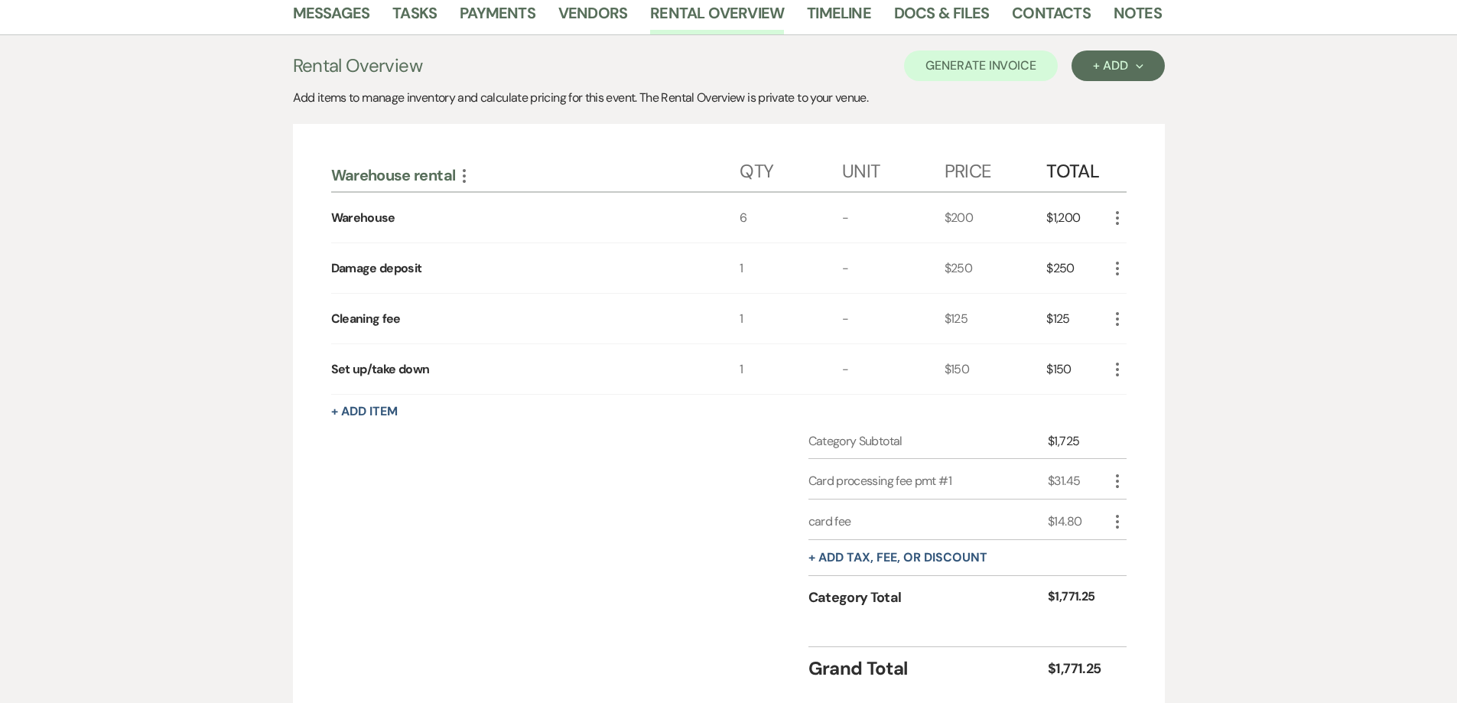
scroll to position [306, 0]
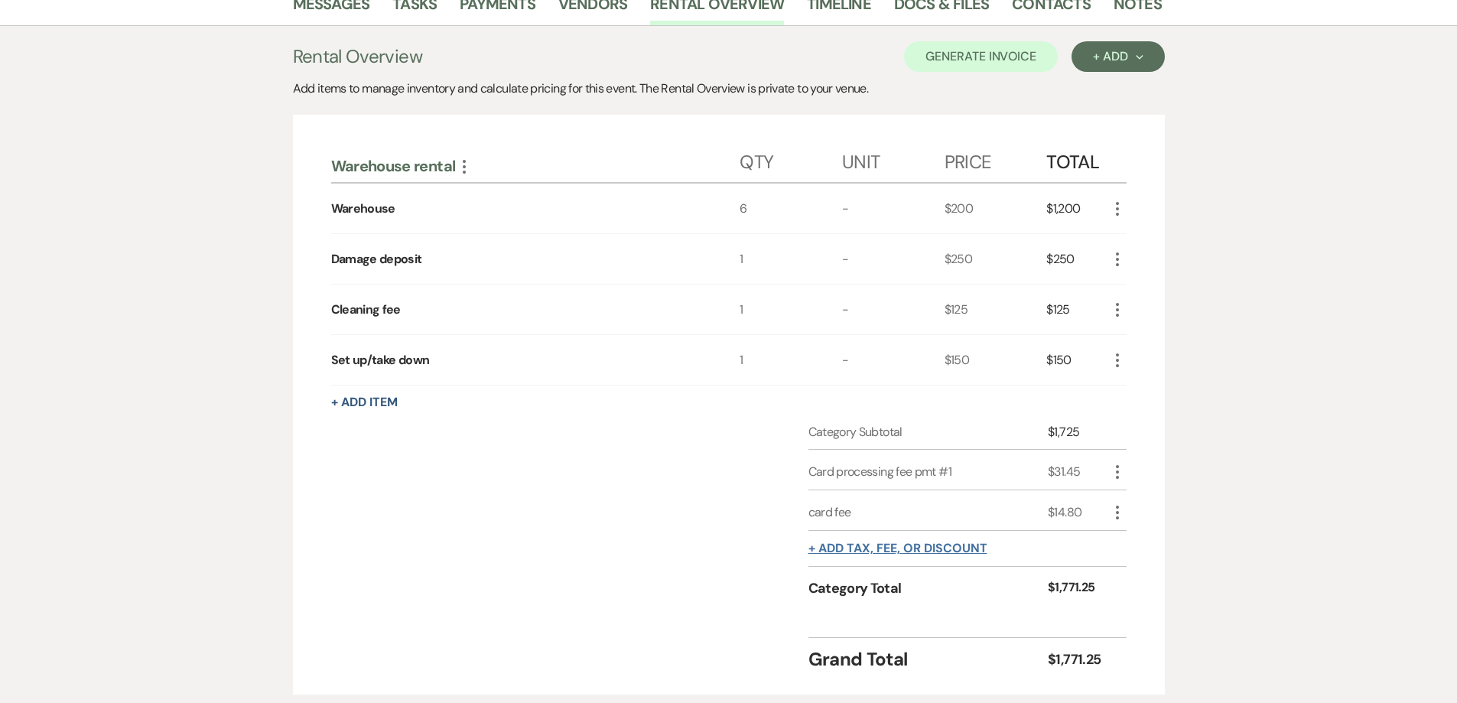
click at [914, 542] on button "+ Add tax, fee, or discount" at bounding box center [897, 548] width 179 height 12
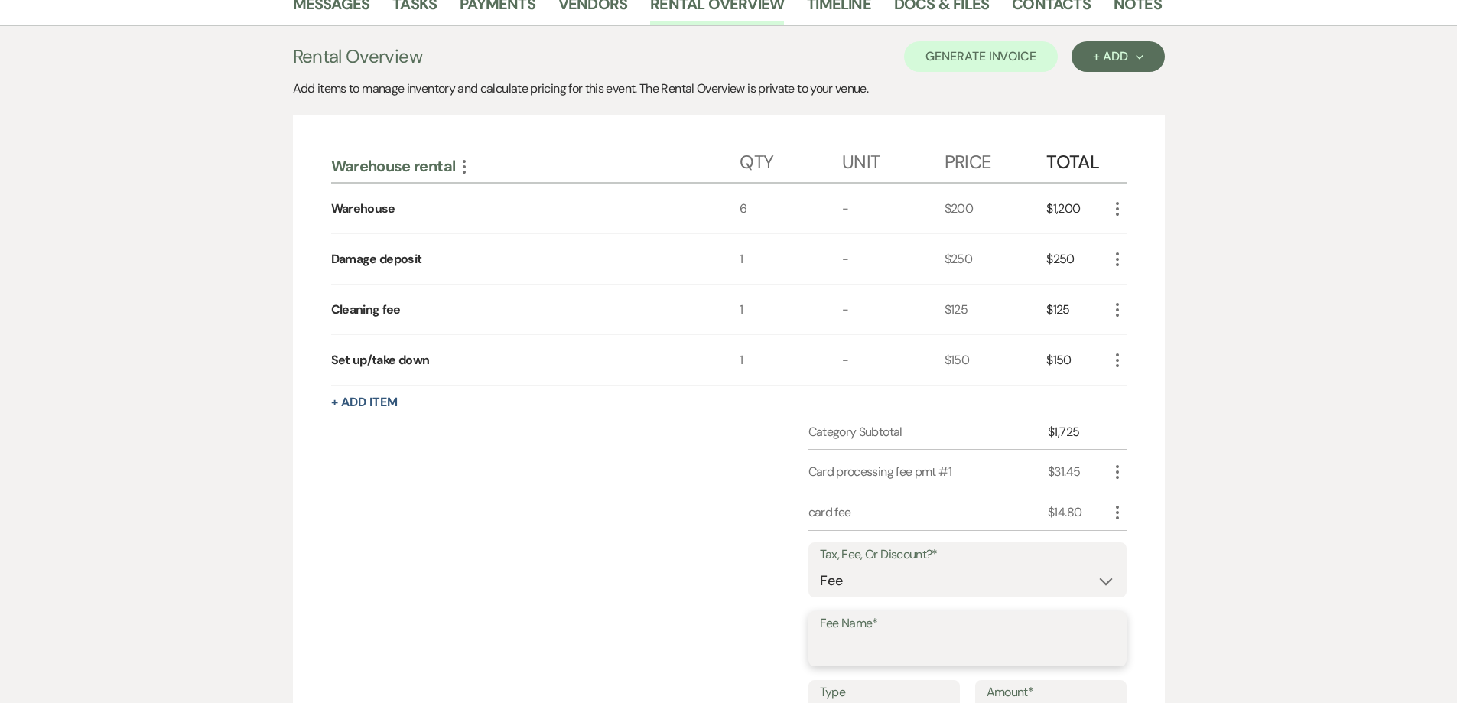
click at [960, 635] on input "Fee Name*" at bounding box center [967, 650] width 295 height 30
type input "Card processing fee"
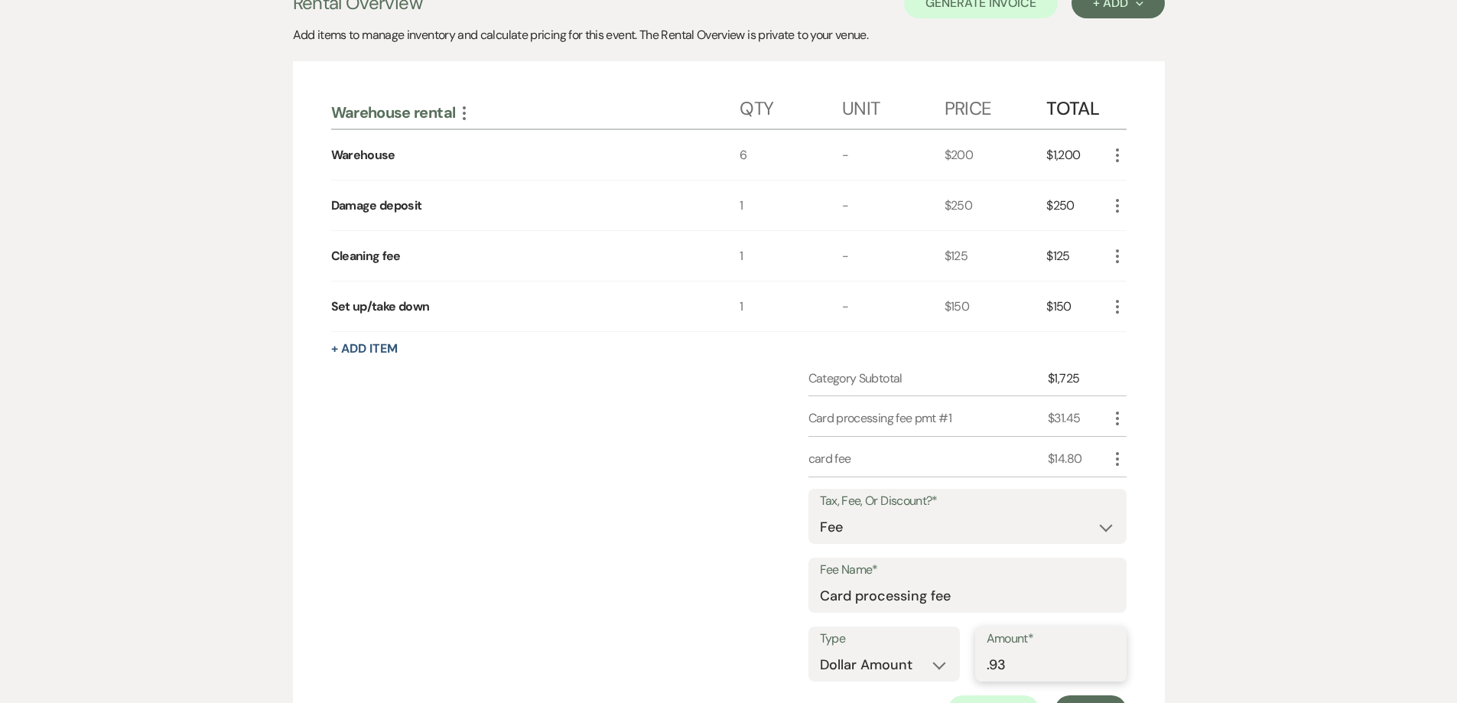
scroll to position [382, 0]
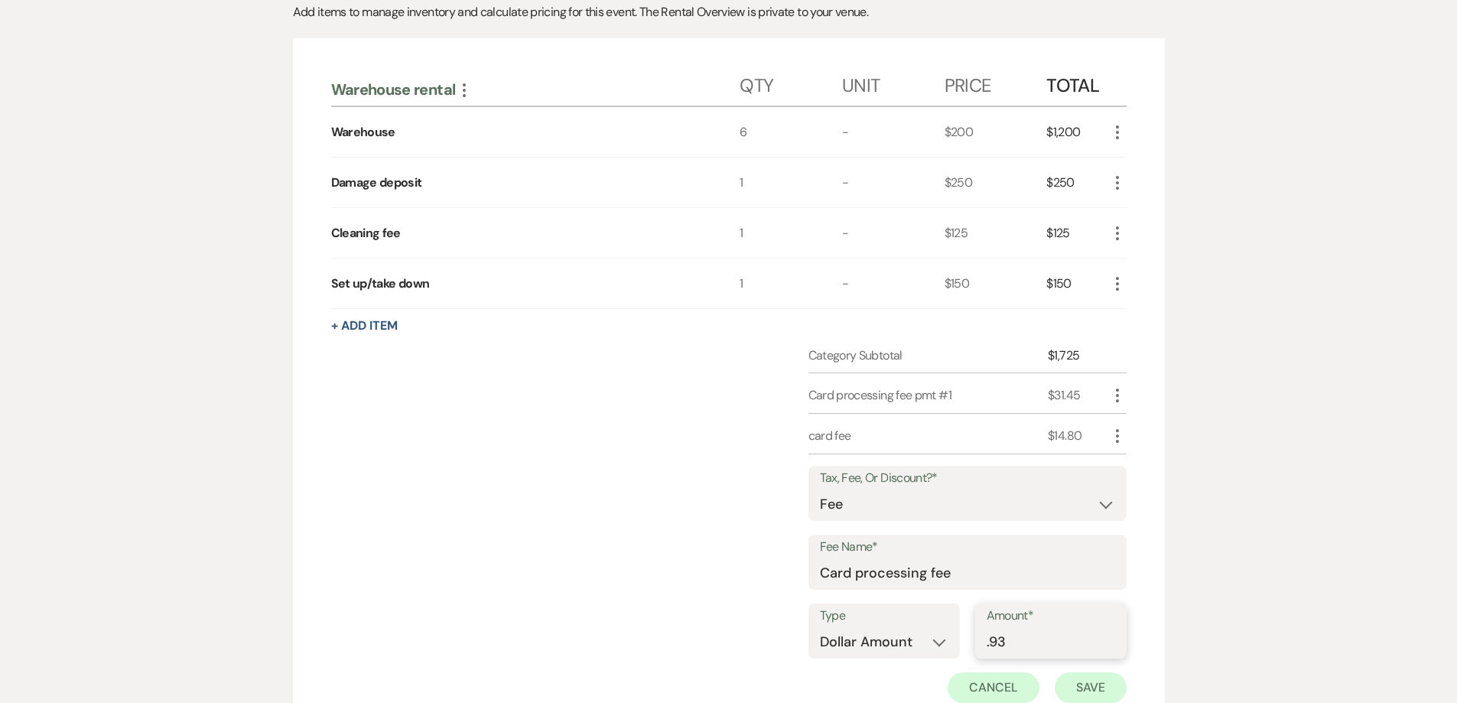
type input ".93"
click at [1074, 672] on button "Save" at bounding box center [1091, 687] width 72 height 31
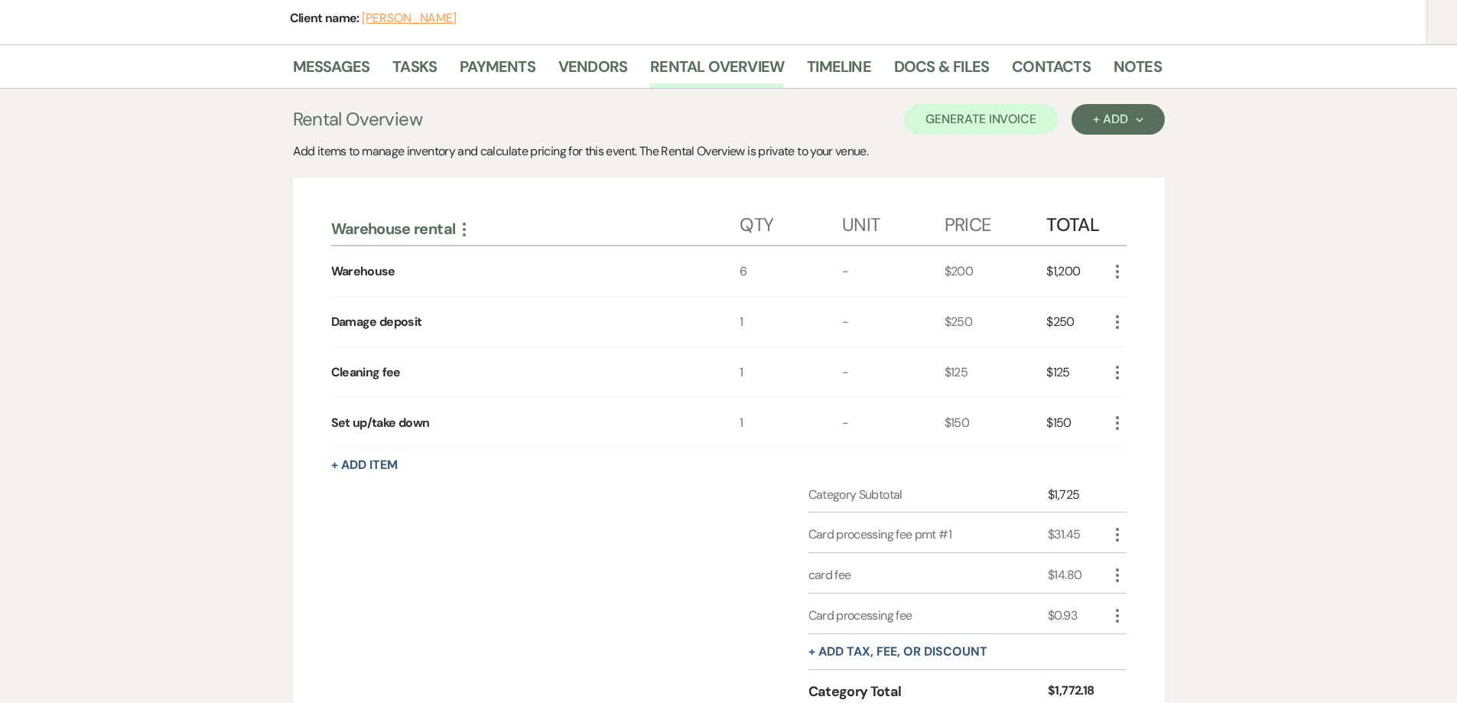
scroll to position [0, 0]
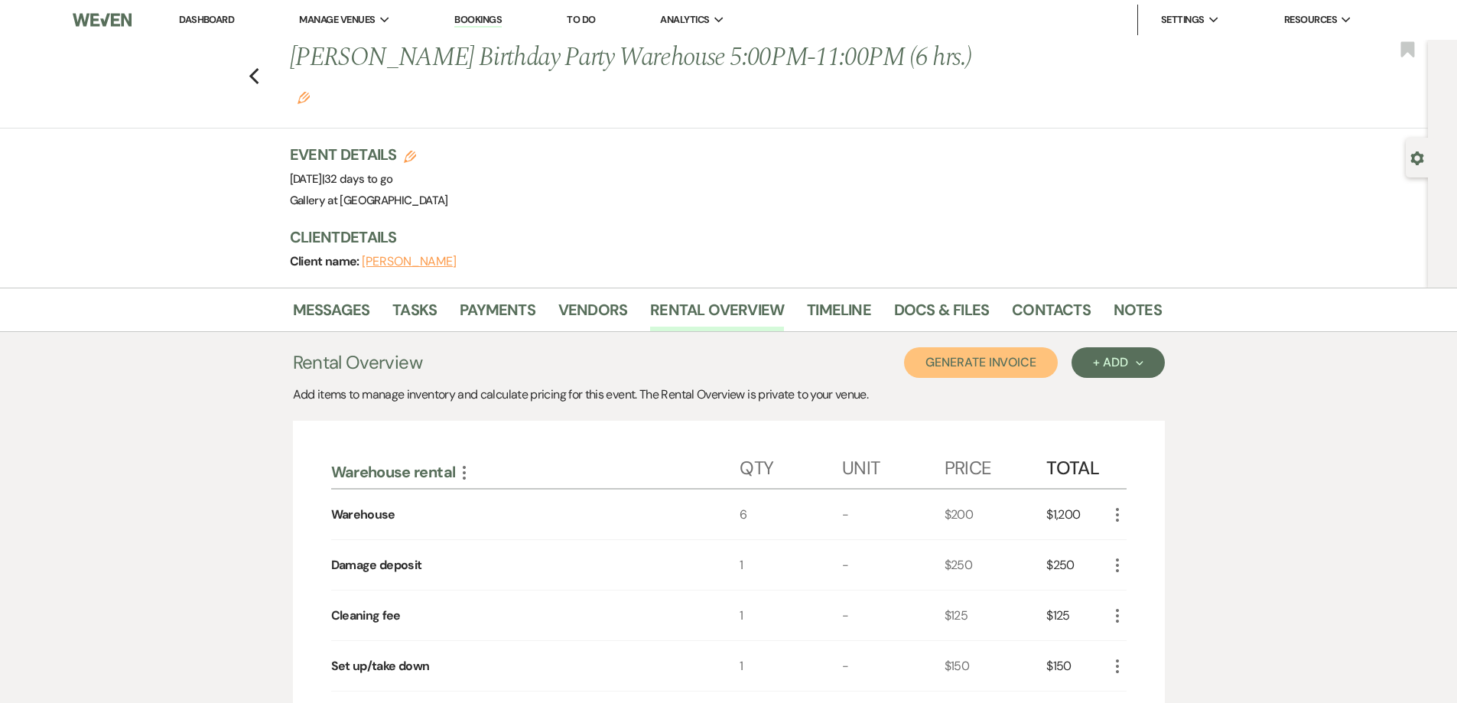
click at [1015, 347] on button "Generate Invoice" at bounding box center [981, 362] width 154 height 31
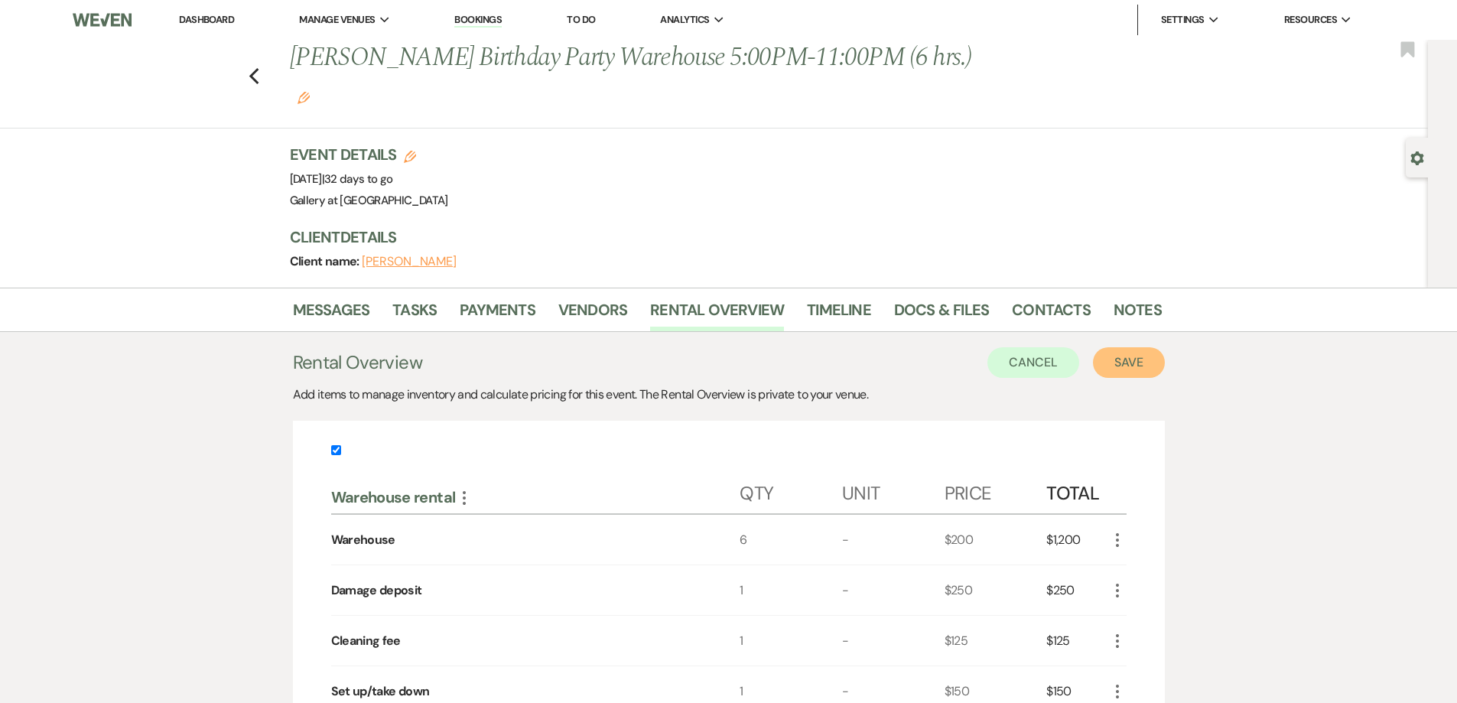
click at [1107, 347] on button "Save" at bounding box center [1129, 362] width 72 height 31
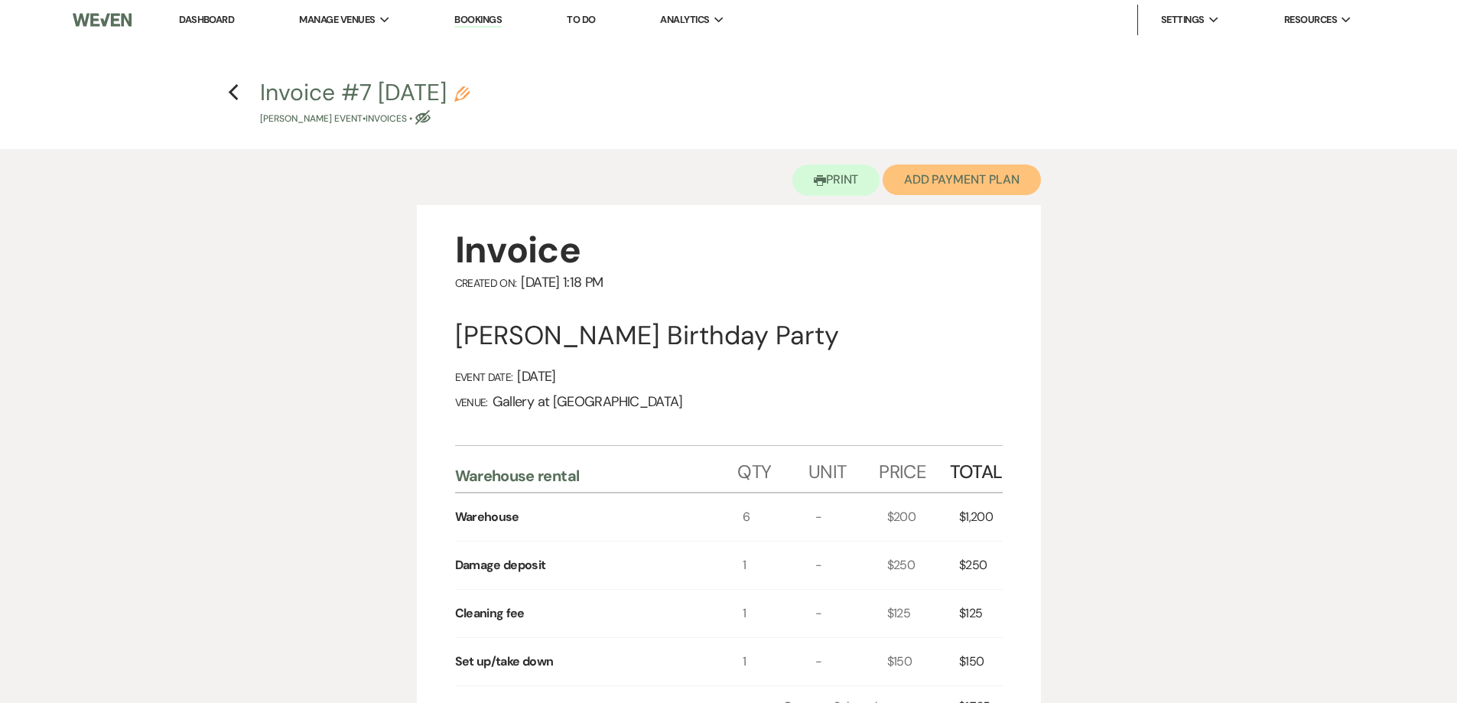
click at [953, 180] on button "Add Payment Plan" at bounding box center [961, 179] width 158 height 31
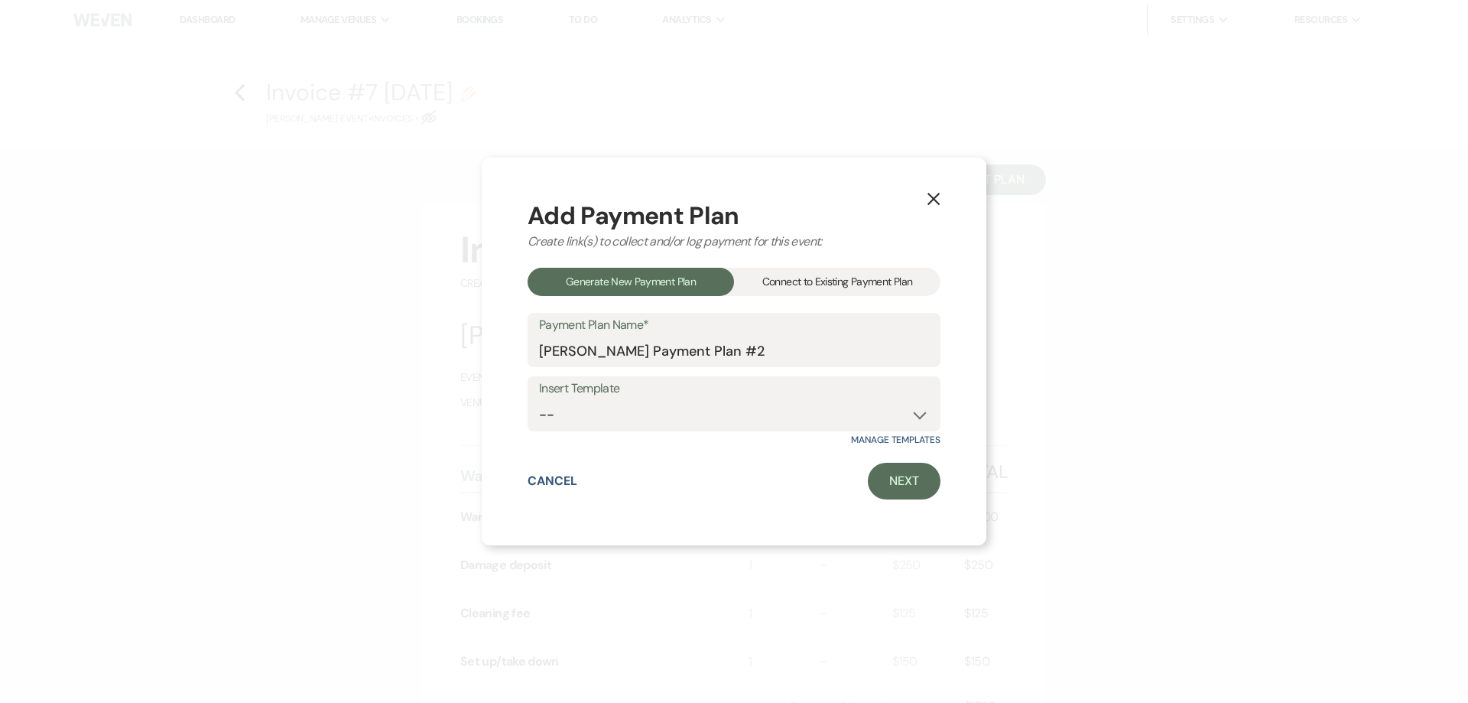
click at [870, 289] on div "Connect to Existing Payment Plan" at bounding box center [837, 282] width 206 height 28
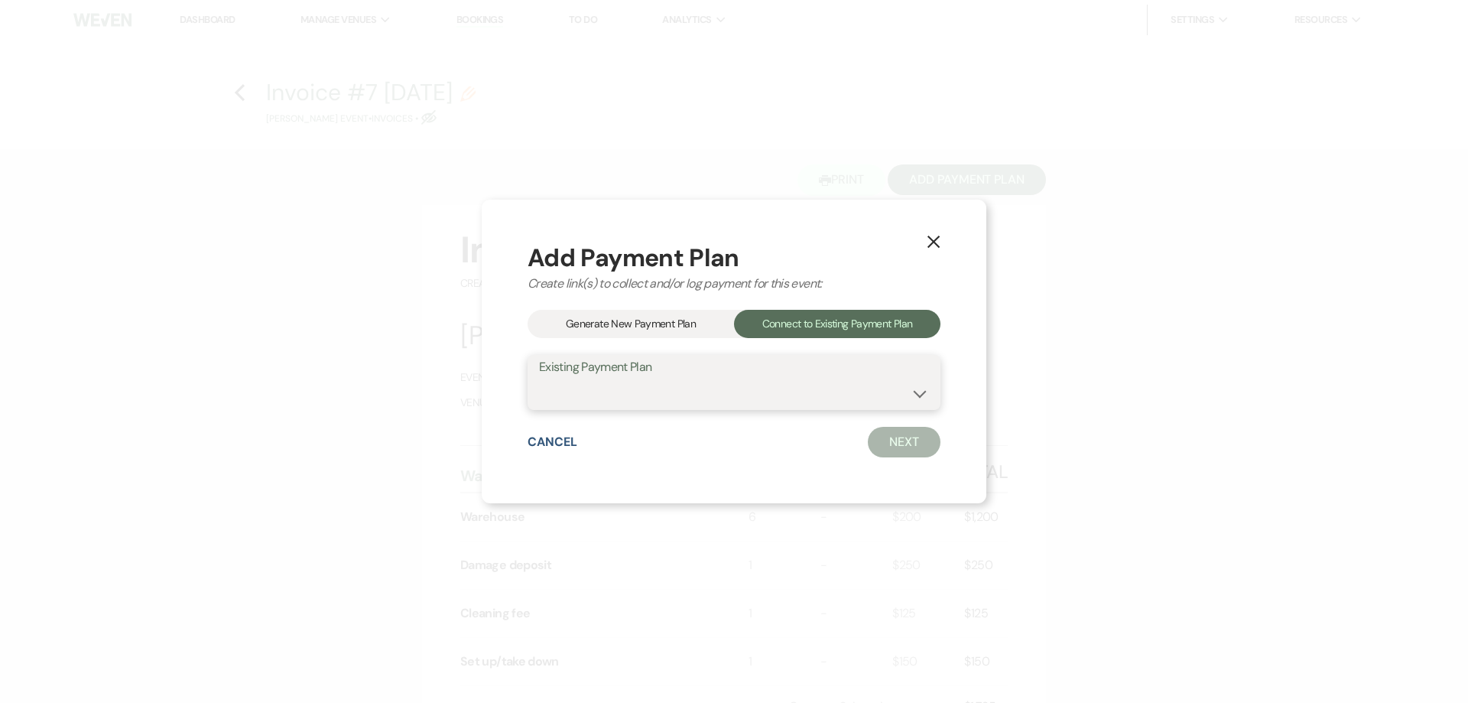
click at [867, 387] on select "[PERSON_NAME] Payment Plan #1" at bounding box center [734, 394] width 390 height 30
select select "19121"
click at [539, 379] on select "[PERSON_NAME] Payment Plan #1" at bounding box center [734, 394] width 390 height 30
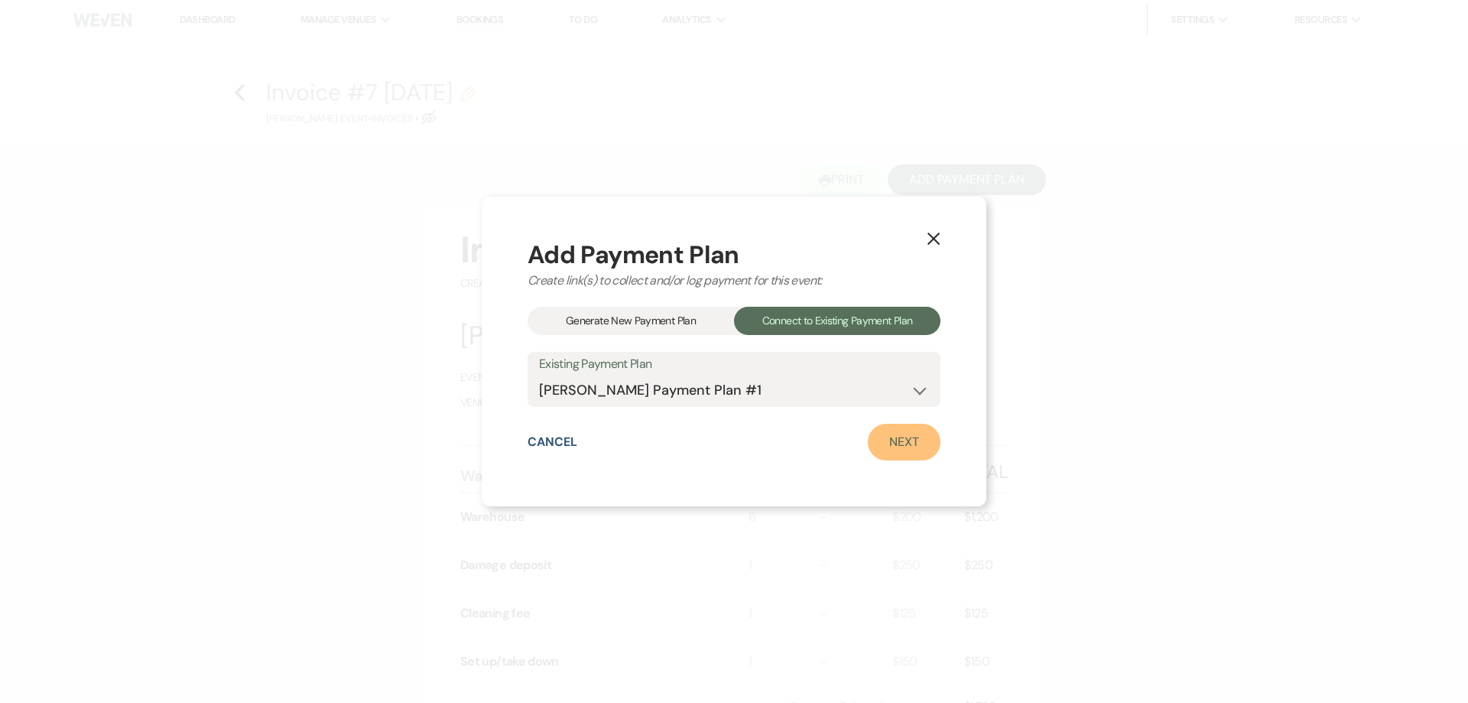
click at [911, 431] on link "Next" at bounding box center [904, 442] width 73 height 37
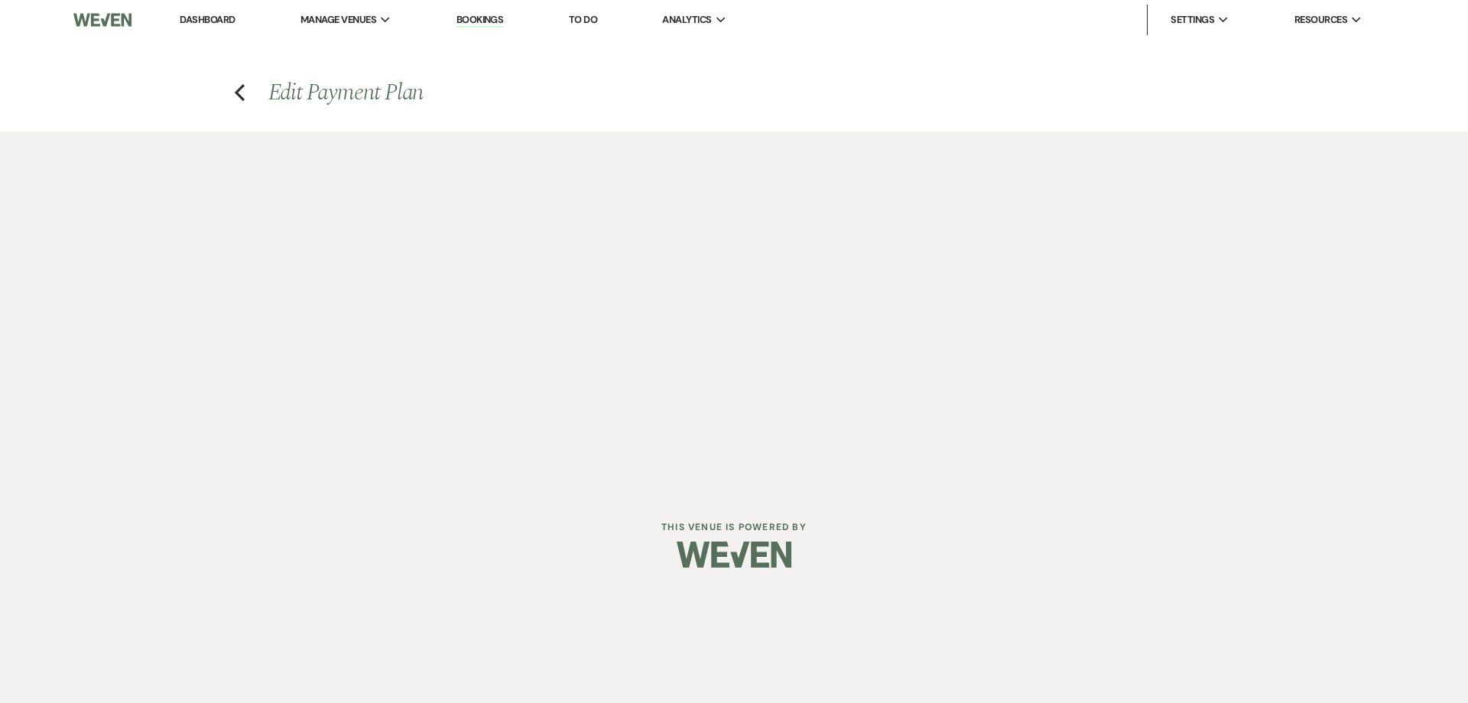
select select "27204"
select select "1"
select select "true"
select select "2"
select select "flat"
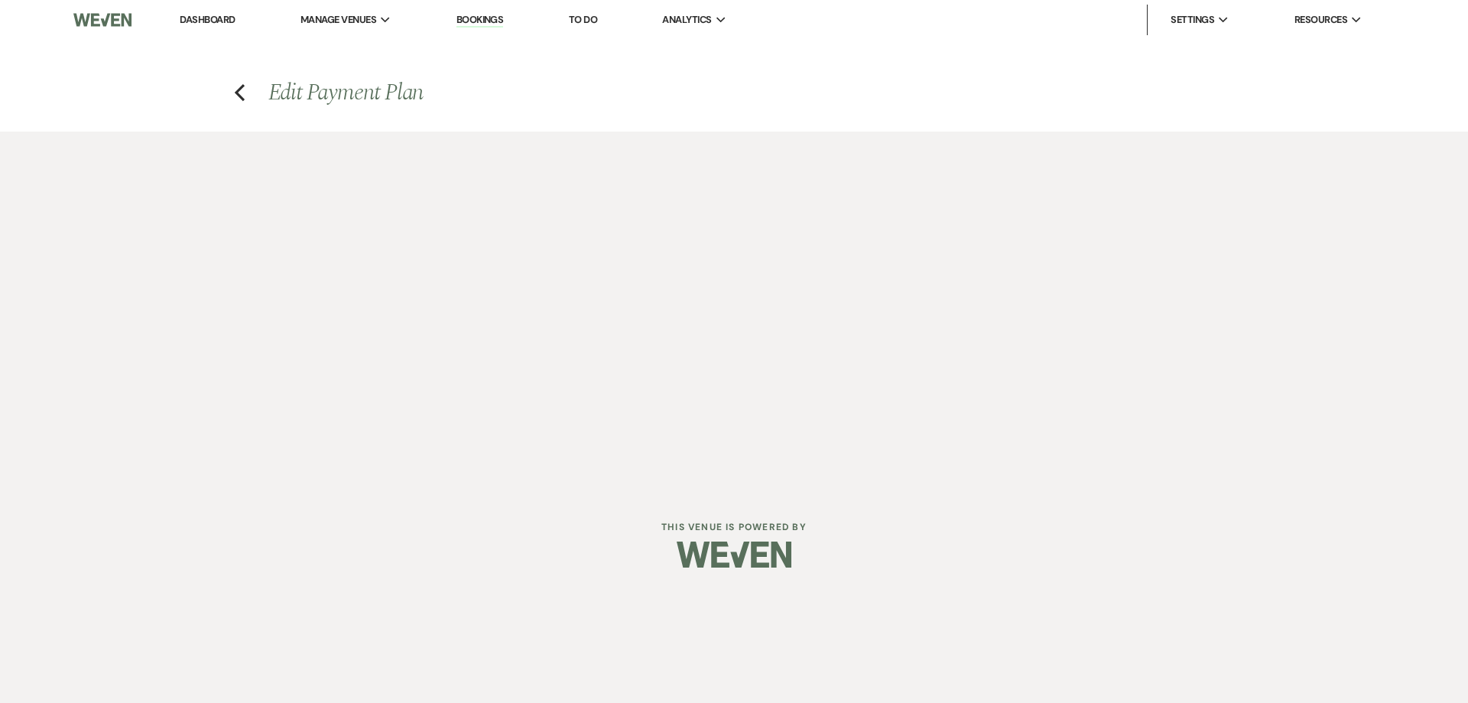
select select "true"
select select "client"
select select "weeks"
select select "2"
select select "flat"
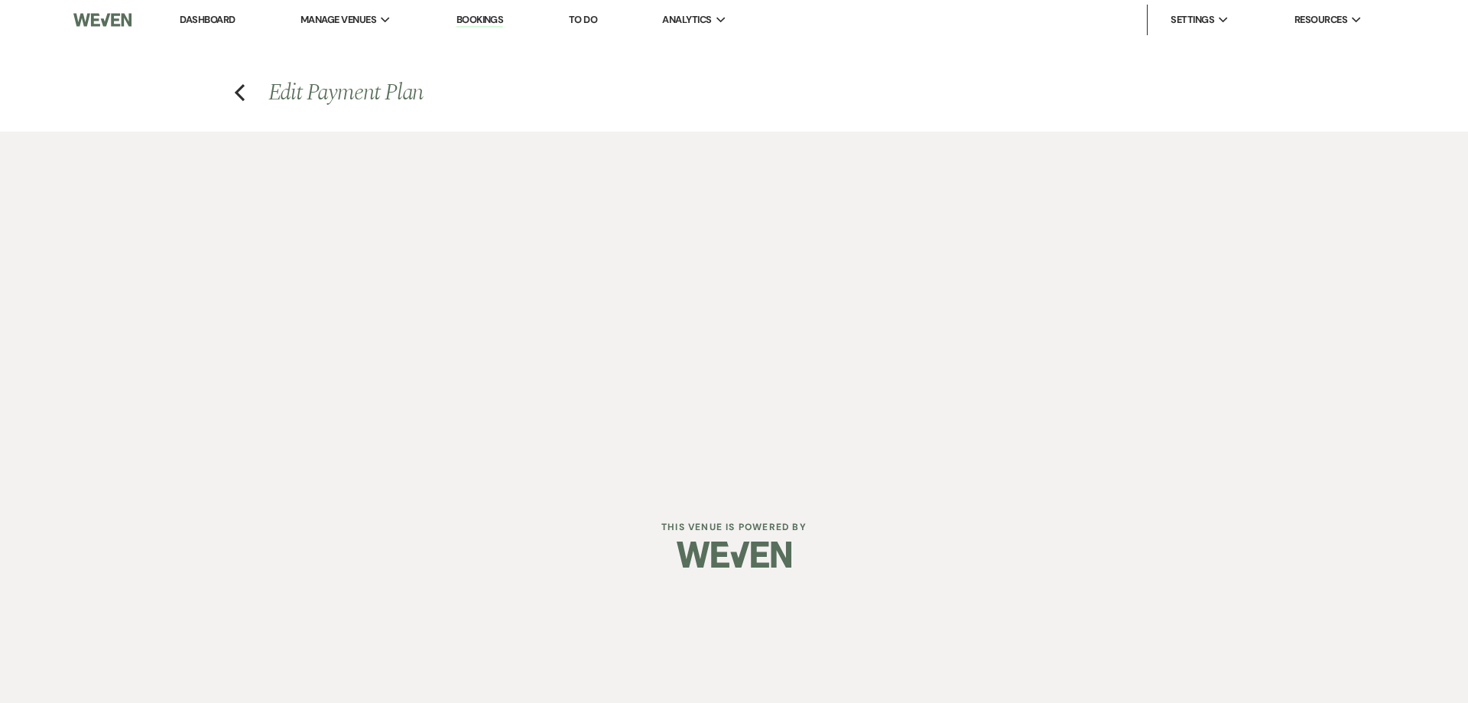
select select "true"
select select "1"
select select "true"
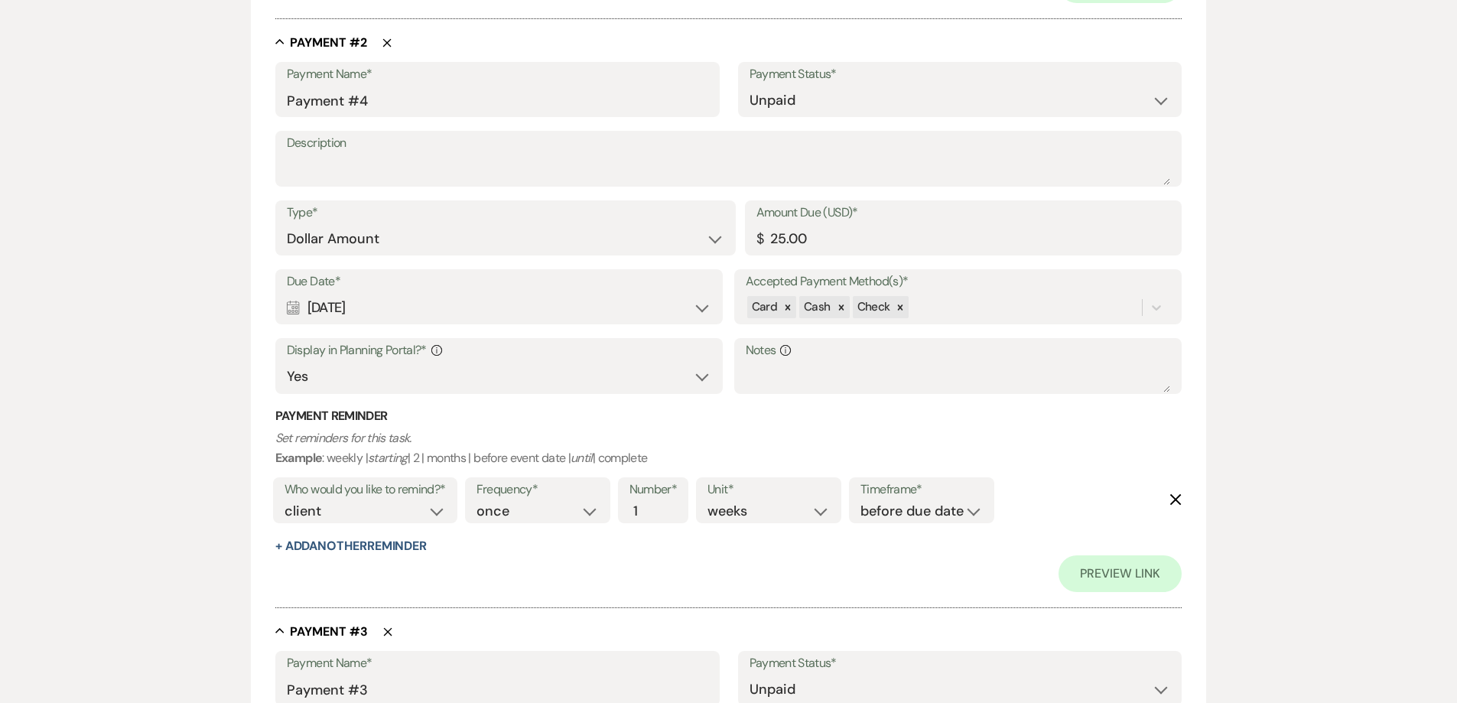
scroll to position [998, 0]
click at [858, 243] on input "25.00" at bounding box center [963, 240] width 414 height 30
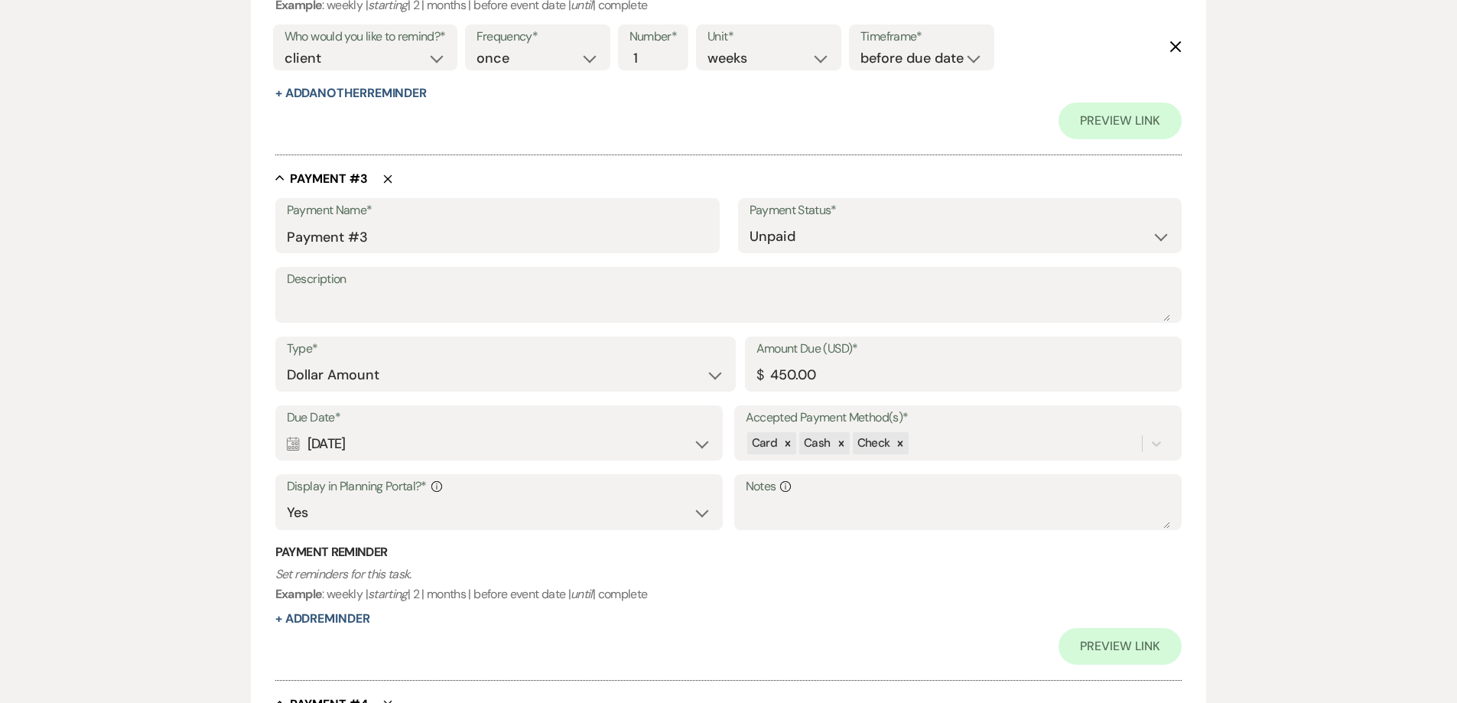
scroll to position [1457, 0]
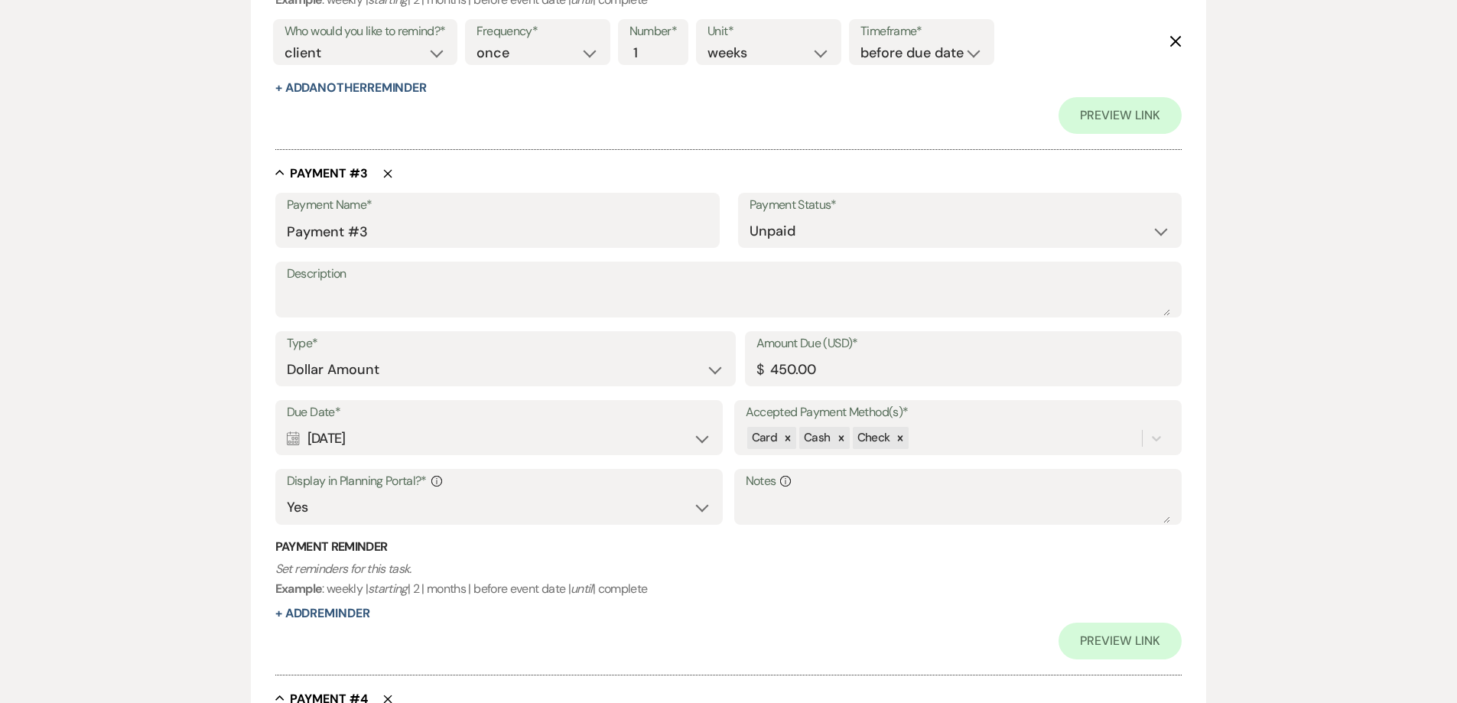
type input "25.93"
click at [811, 232] on select "Paid Unpaid" at bounding box center [959, 231] width 421 height 30
select select "1"
click at [749, 216] on select "Paid Unpaid" at bounding box center [959, 231] width 421 height 30
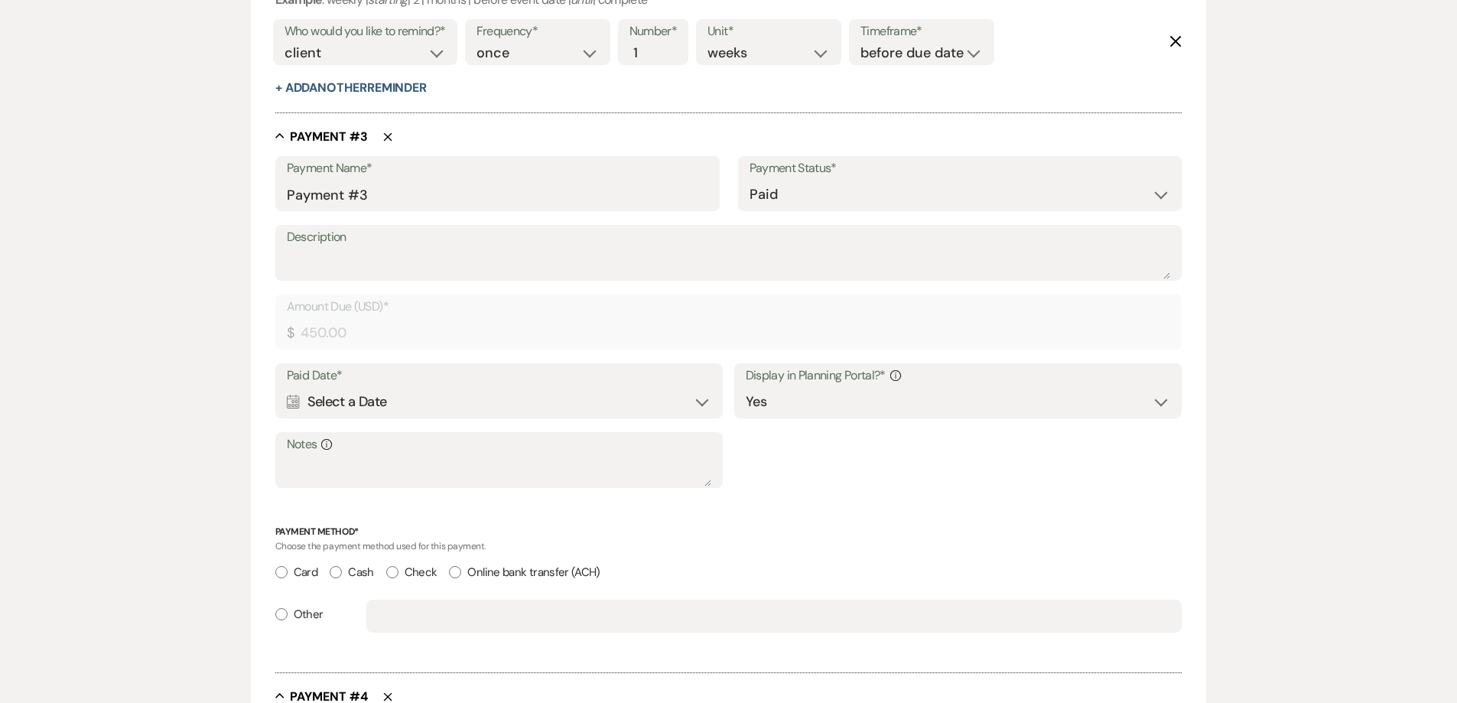
click at [629, 394] on div "Calendar Select a Date Expand" at bounding box center [499, 402] width 425 height 30
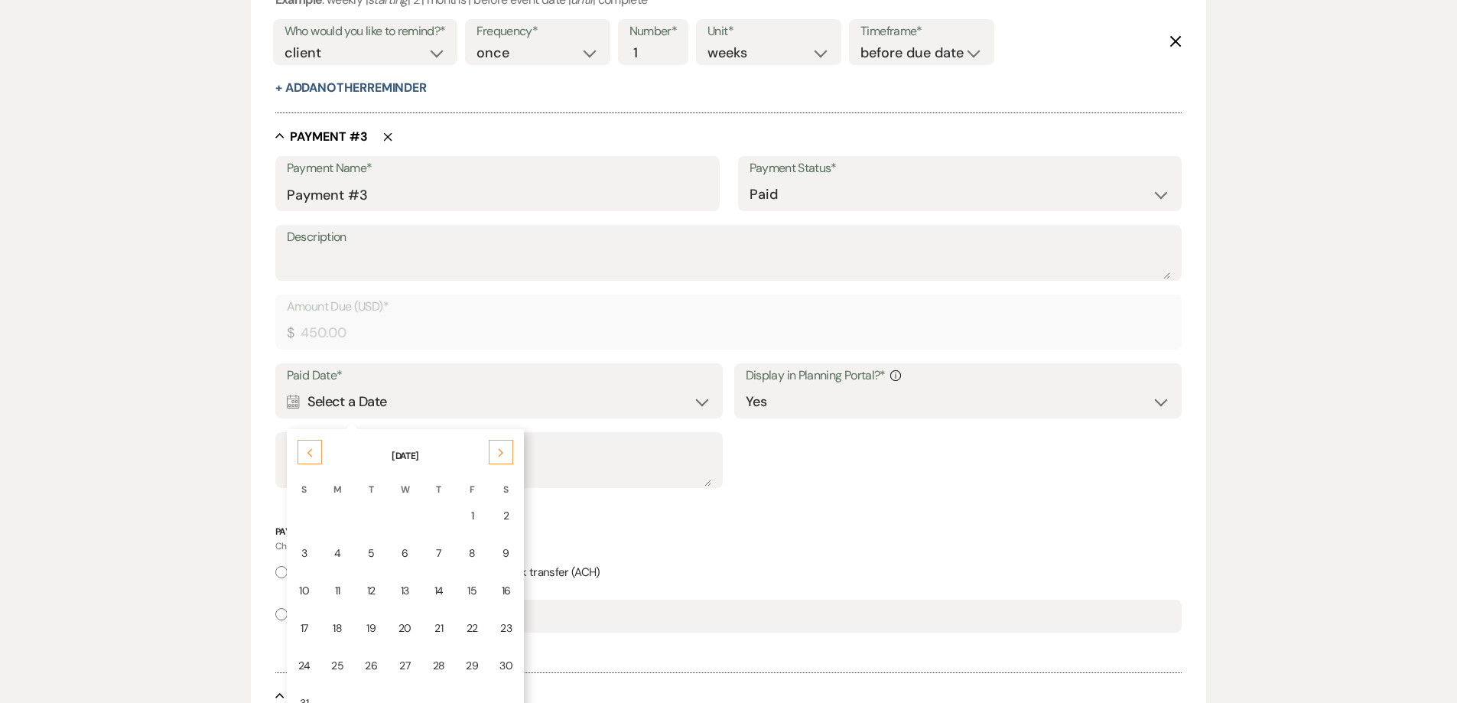
click at [334, 588] on div "11" at bounding box center [337, 591] width 12 height 16
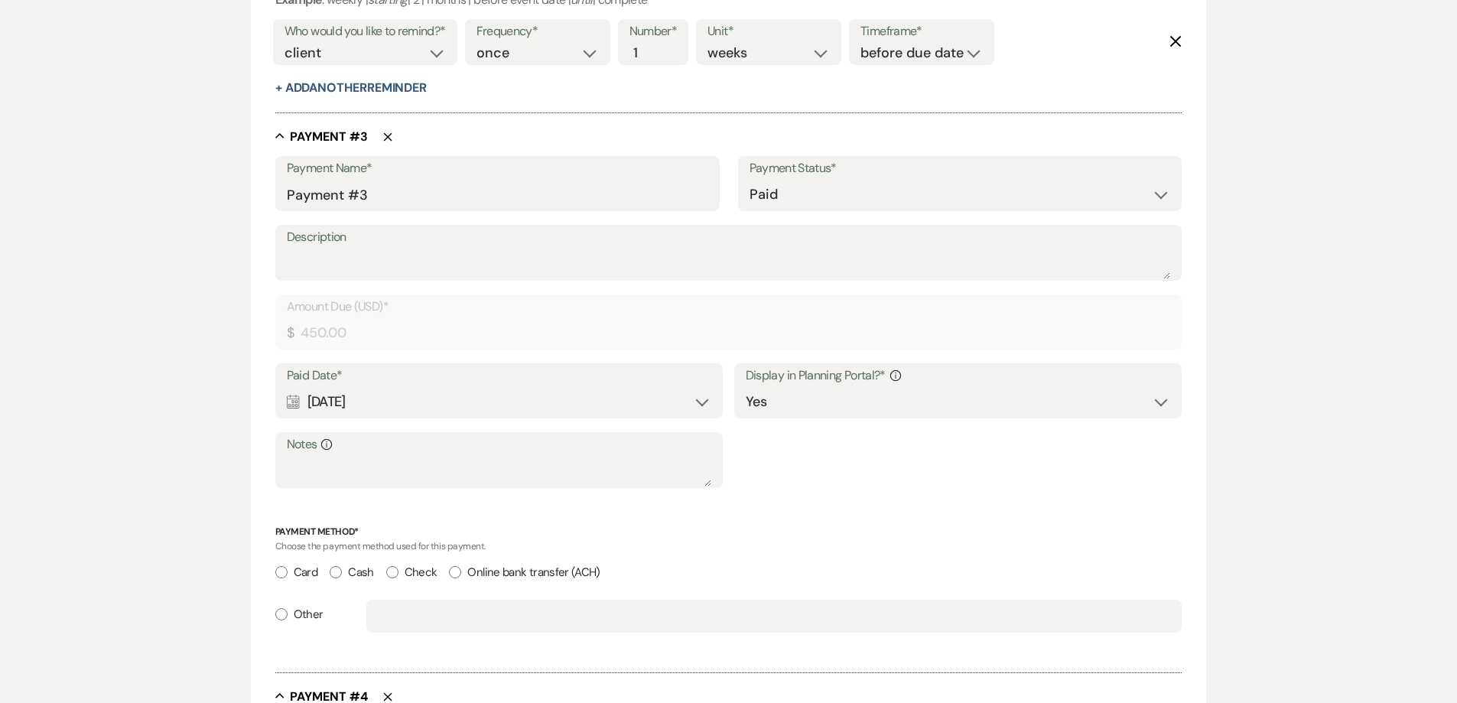
click at [336, 569] on input "Cash" at bounding box center [336, 572] width 12 height 12
radio input "true"
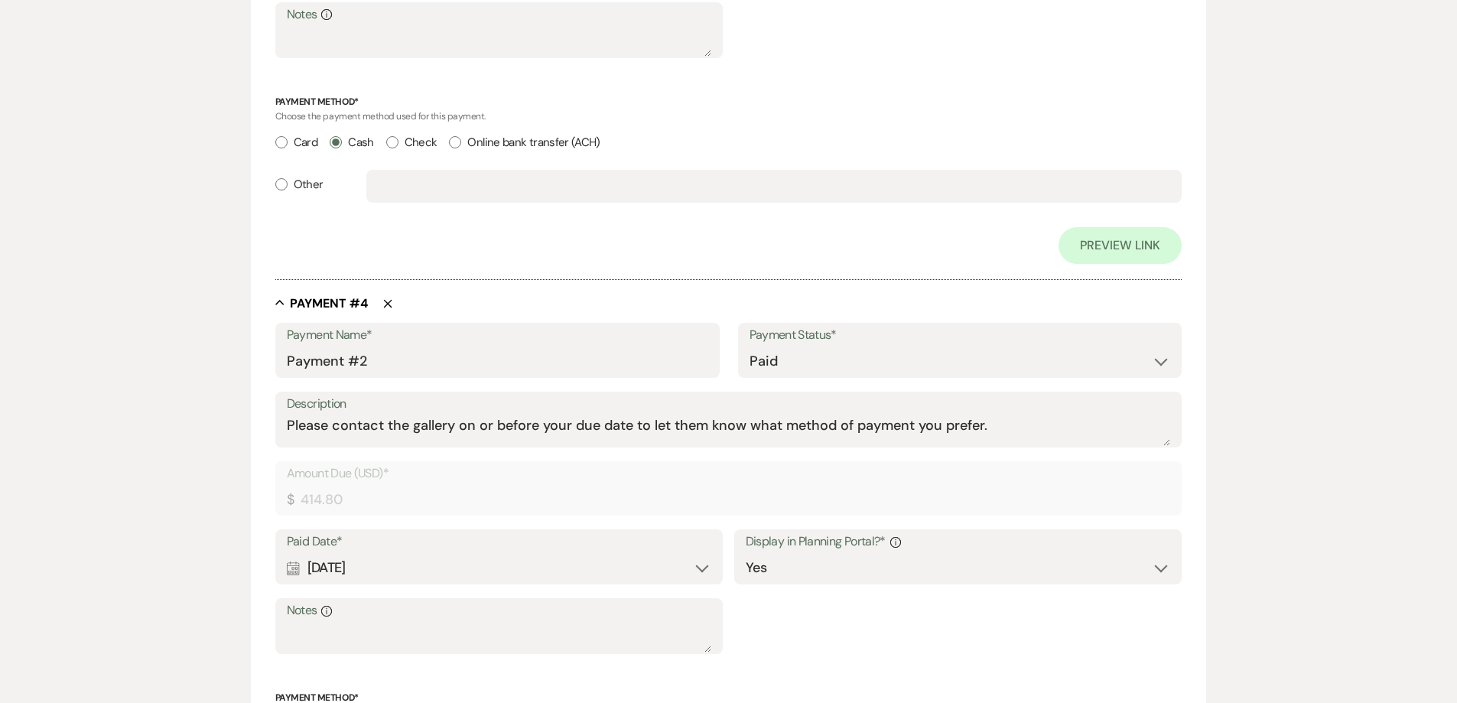
scroll to position [2282, 0]
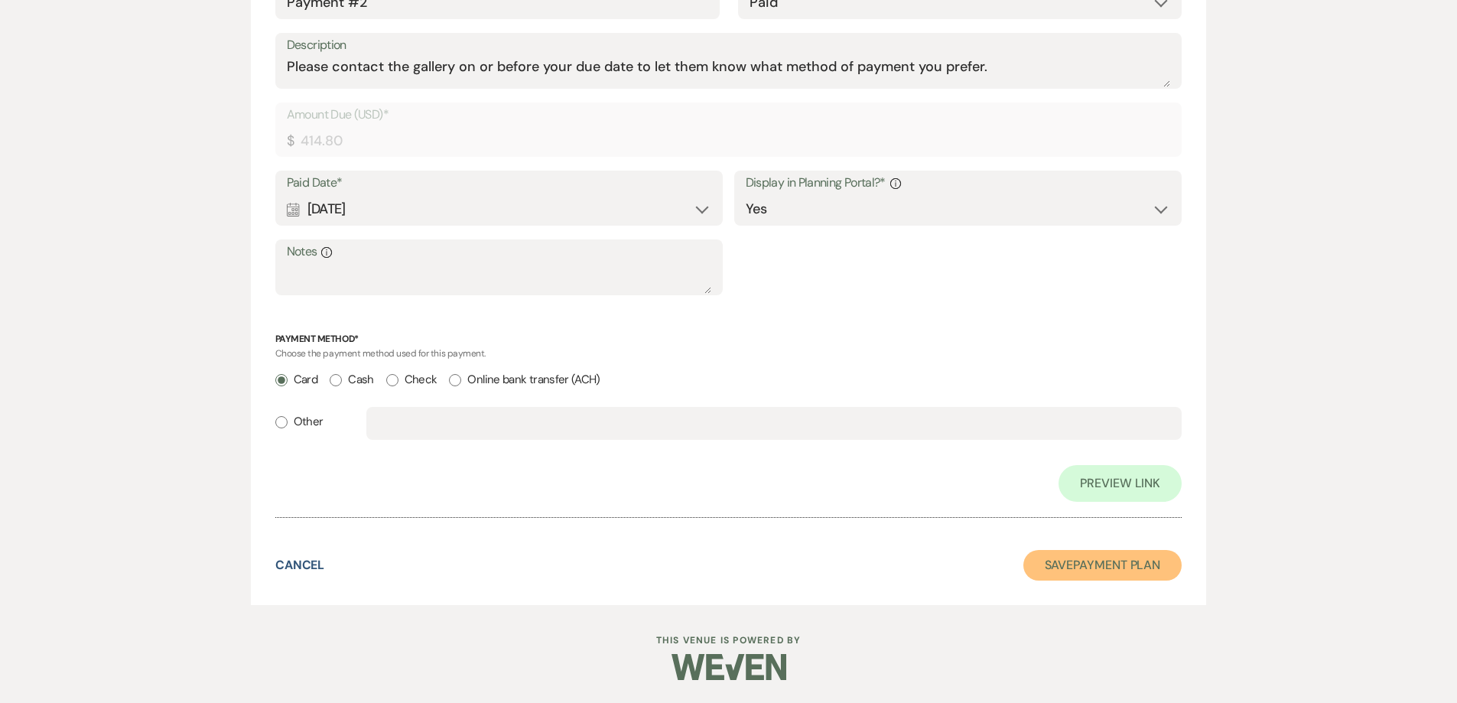
click at [1062, 571] on button "Save Payment Plan" at bounding box center [1102, 565] width 159 height 31
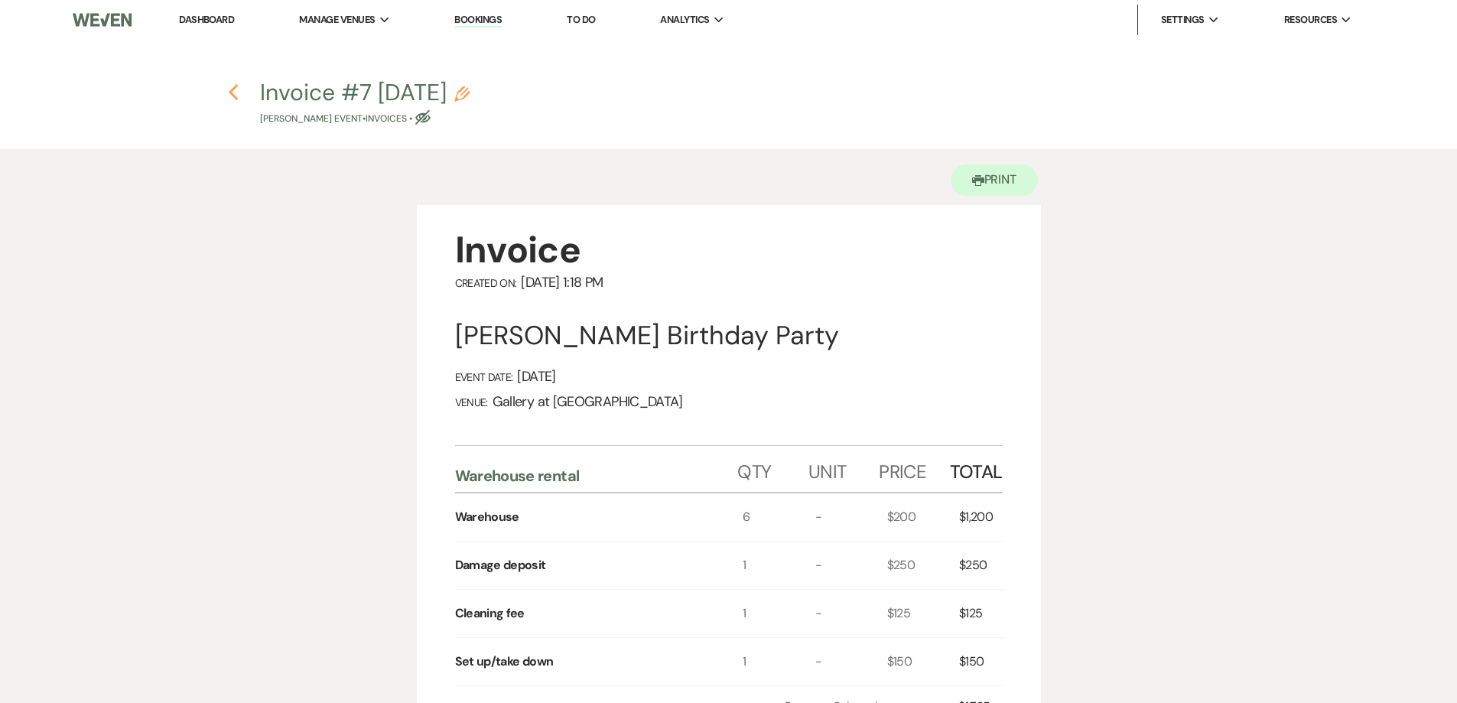
click at [238, 97] on icon "Previous" at bounding box center [233, 92] width 11 height 18
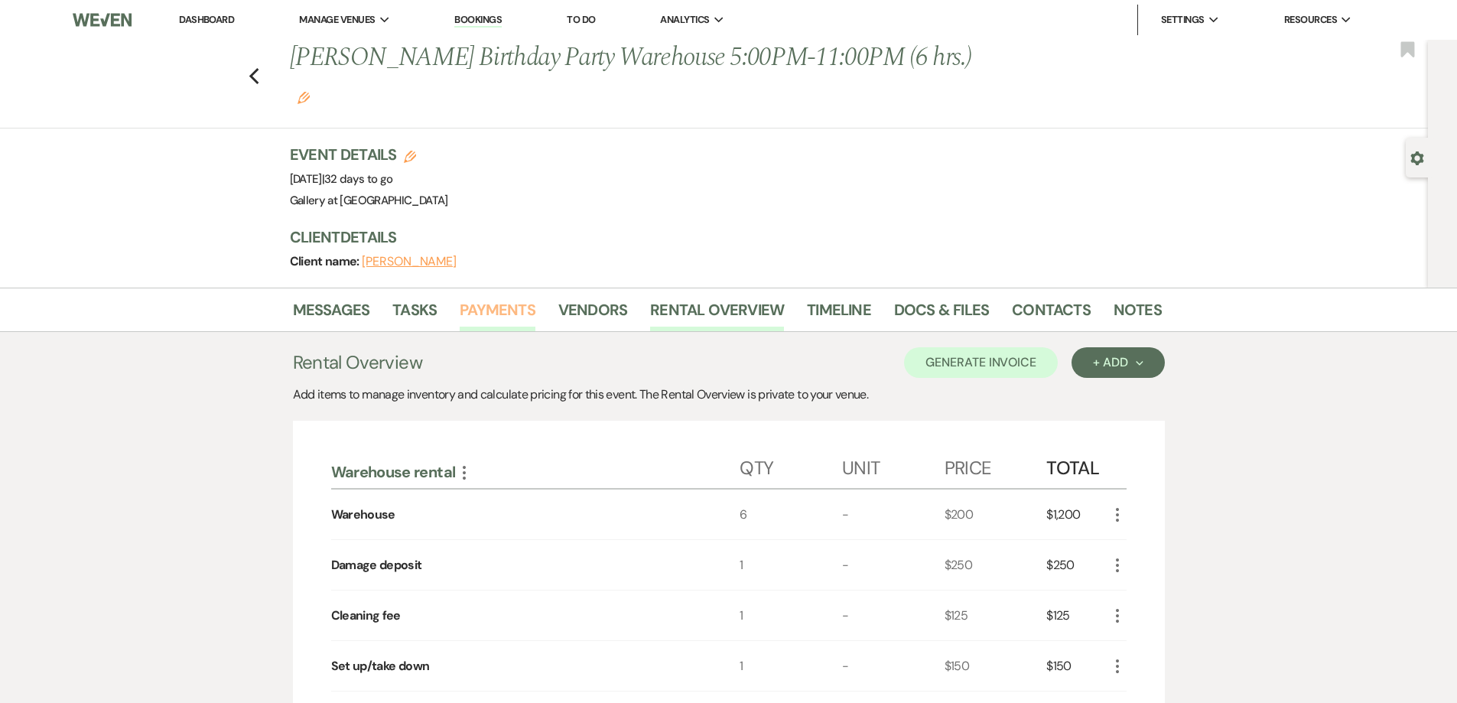
click at [500, 297] on link "Payments" at bounding box center [498, 314] width 76 height 34
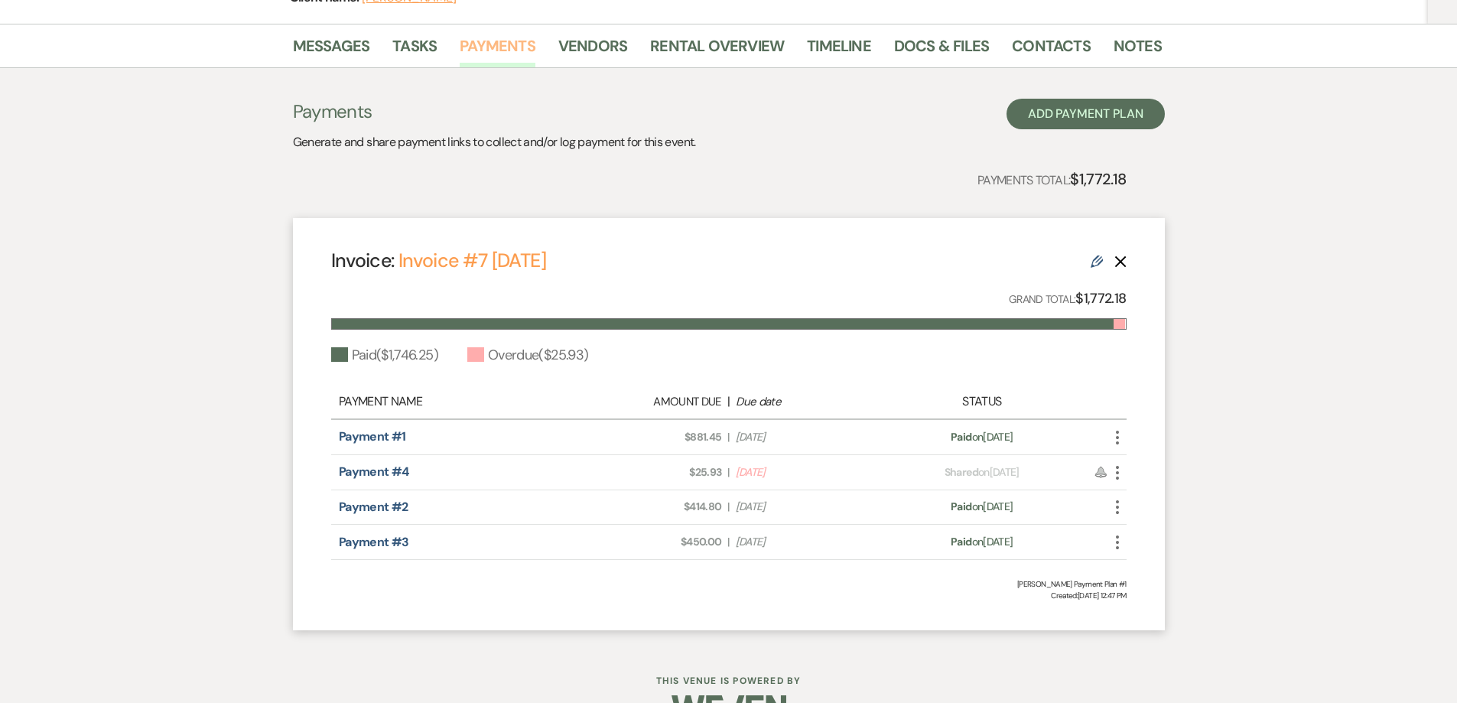
scroll to position [268, 0]
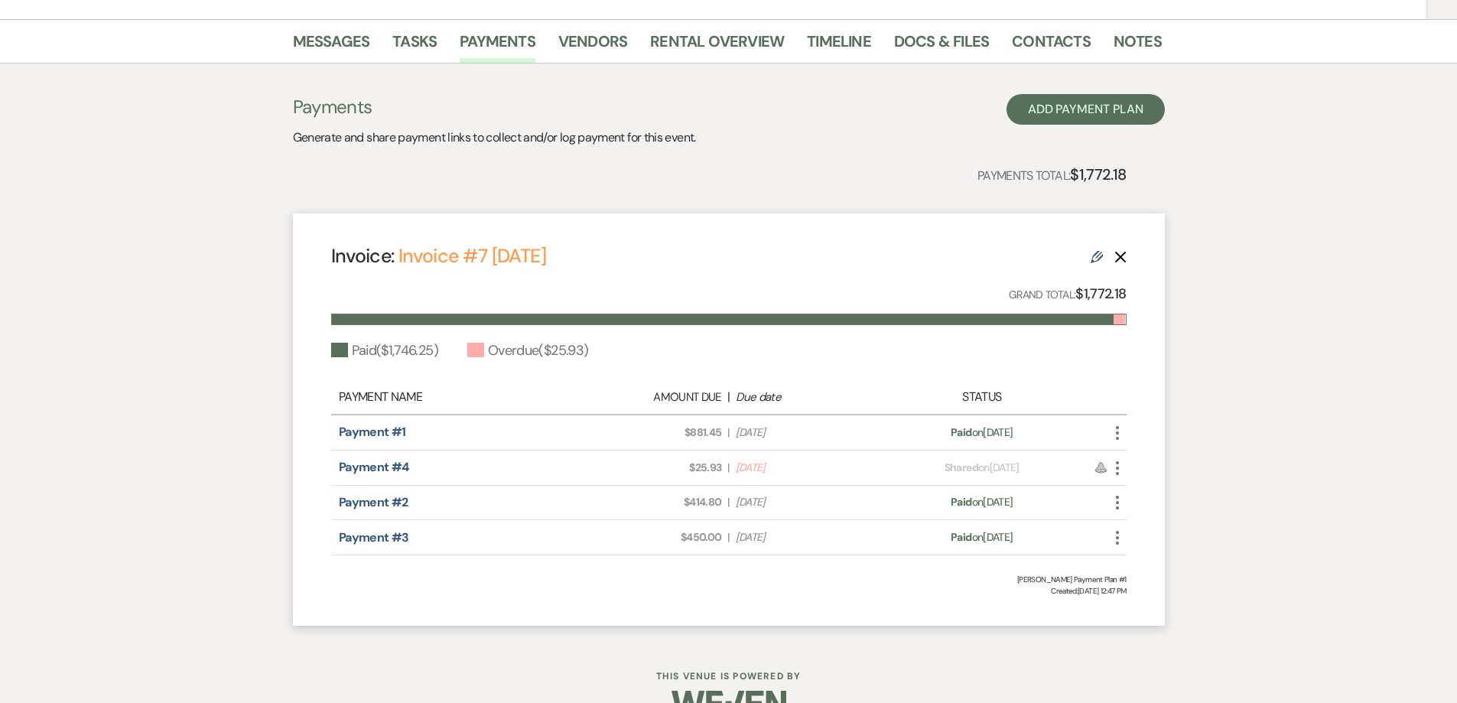
click at [1116, 459] on icon "More" at bounding box center [1117, 468] width 18 height 18
click at [1164, 537] on button "Check [PERSON_NAME] [PERSON_NAME] as Paid" at bounding box center [1185, 550] width 154 height 26
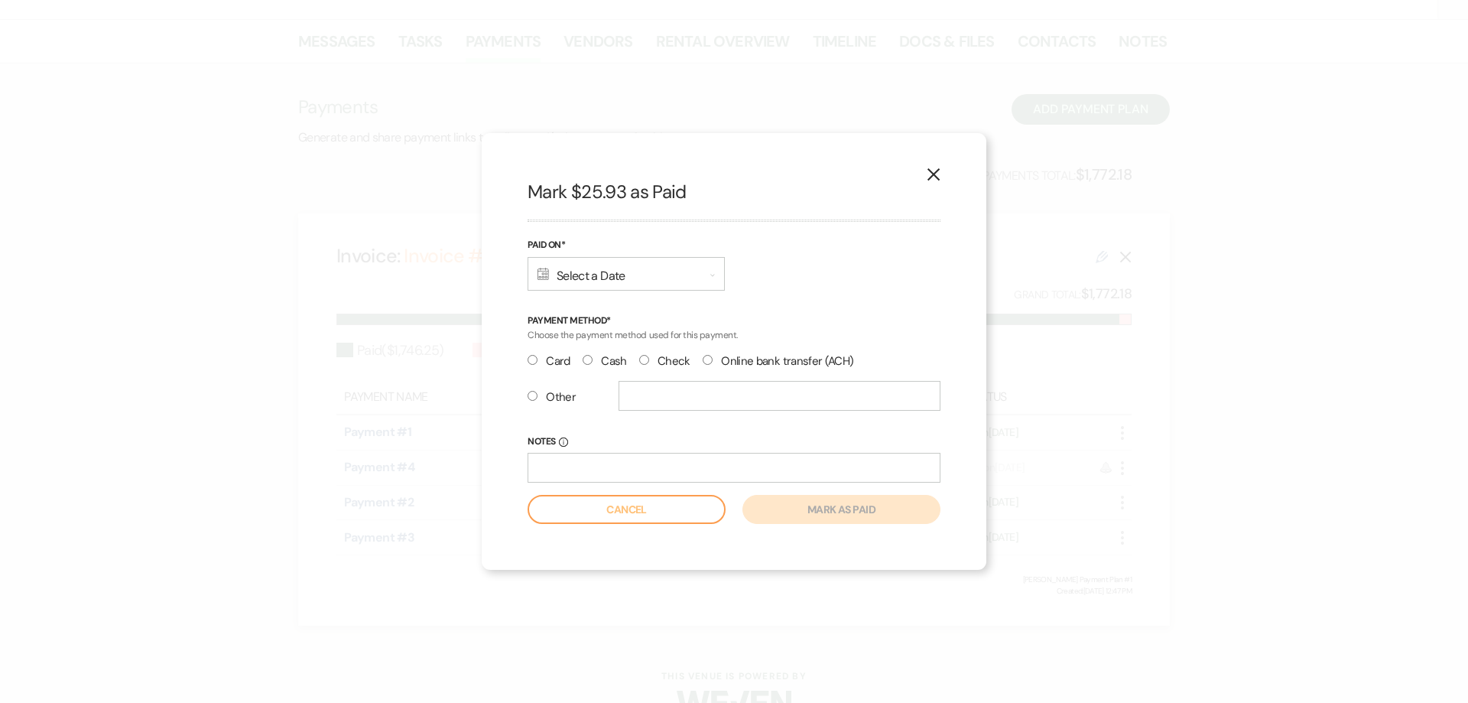
click at [533, 360] on input "Card" at bounding box center [533, 360] width 10 height 10
radio input "true"
click at [645, 254] on div "Paid On* Calendar Select a Date Expand" at bounding box center [626, 264] width 197 height 54
click at [645, 261] on div "Calendar Select a Date Expand" at bounding box center [626, 274] width 197 height 34
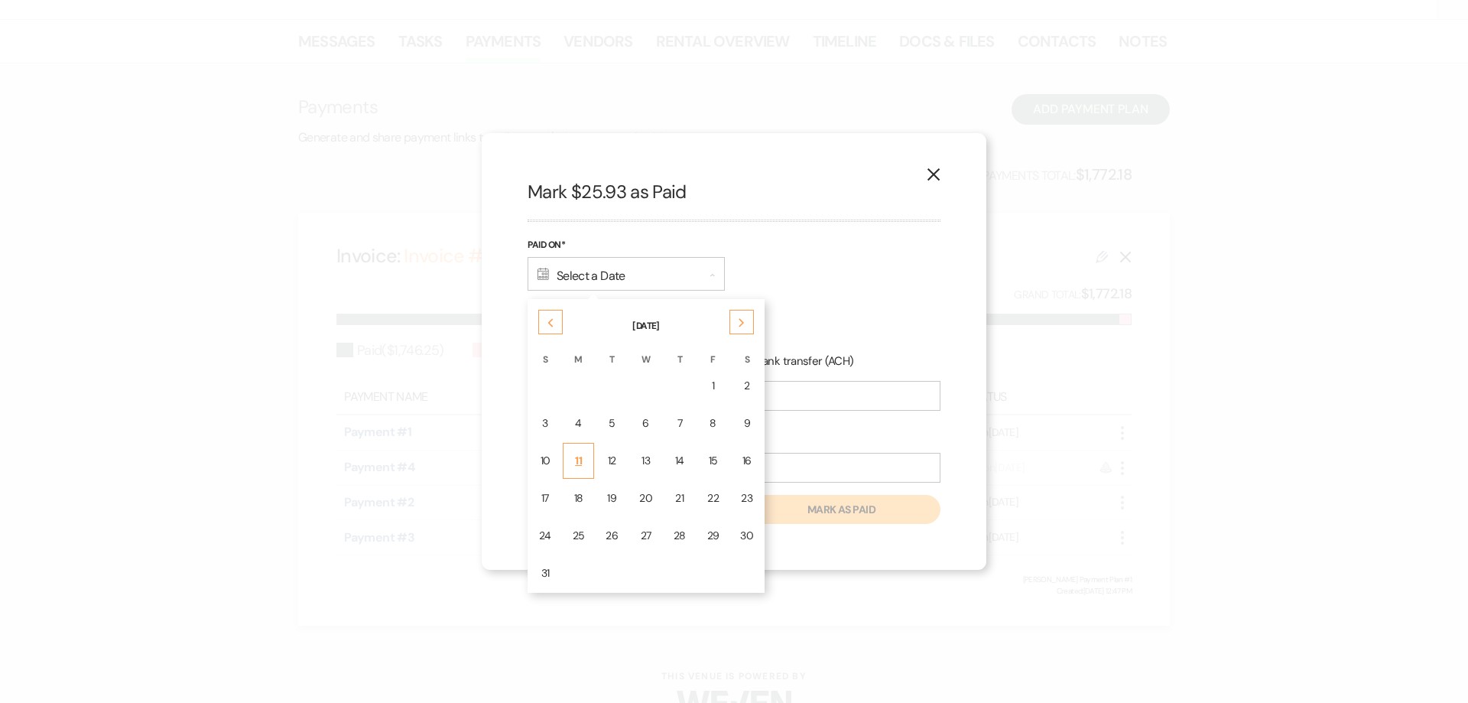
click at [578, 457] on div "11" at bounding box center [579, 461] width 12 height 16
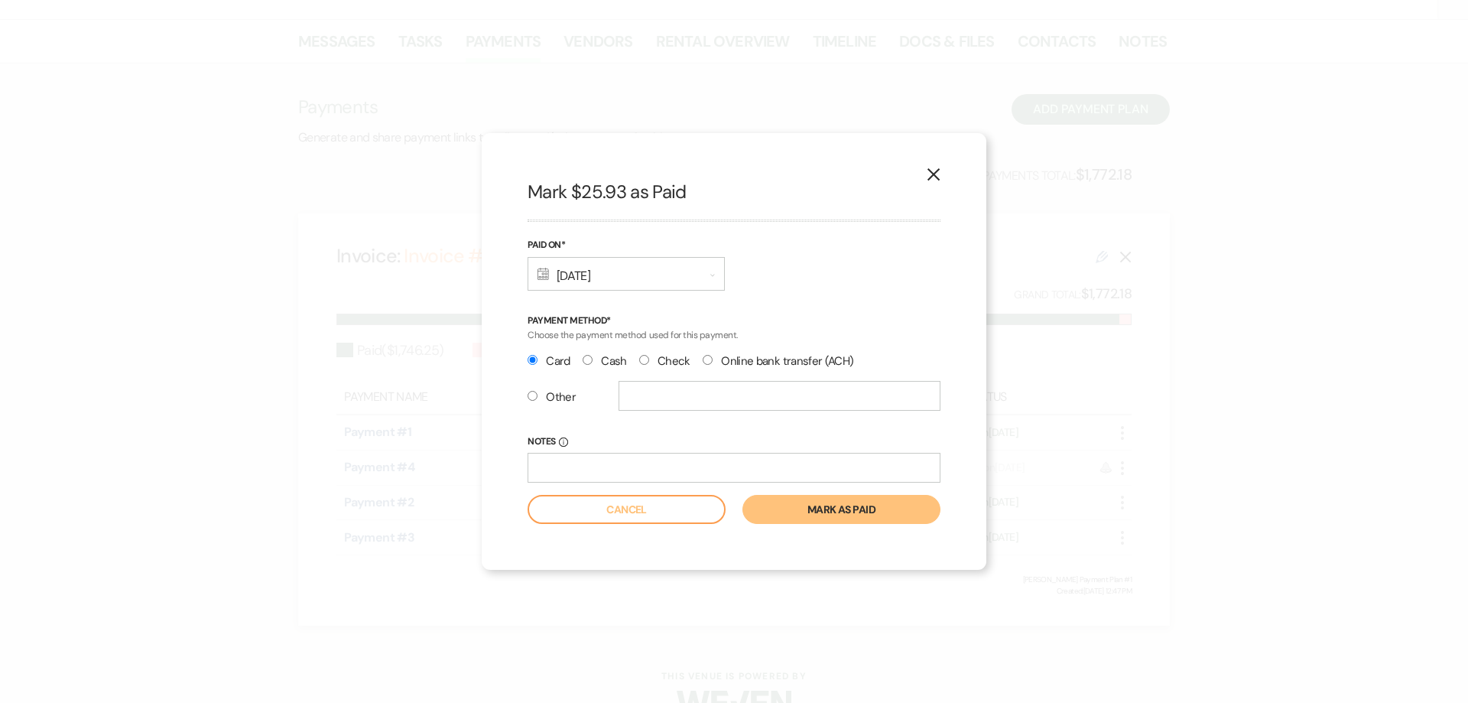
click at [799, 510] on button "Mark as paid" at bounding box center [842, 509] width 198 height 29
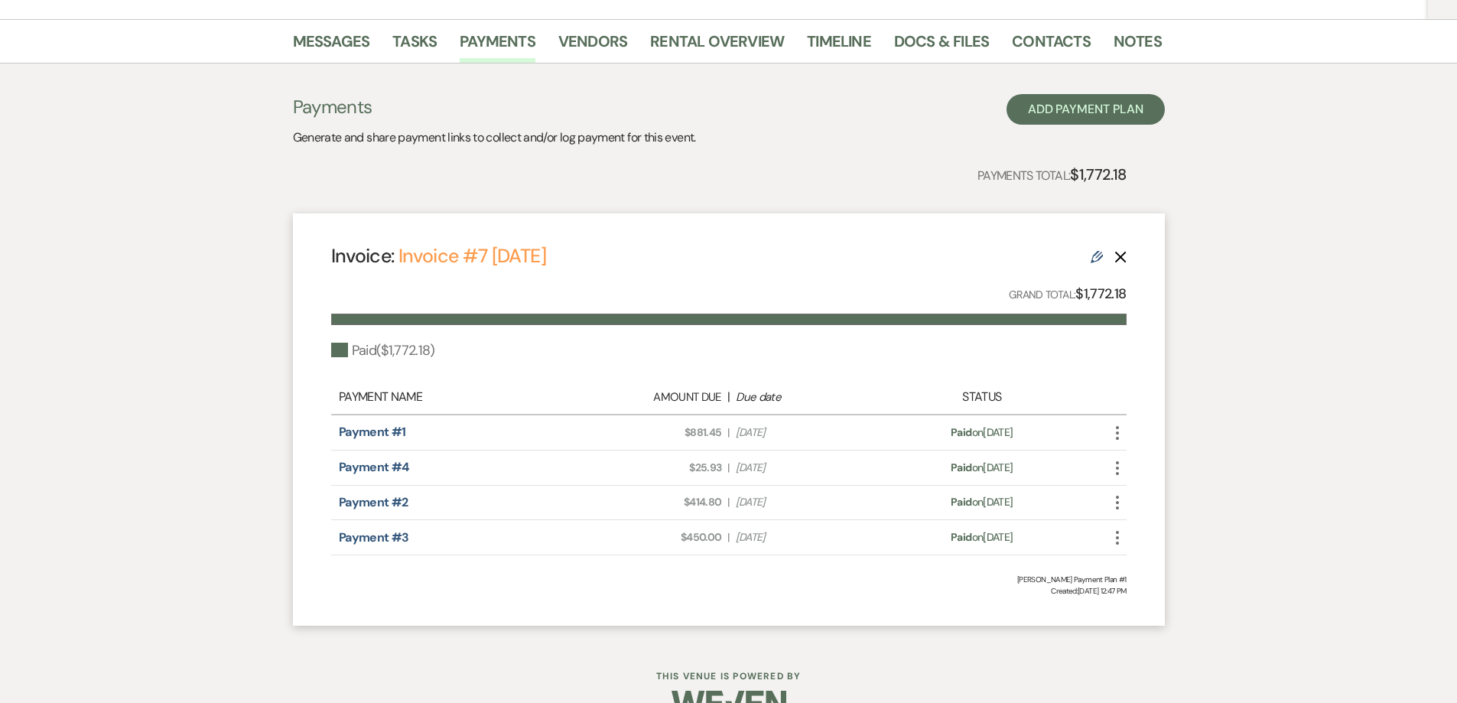
scroll to position [0, 0]
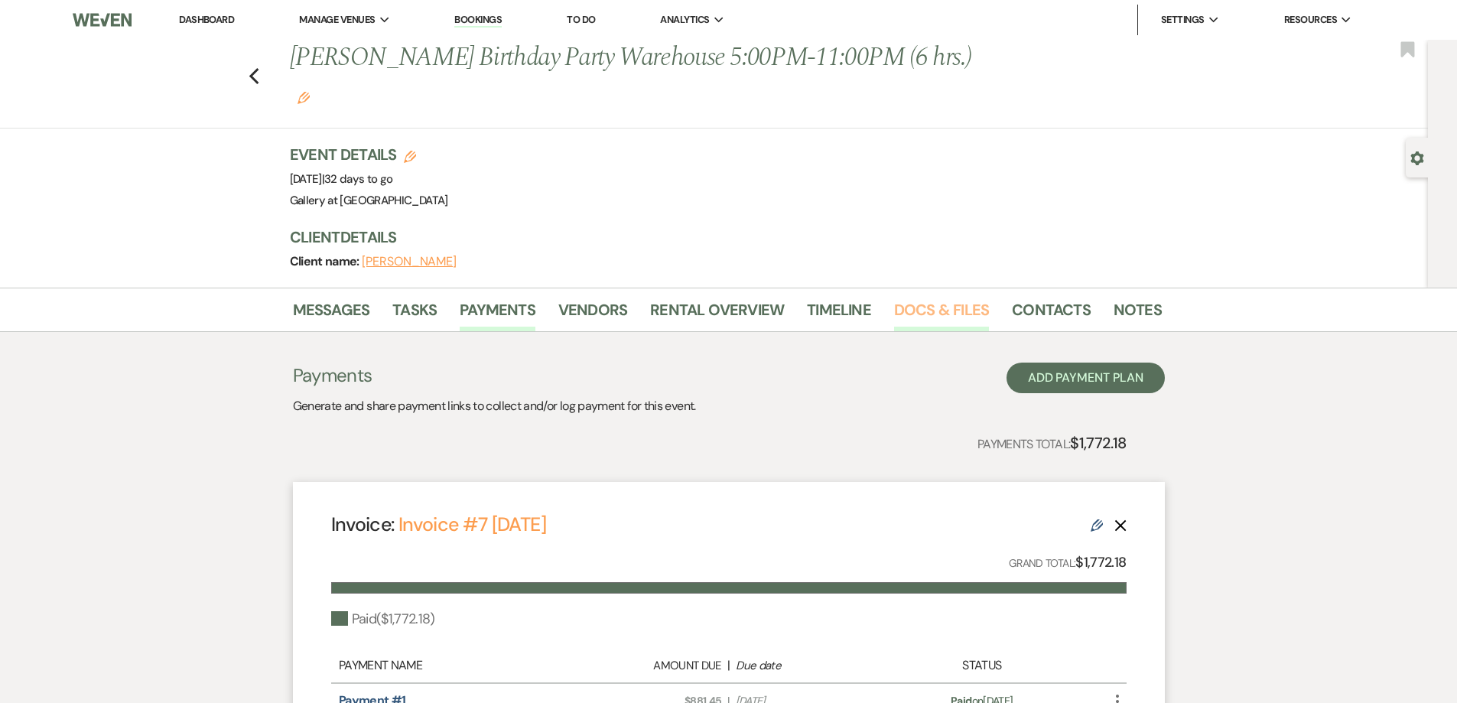
click at [917, 297] on link "Docs & Files" at bounding box center [941, 314] width 95 height 34
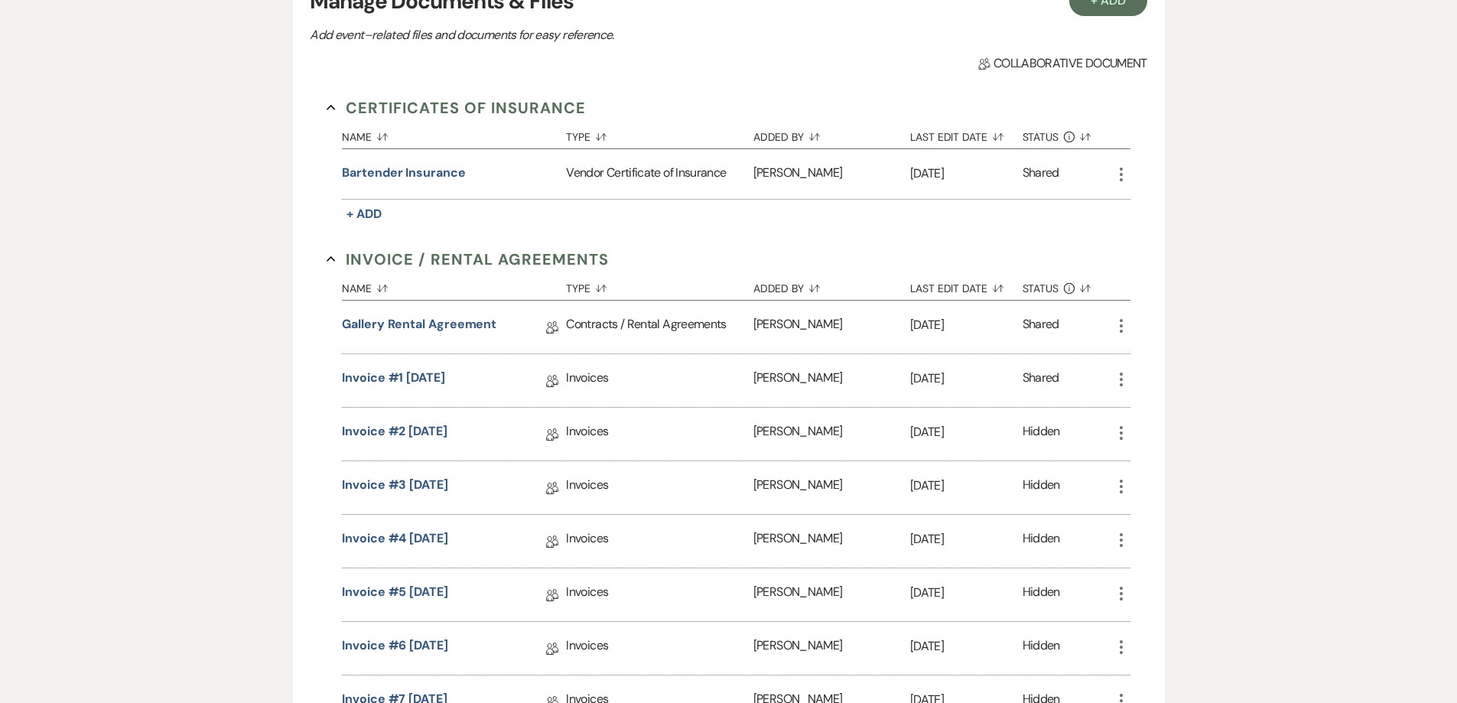
scroll to position [535, 0]
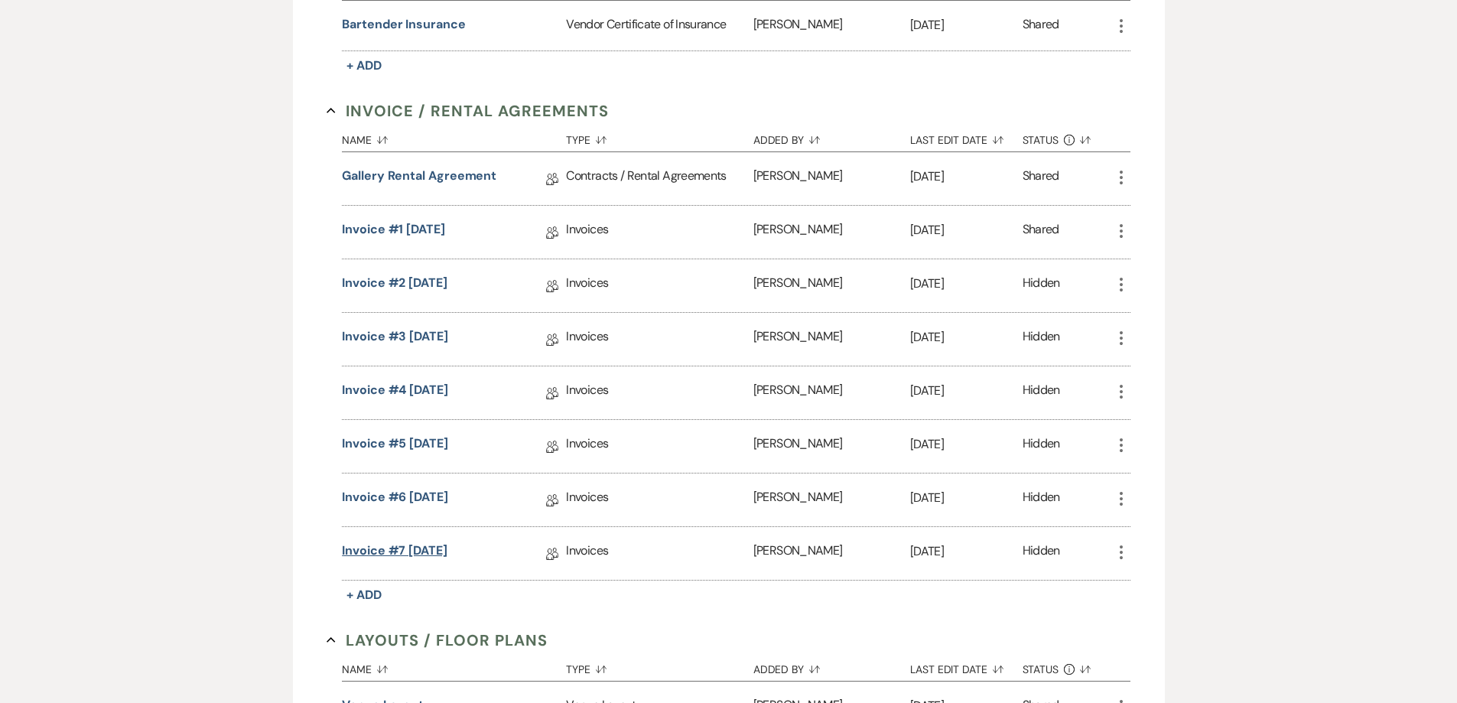
click at [422, 541] on link "Invoice #7 [DATE]" at bounding box center [395, 553] width 106 height 24
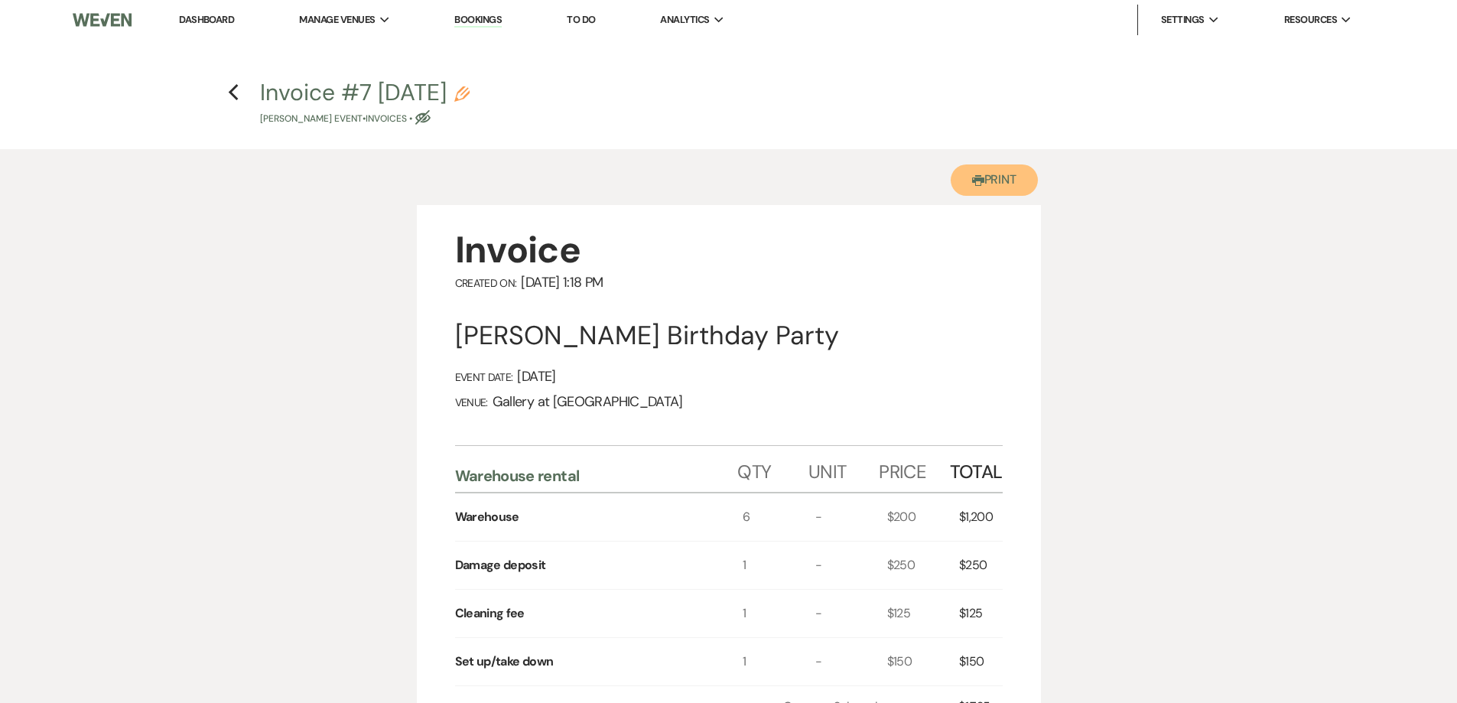
click at [967, 181] on button "Printer Print" at bounding box center [995, 179] width 88 height 31
click at [232, 98] on icon "Previous" at bounding box center [233, 92] width 11 height 18
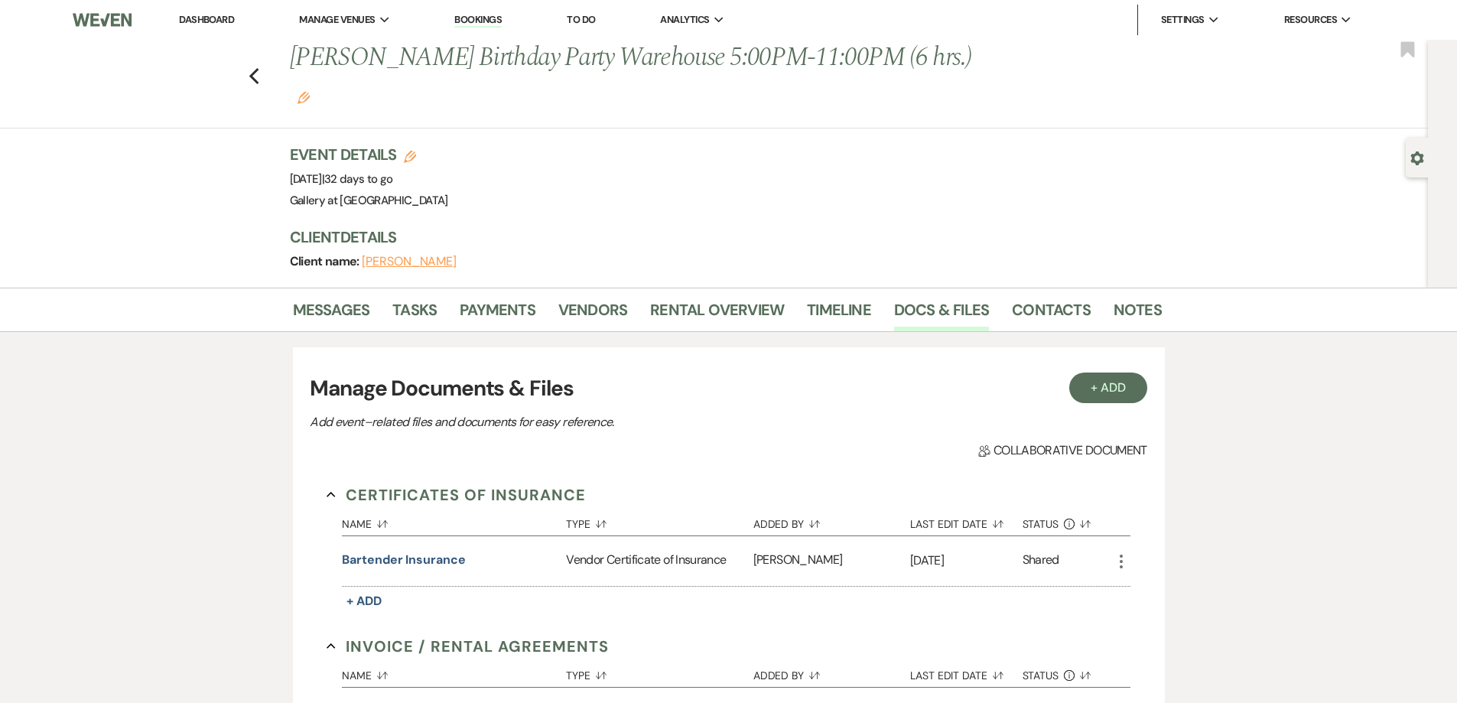
click at [200, 20] on link "Dashboard" at bounding box center [206, 19] width 55 height 13
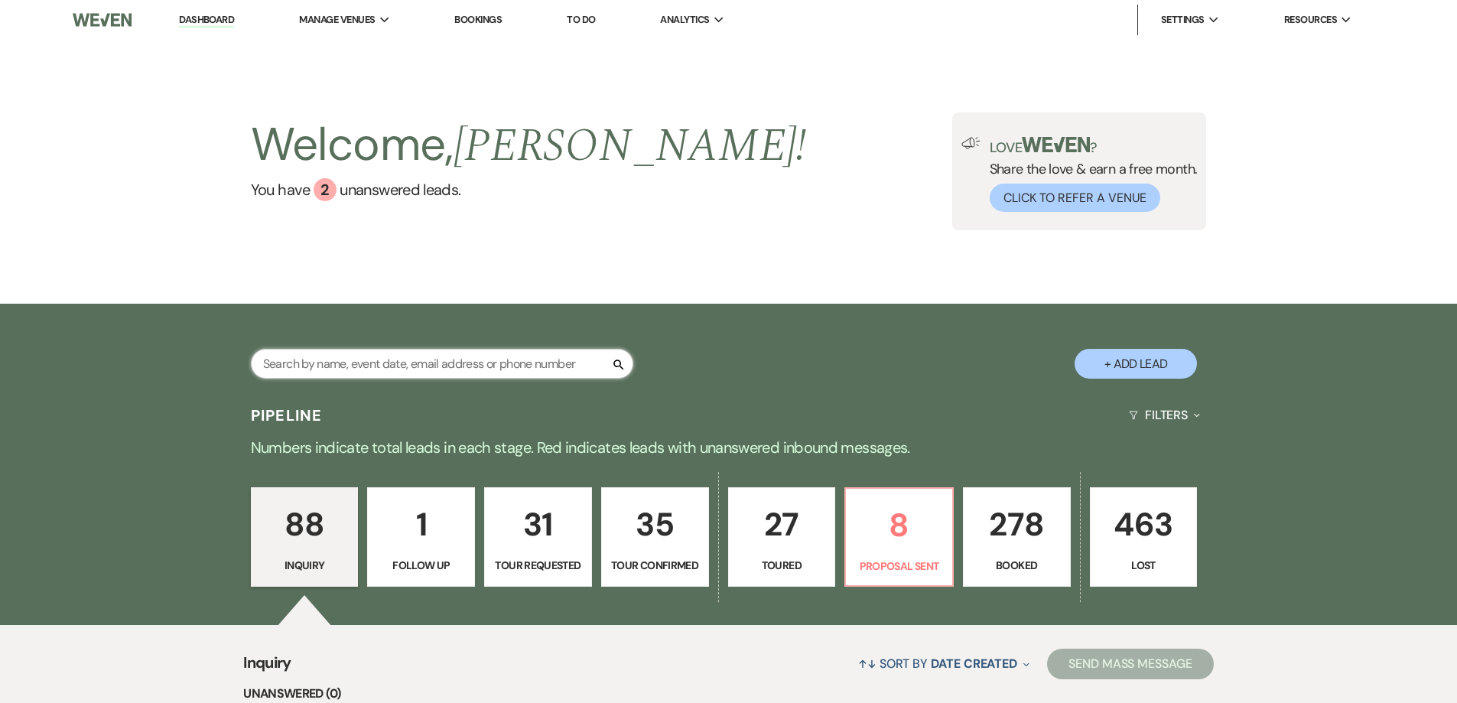
click at [529, 362] on input "text" at bounding box center [442, 364] width 382 height 30
click at [524, 362] on input "text" at bounding box center [442, 364] width 382 height 30
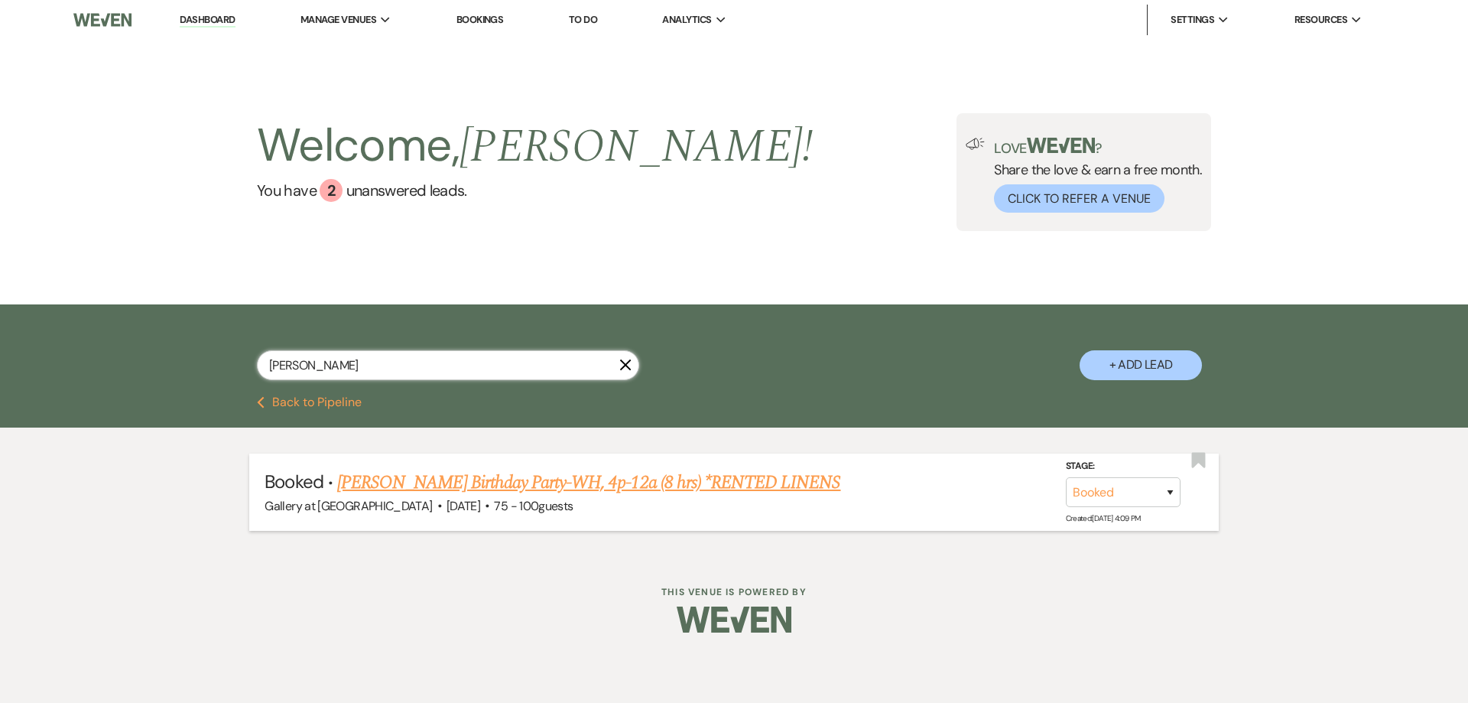
type input "[PERSON_NAME]"
click at [448, 492] on link "[PERSON_NAME] Birthday Party-WH, 4p-12a (8 hrs) *RENTED LINENS" at bounding box center [588, 483] width 503 height 28
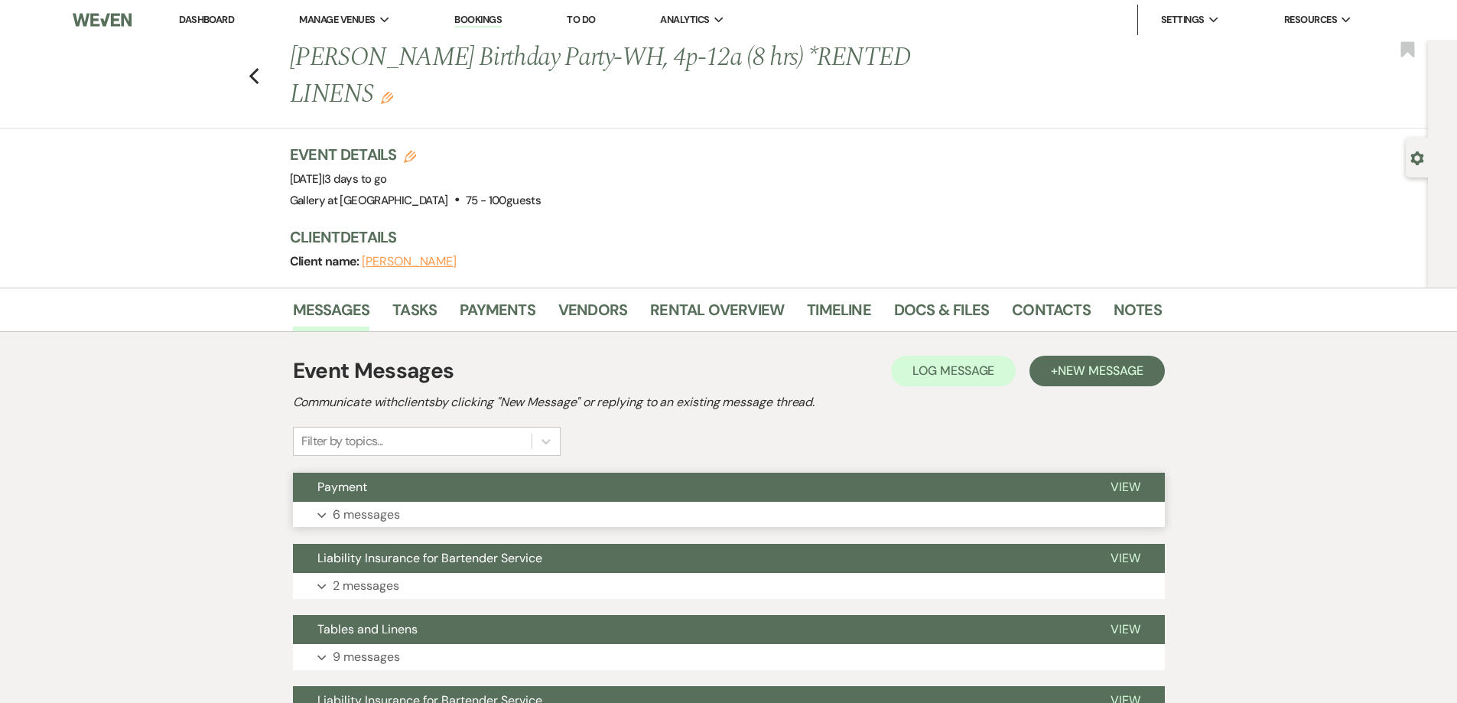
click at [557, 509] on button "Expand 6 messages" at bounding box center [729, 515] width 872 height 26
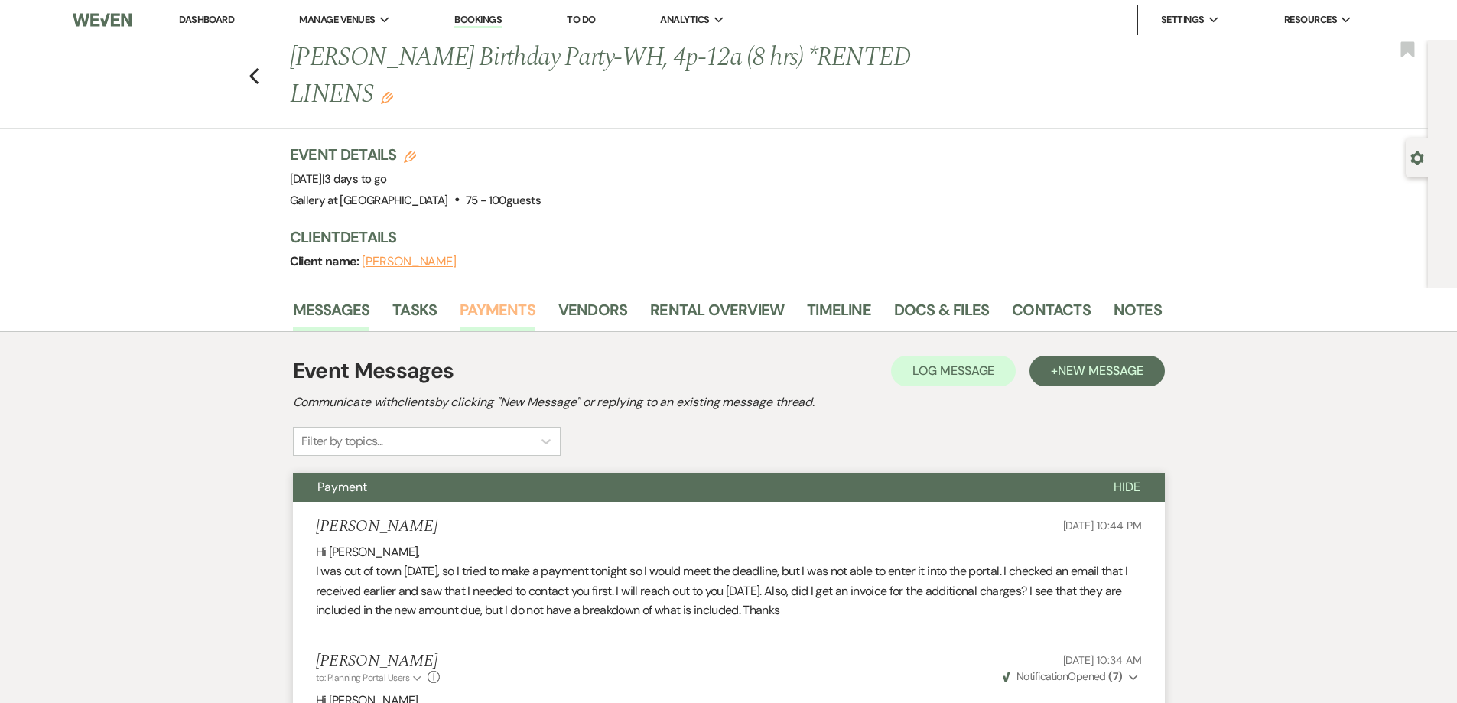
click at [519, 308] on link "Payments" at bounding box center [498, 314] width 76 height 34
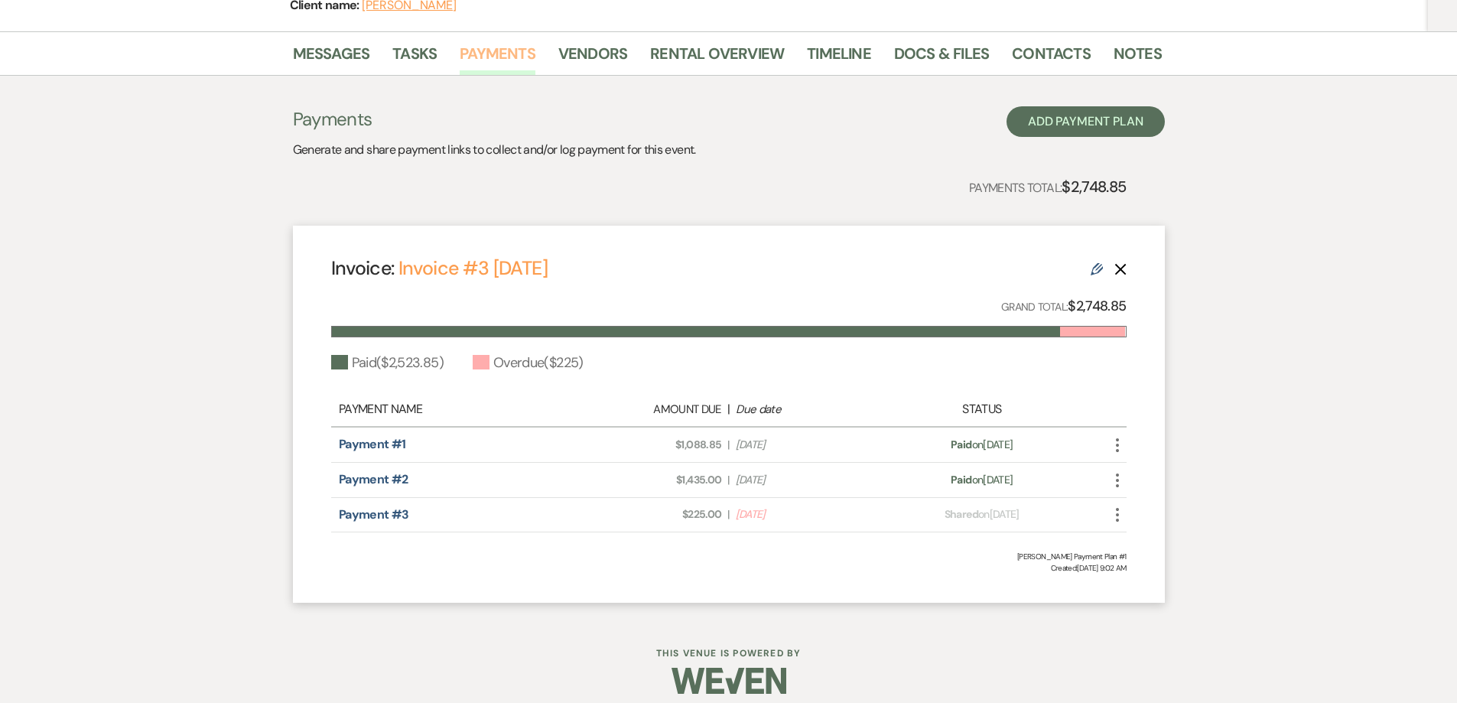
scroll to position [270, 0]
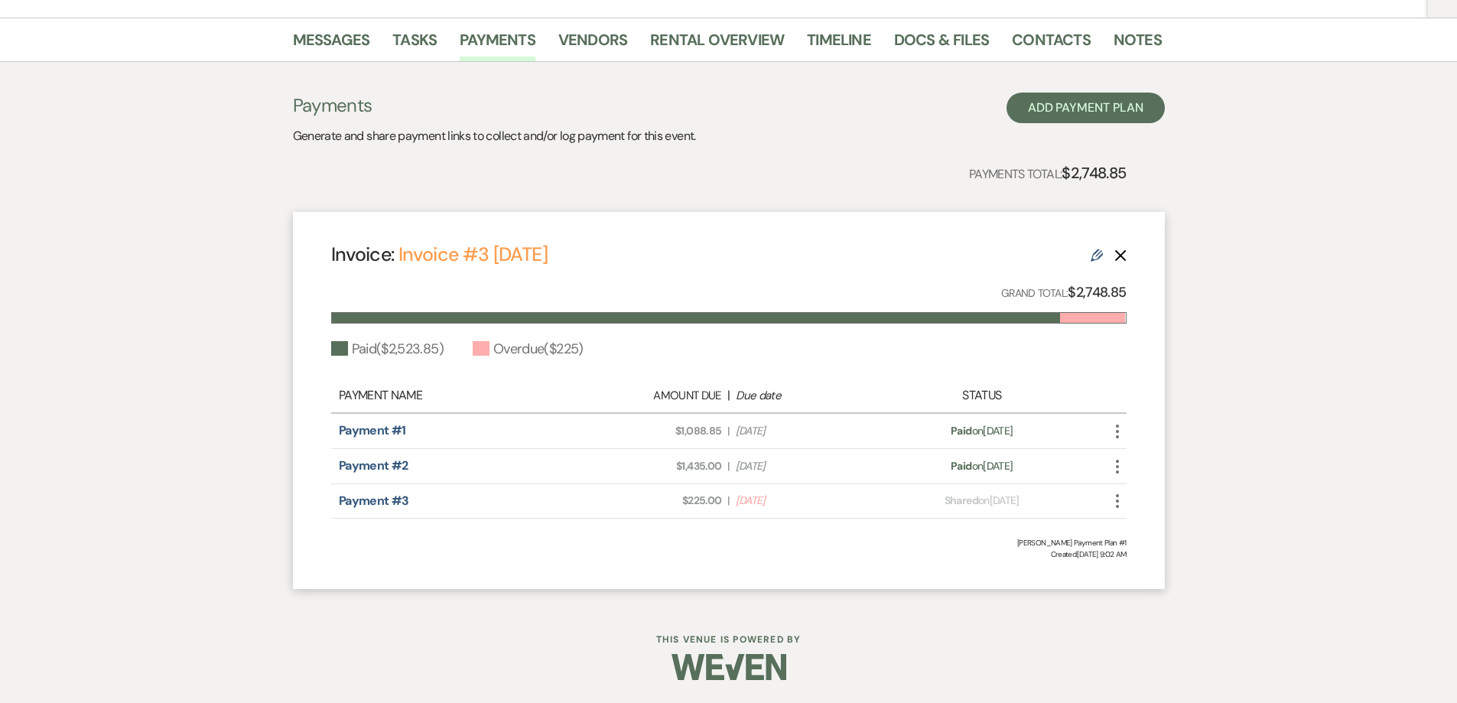
click at [1116, 505] on icon "More" at bounding box center [1117, 501] width 18 height 18
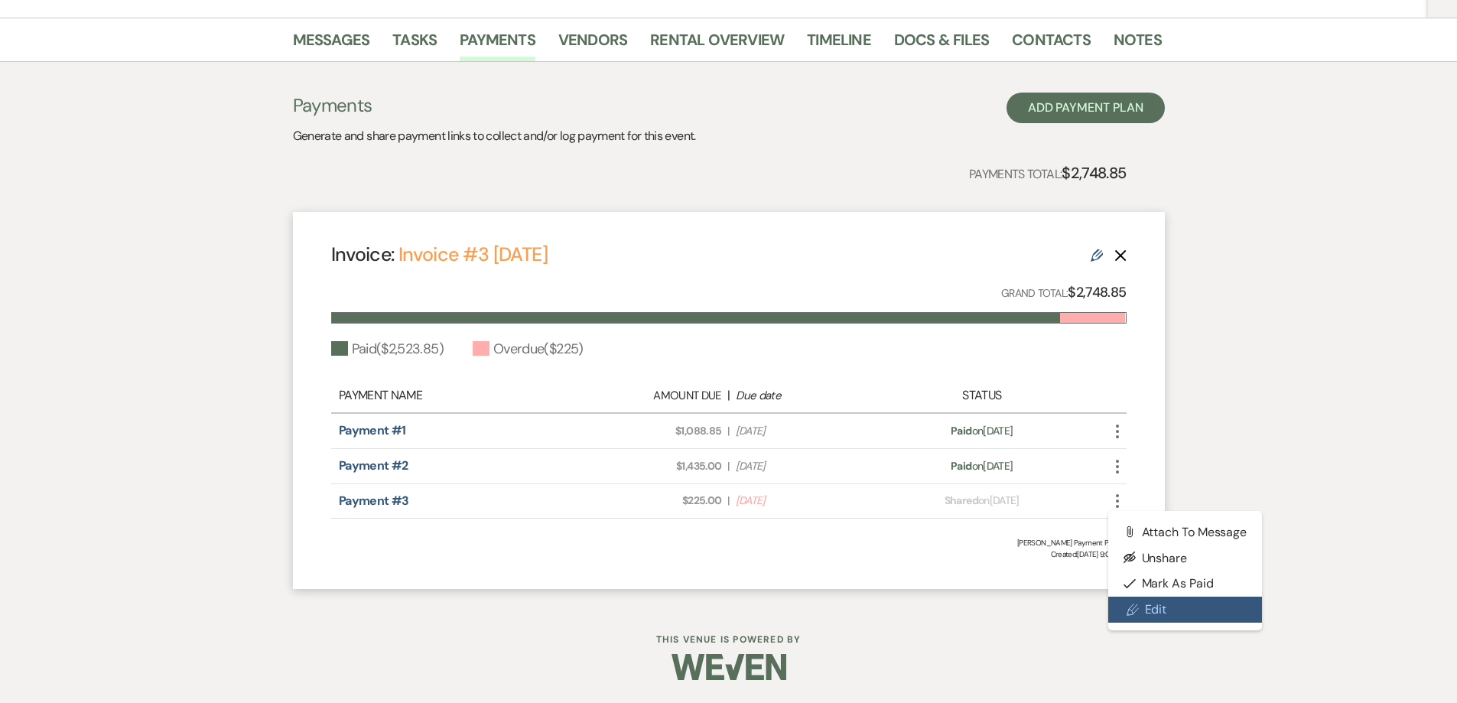
click at [1213, 596] on link "Pencil Edit" at bounding box center [1185, 609] width 154 height 26
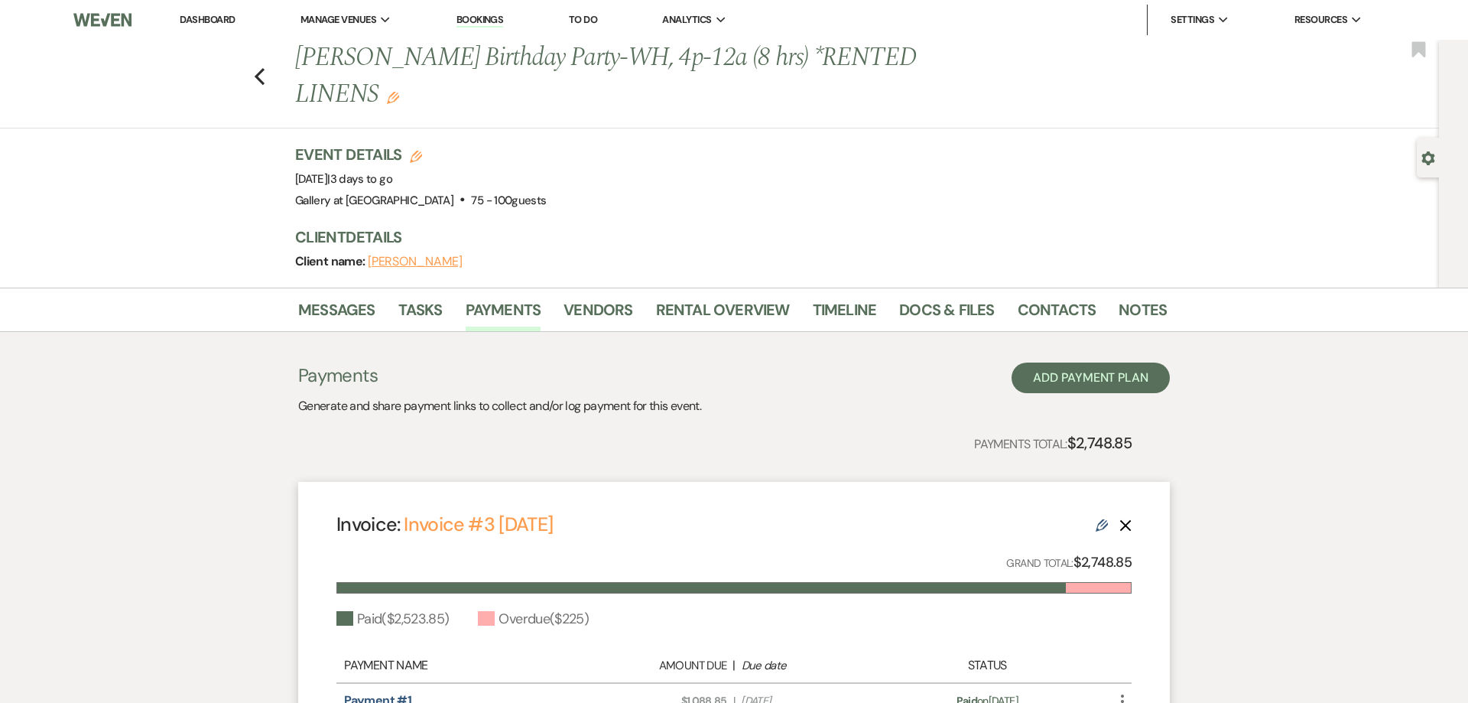
select select "27021"
select select "1"
select select "true"
select select "1"
select select "true"
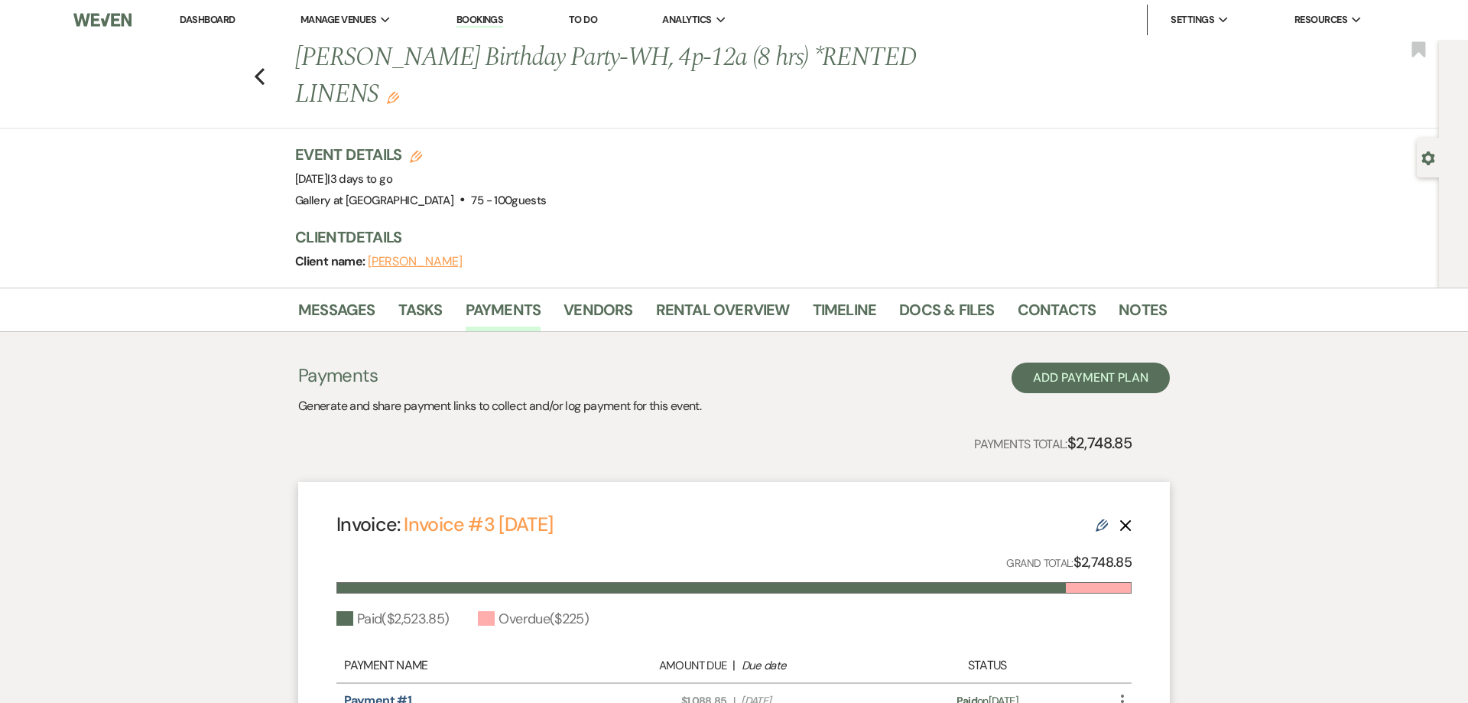
select select "2"
select select "flat"
select select "true"
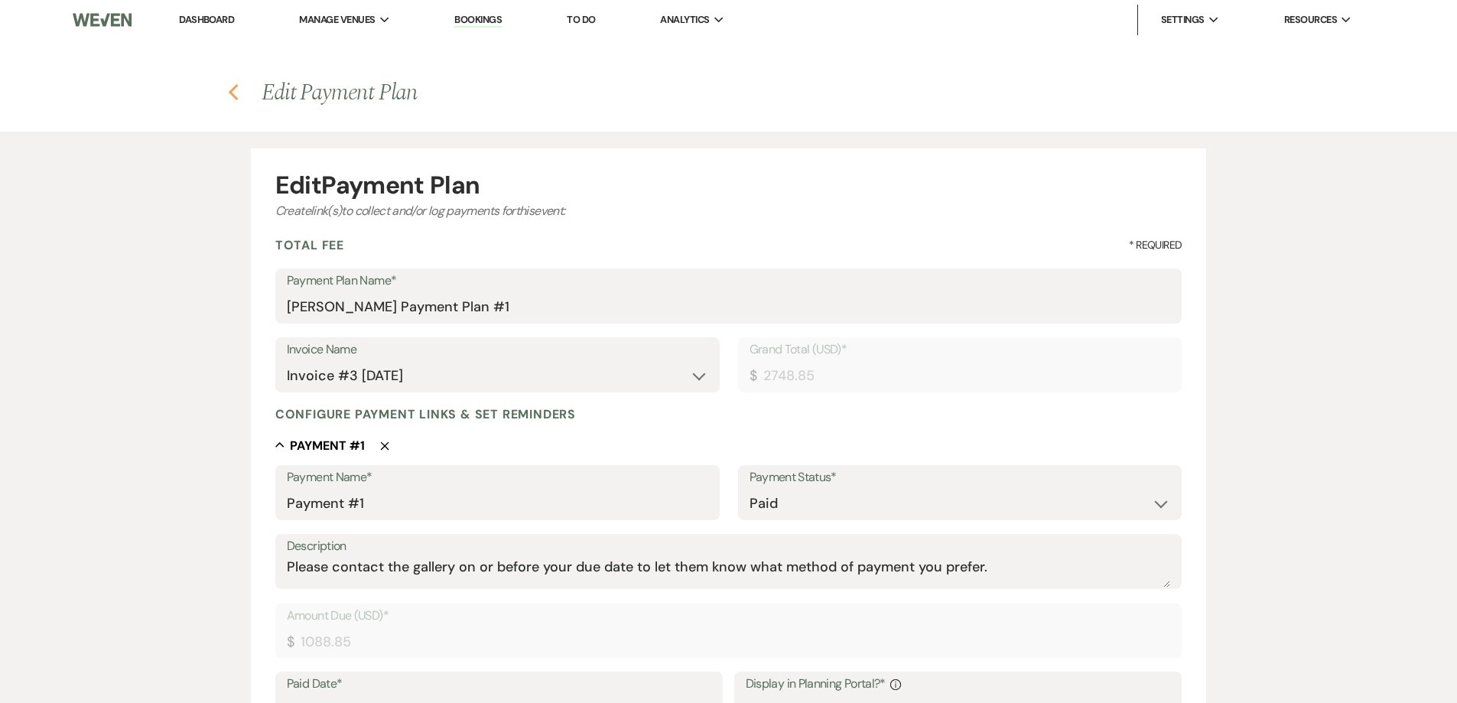
click at [228, 98] on icon "Previous" at bounding box center [233, 92] width 11 height 18
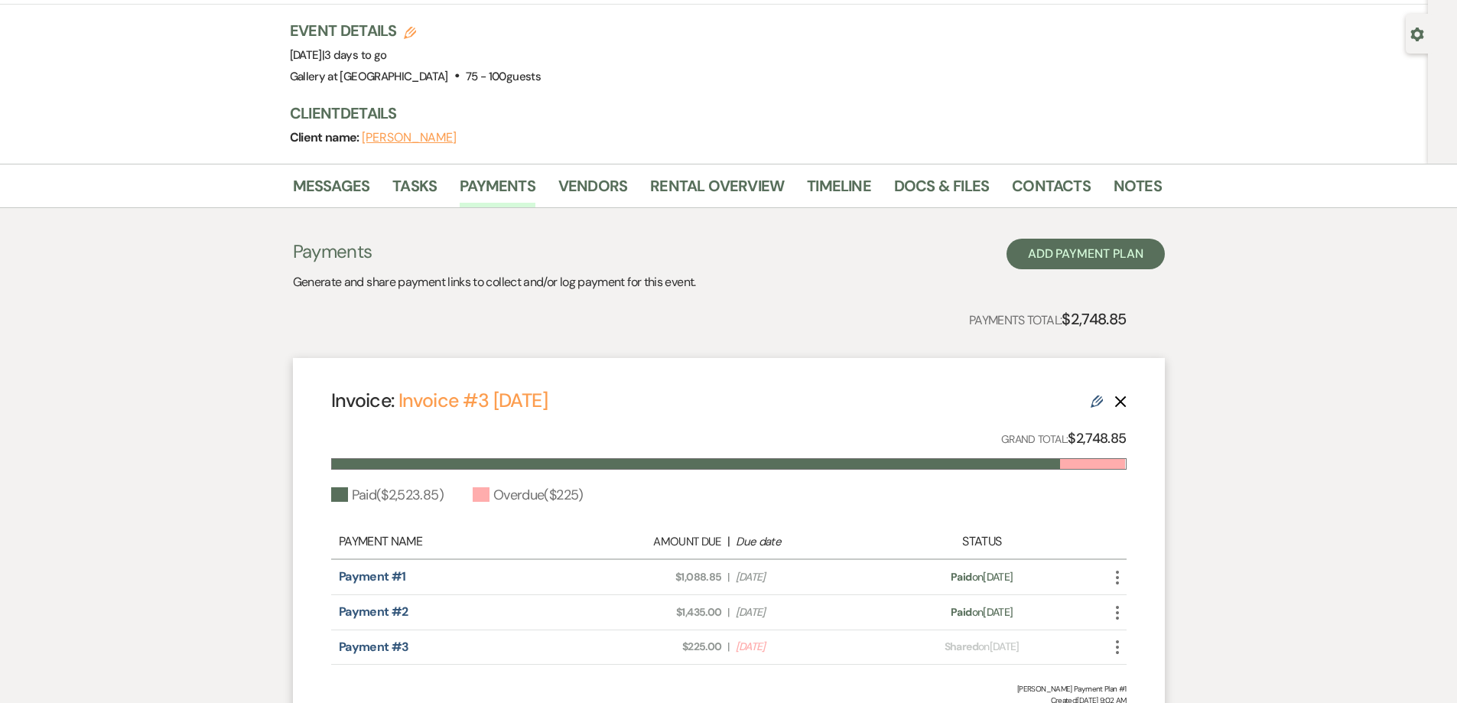
scroll to position [270, 0]
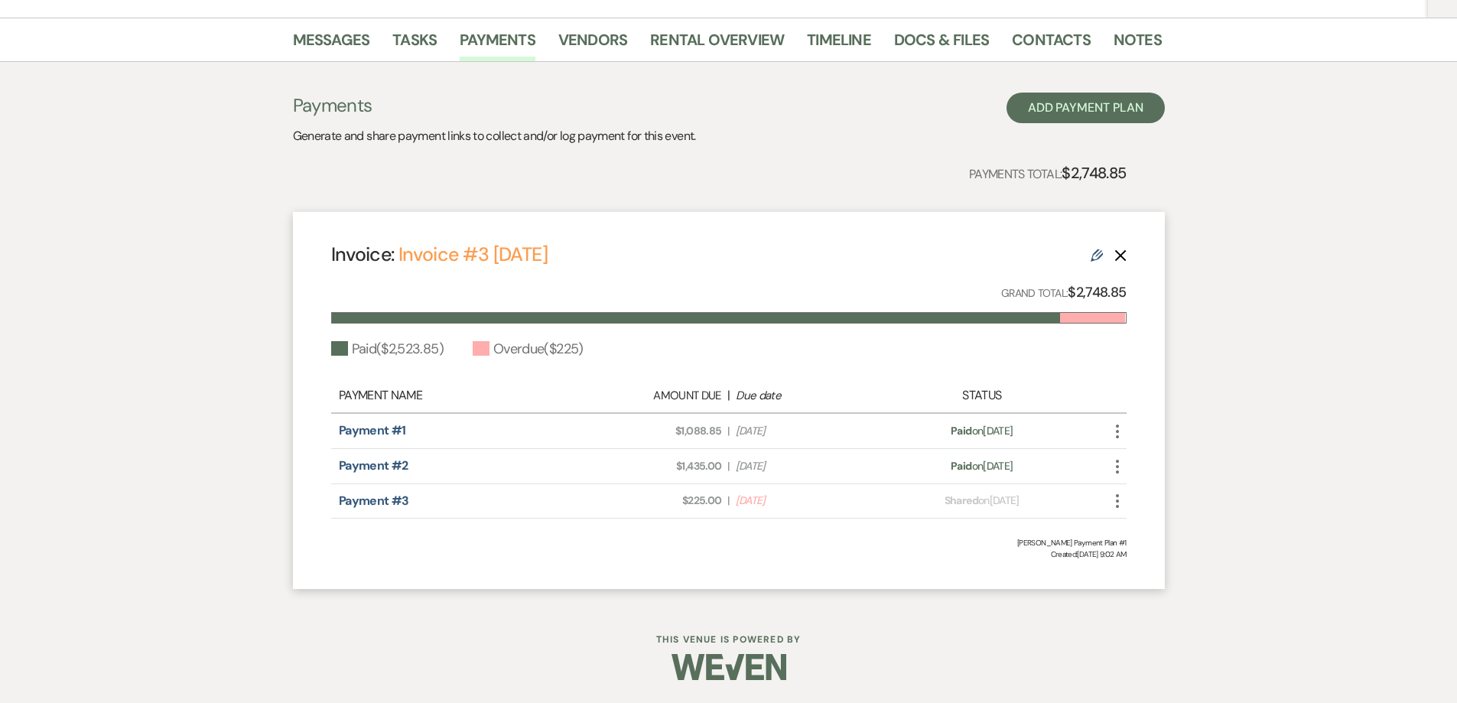
click at [1113, 503] on icon "More" at bounding box center [1117, 501] width 18 height 18
click at [1192, 583] on button "Check [PERSON_NAME] [PERSON_NAME] as Paid" at bounding box center [1185, 583] width 154 height 26
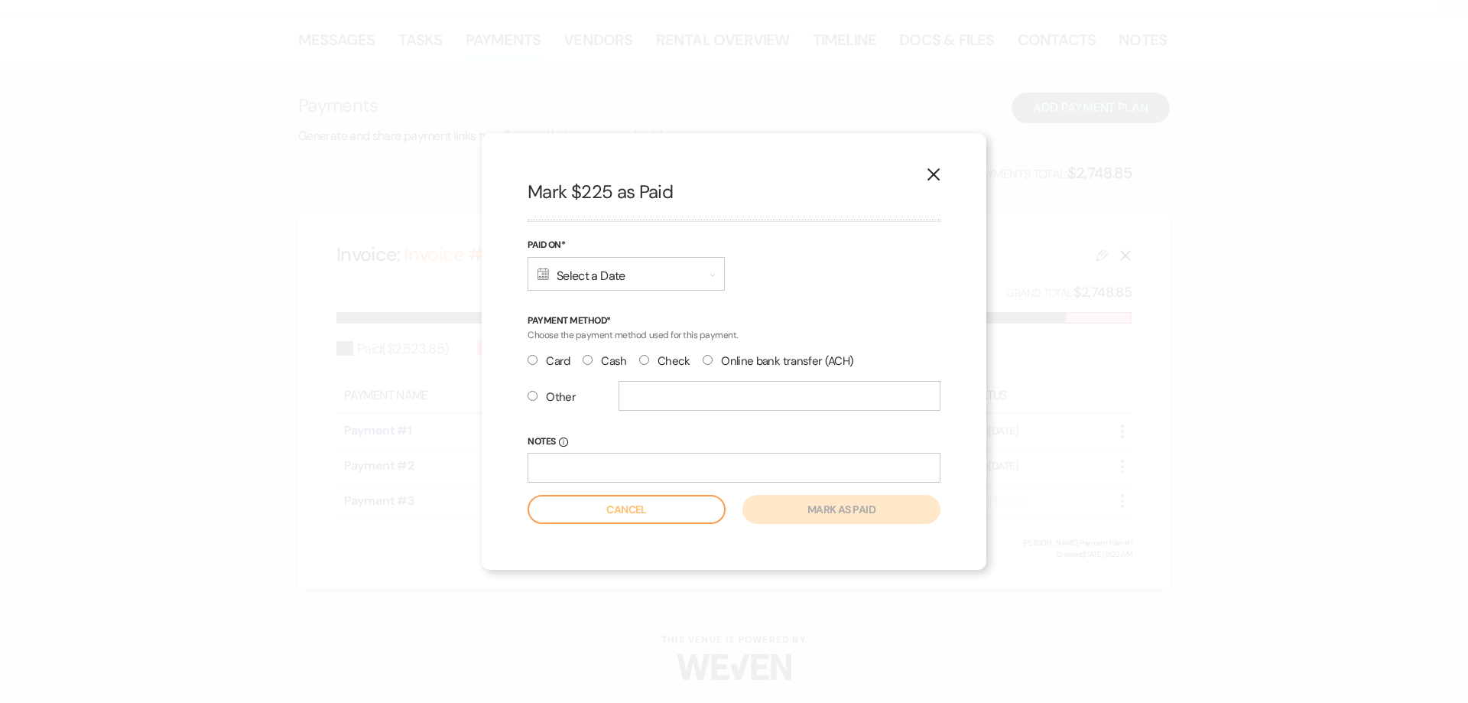
click at [536, 397] on input "Other" at bounding box center [533, 396] width 10 height 10
radio input "true"
click at [649, 398] on input "text" at bounding box center [780, 396] width 322 height 30
type input "Check #10075"
click at [658, 283] on div "Calendar Select a Date Expand" at bounding box center [626, 274] width 197 height 34
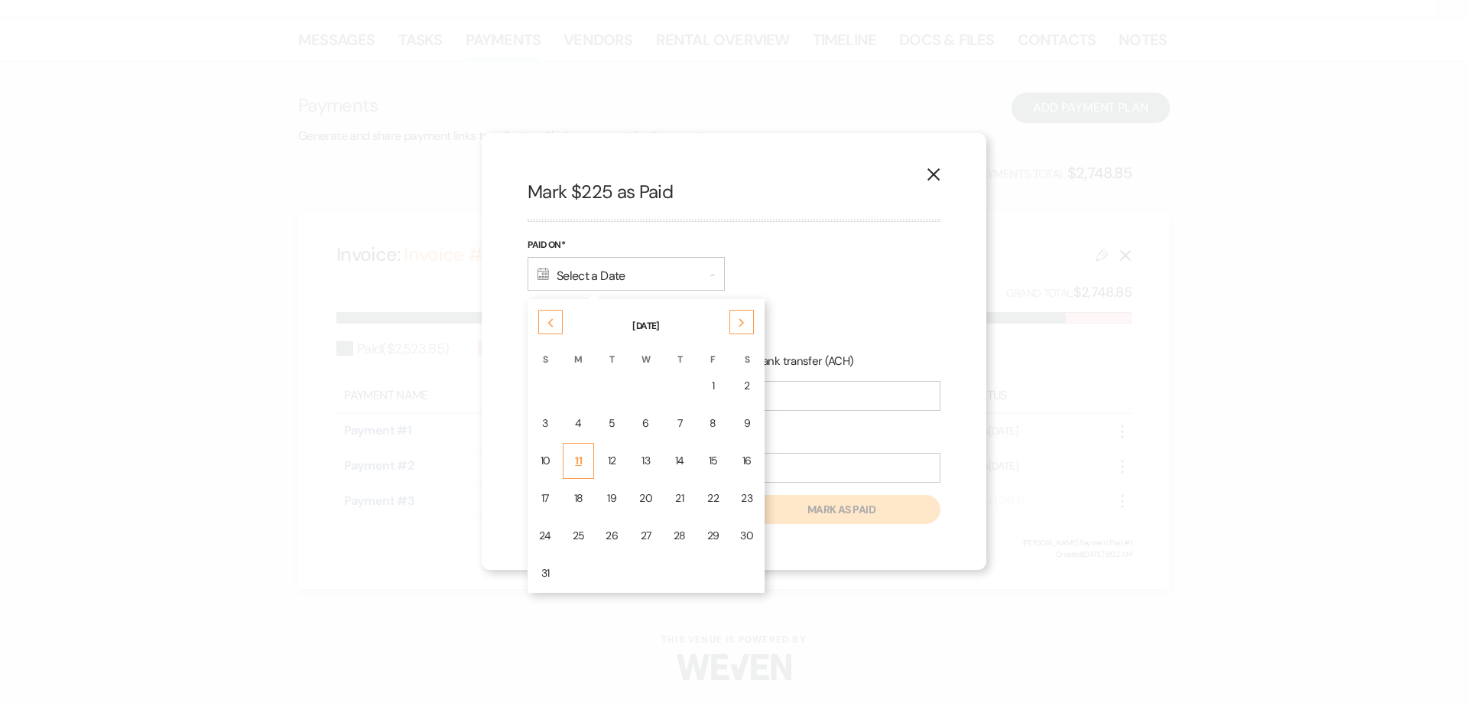
click at [590, 461] on td "11" at bounding box center [579, 461] width 32 height 36
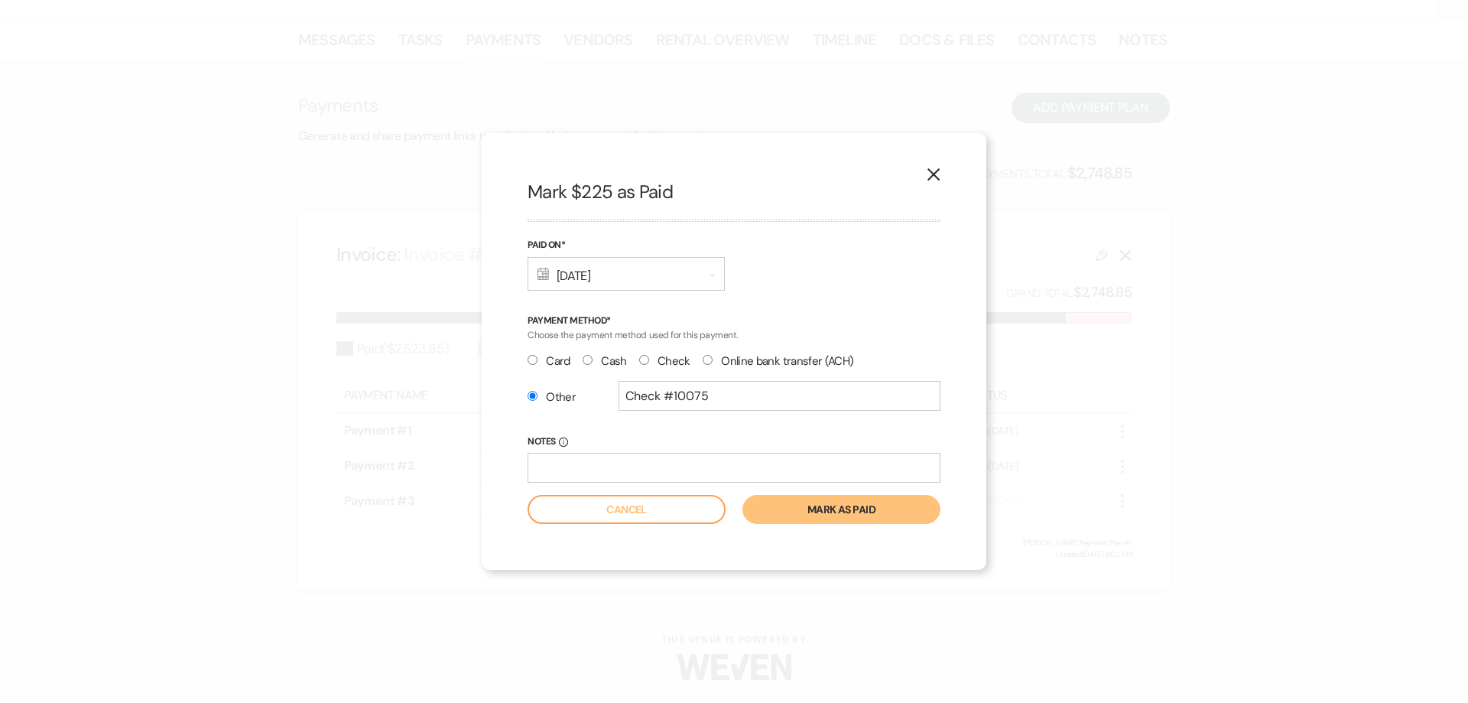
click at [825, 509] on button "Mark as paid" at bounding box center [842, 509] width 198 height 29
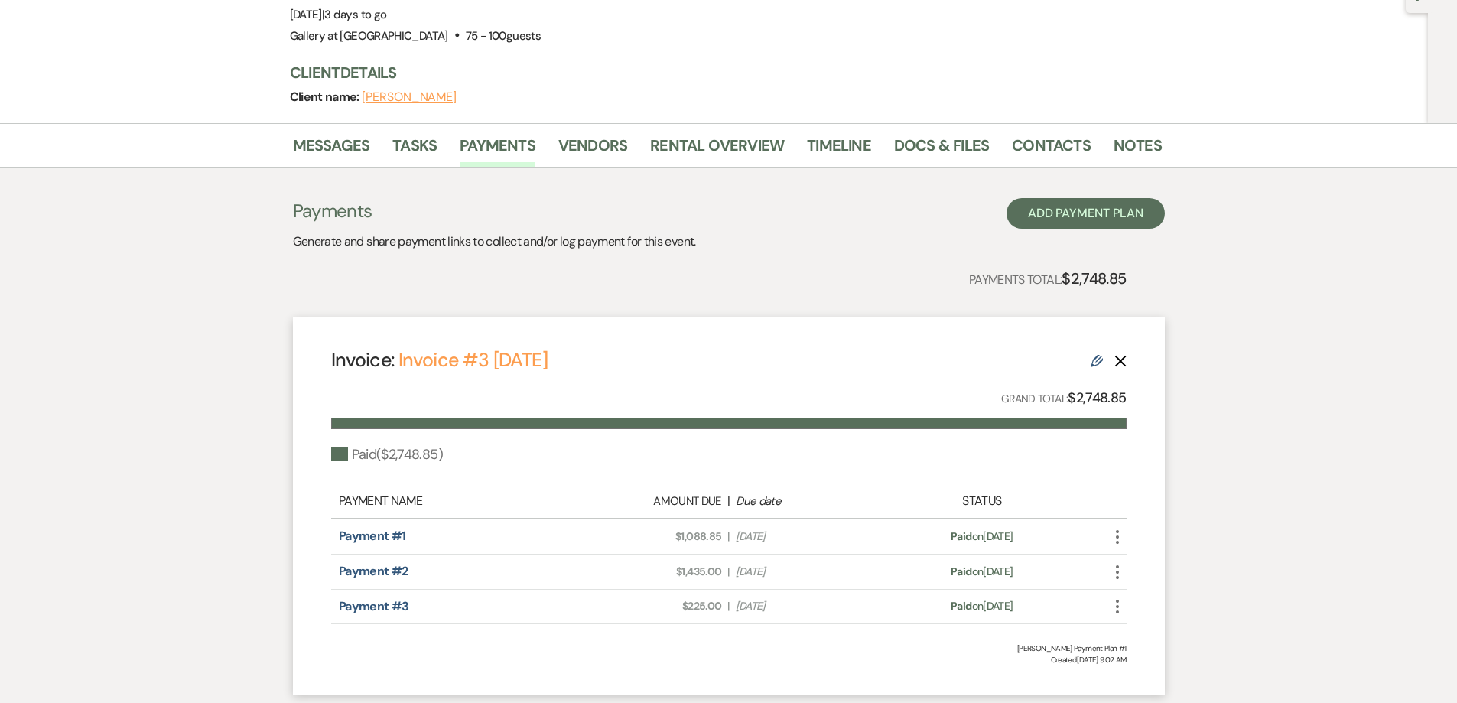
scroll to position [0, 0]
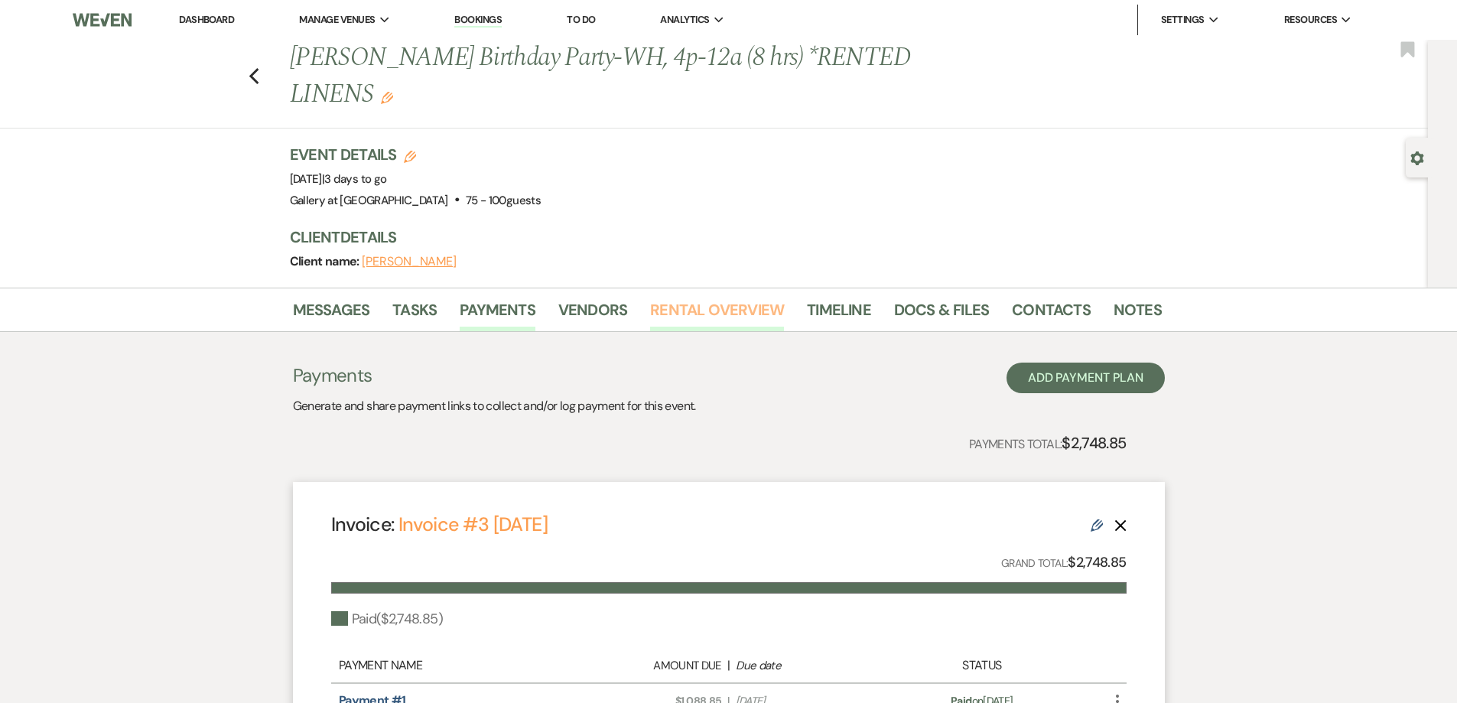
click at [715, 324] on link "Rental Overview" at bounding box center [717, 314] width 134 height 34
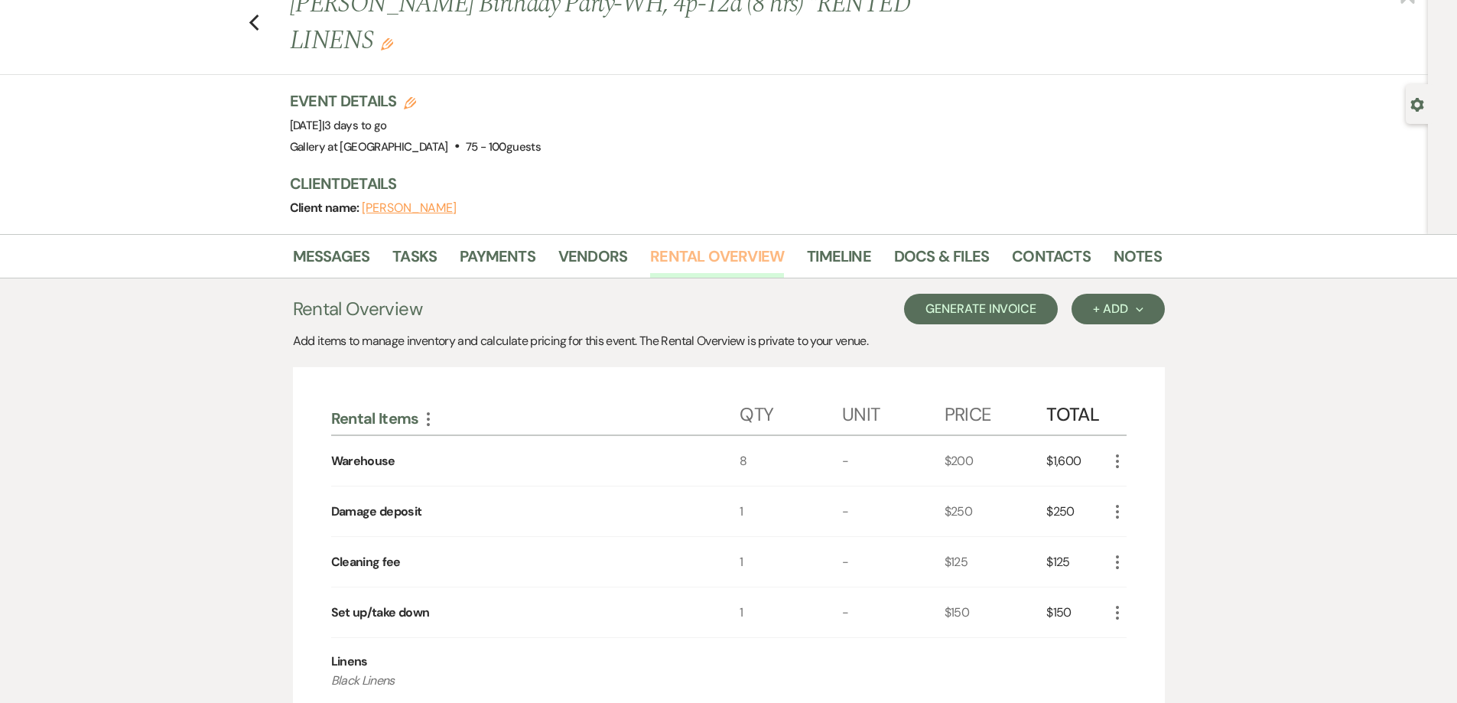
scroll to position [76, 0]
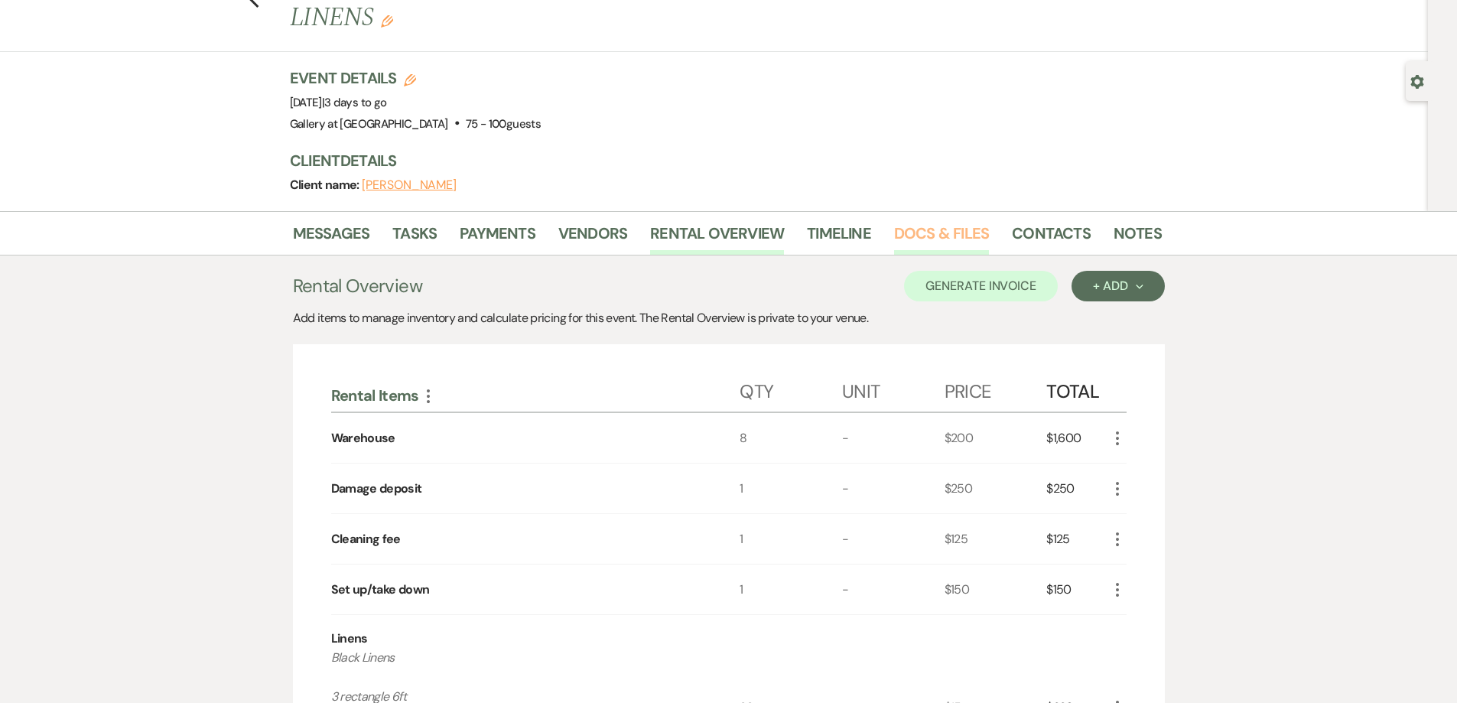
click at [922, 240] on link "Docs & Files" at bounding box center [941, 238] width 95 height 34
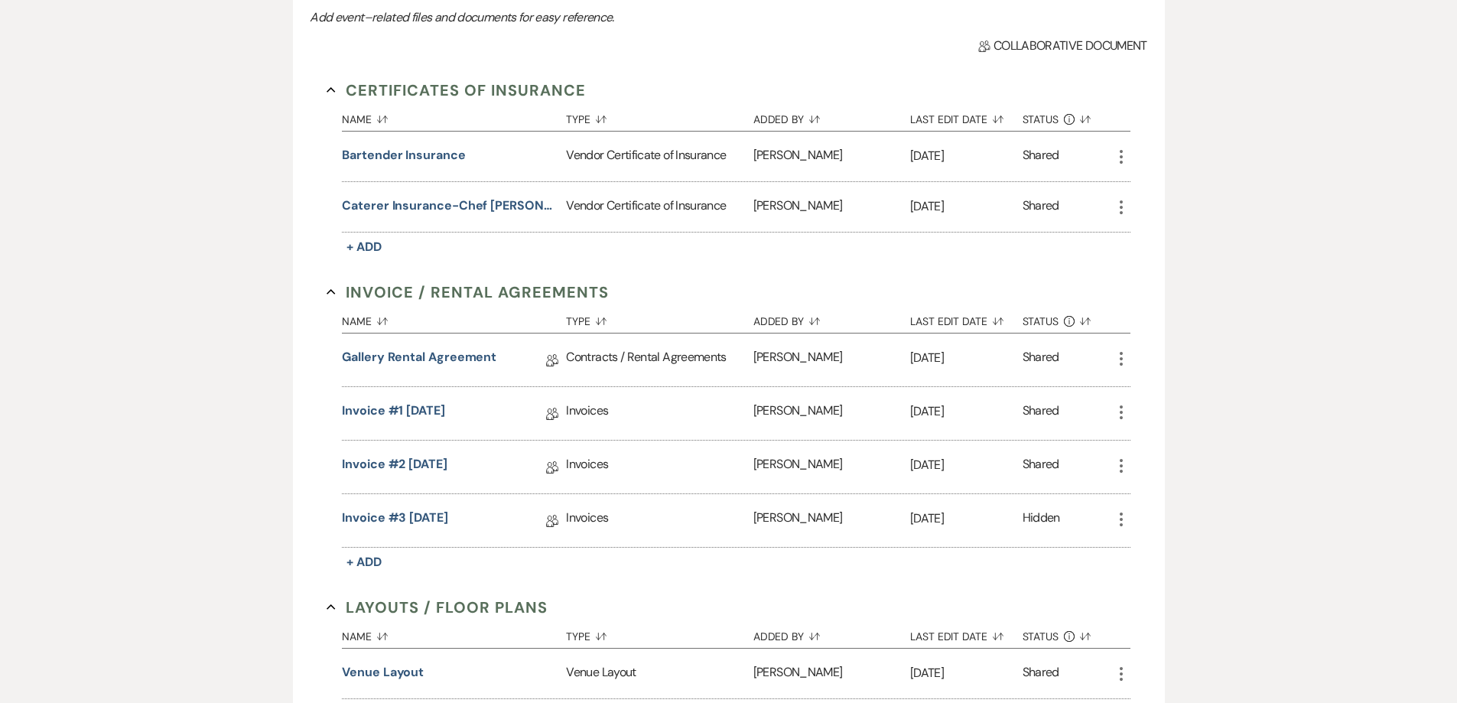
scroll to position [459, 0]
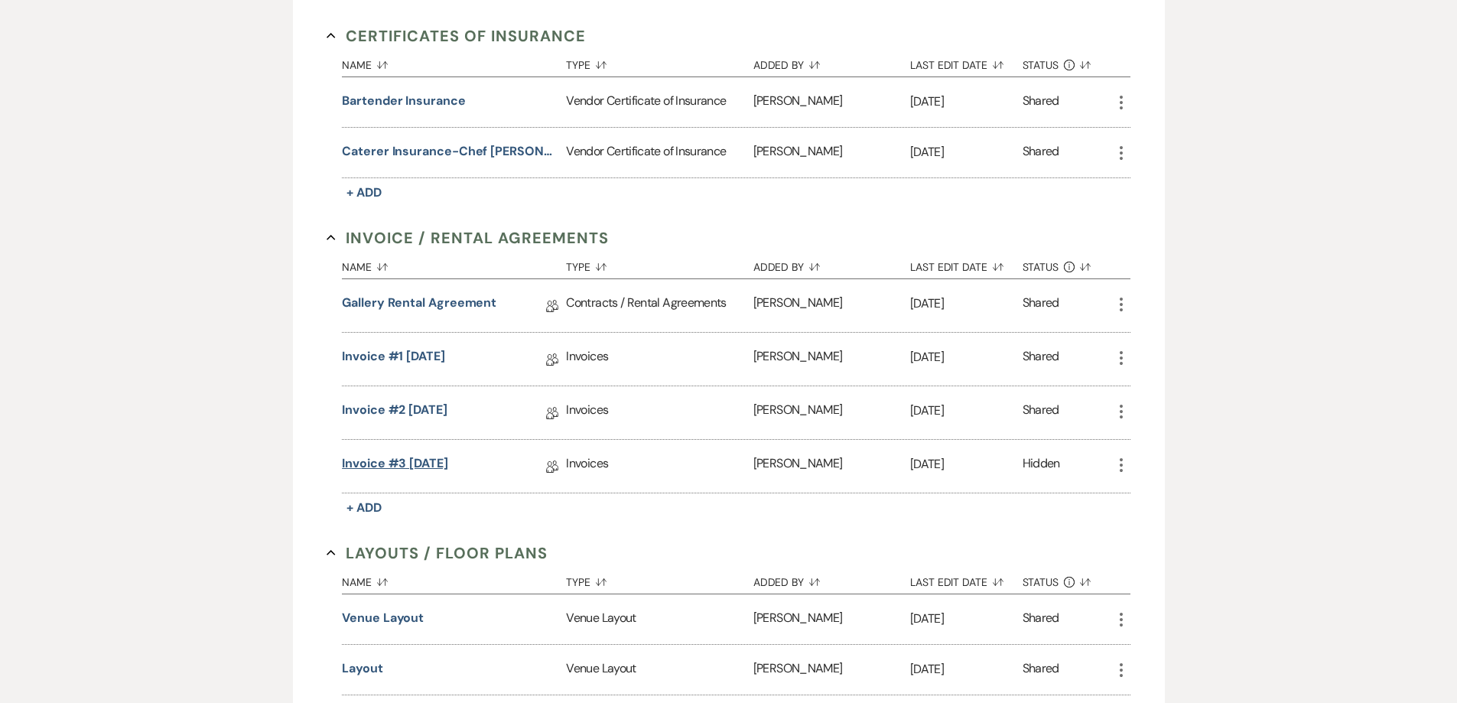
click at [448, 466] on link "Invoice #3 [DATE]" at bounding box center [395, 466] width 106 height 24
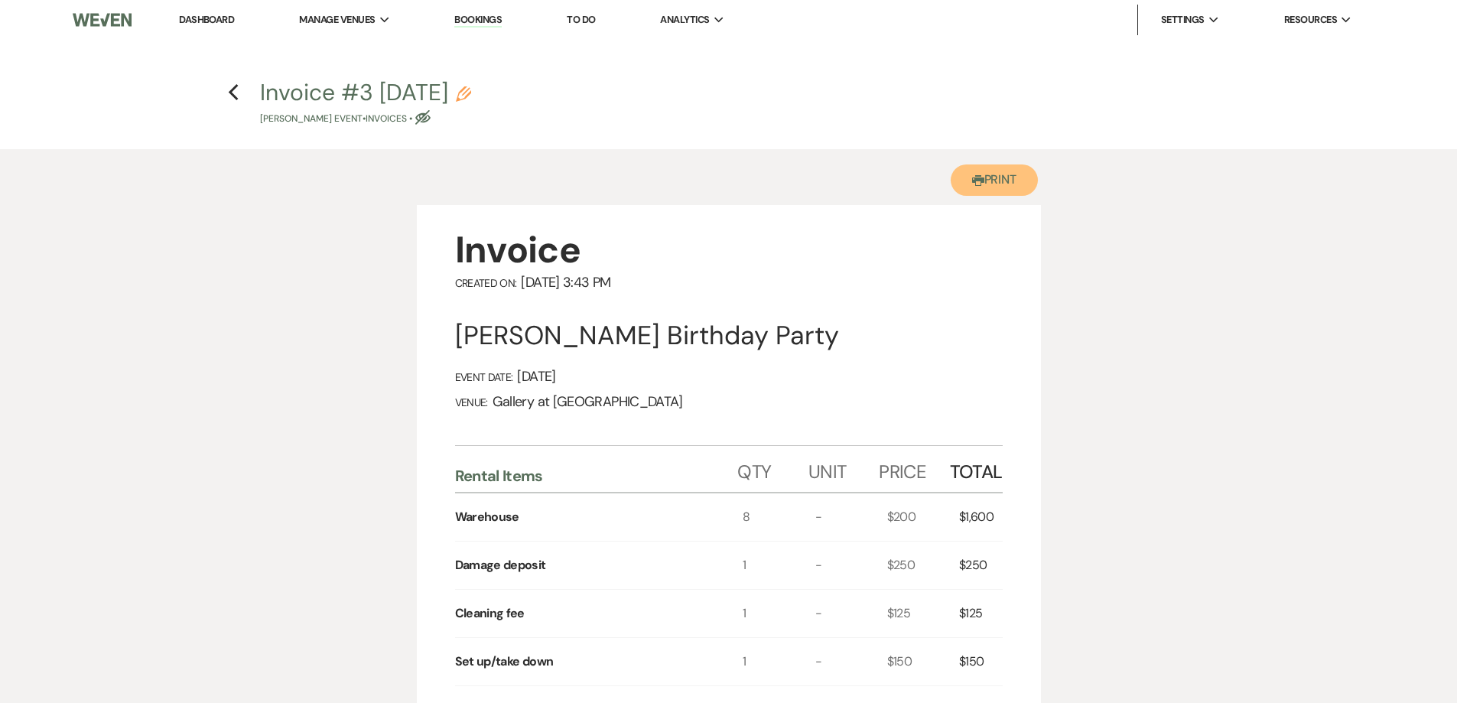
click at [983, 173] on button "Printer Print" at bounding box center [995, 179] width 88 height 31
click at [232, 93] on use "button" at bounding box center [234, 92] width 10 height 17
